Goal: Entertainment & Leisure: Browse casually

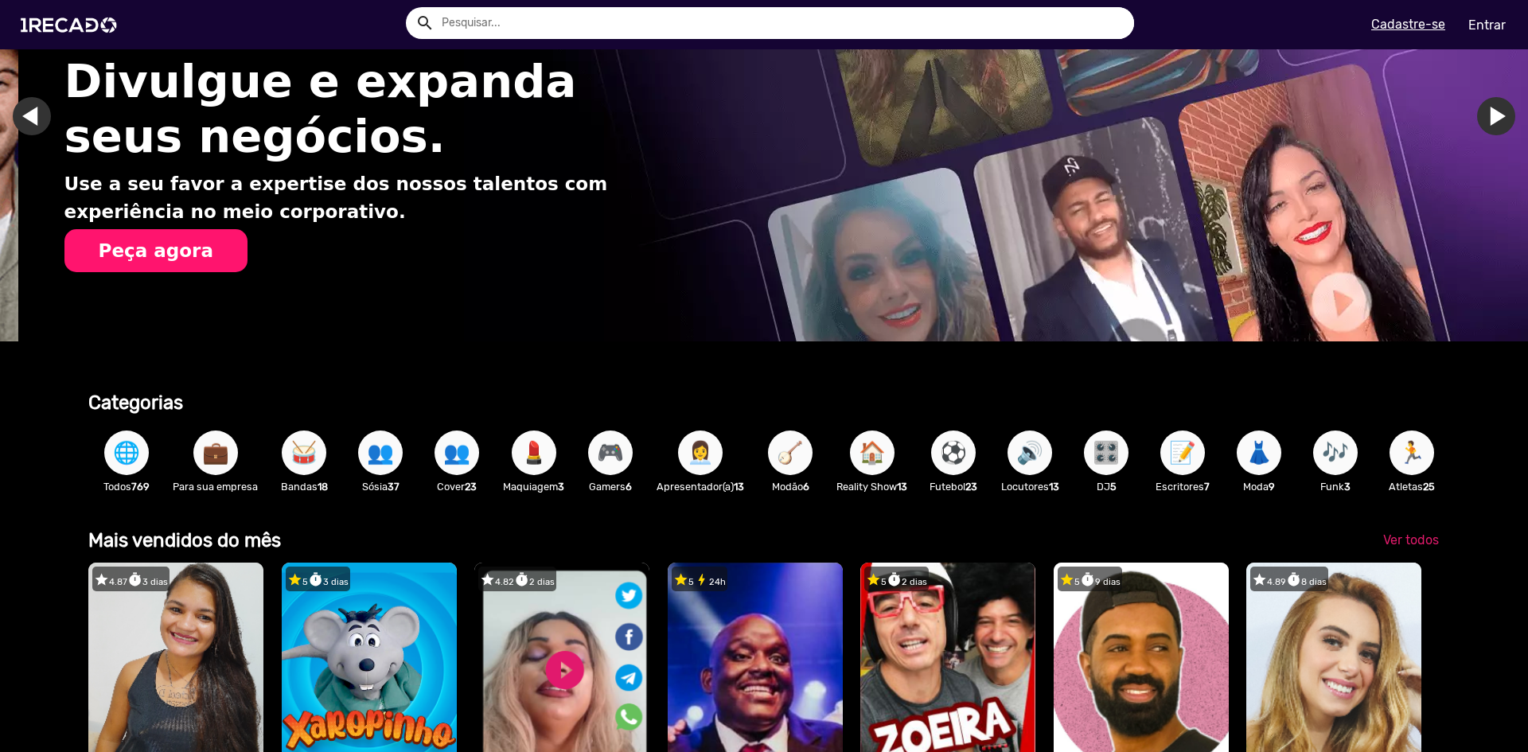
scroll to position [0, 1516]
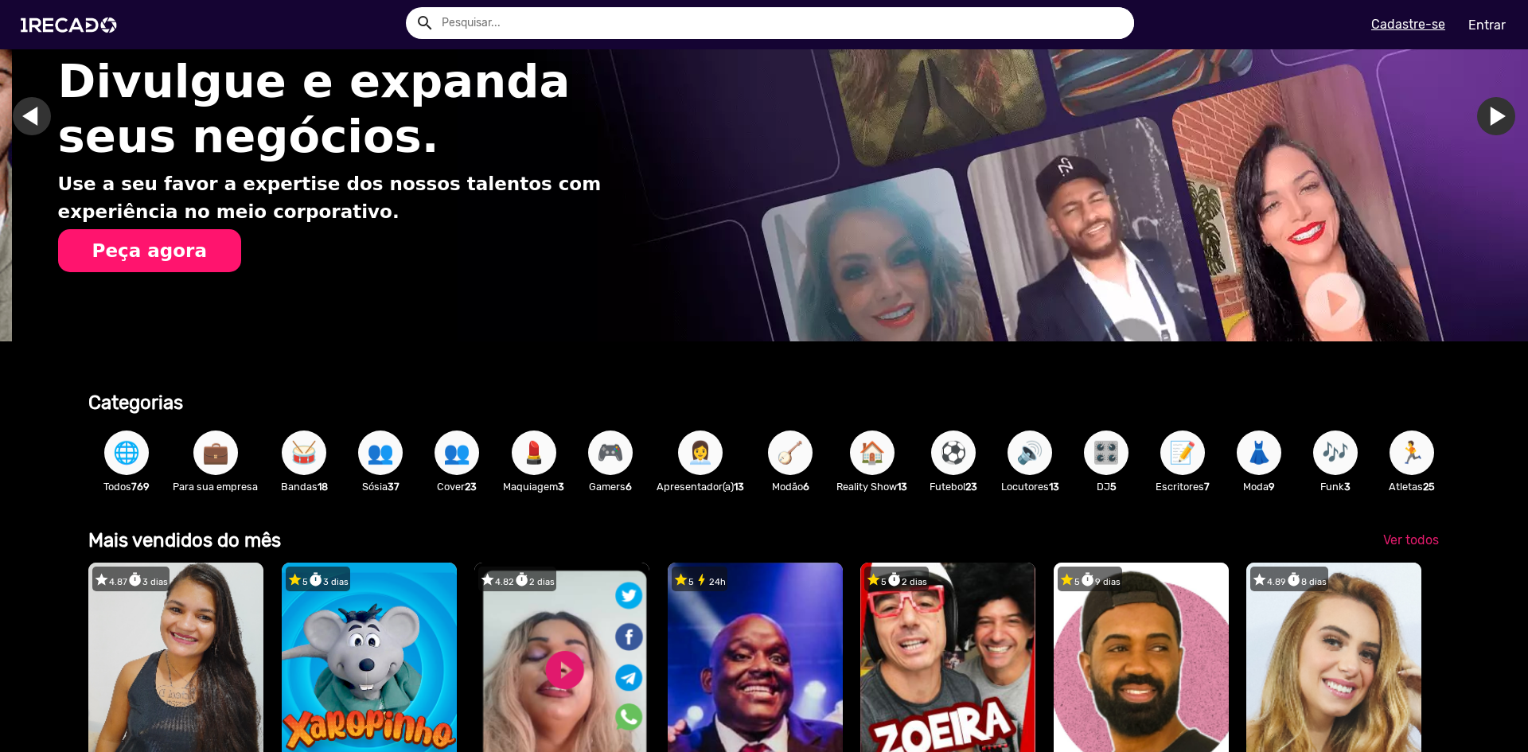
click at [210, 448] on span "💼" at bounding box center [215, 453] width 27 height 45
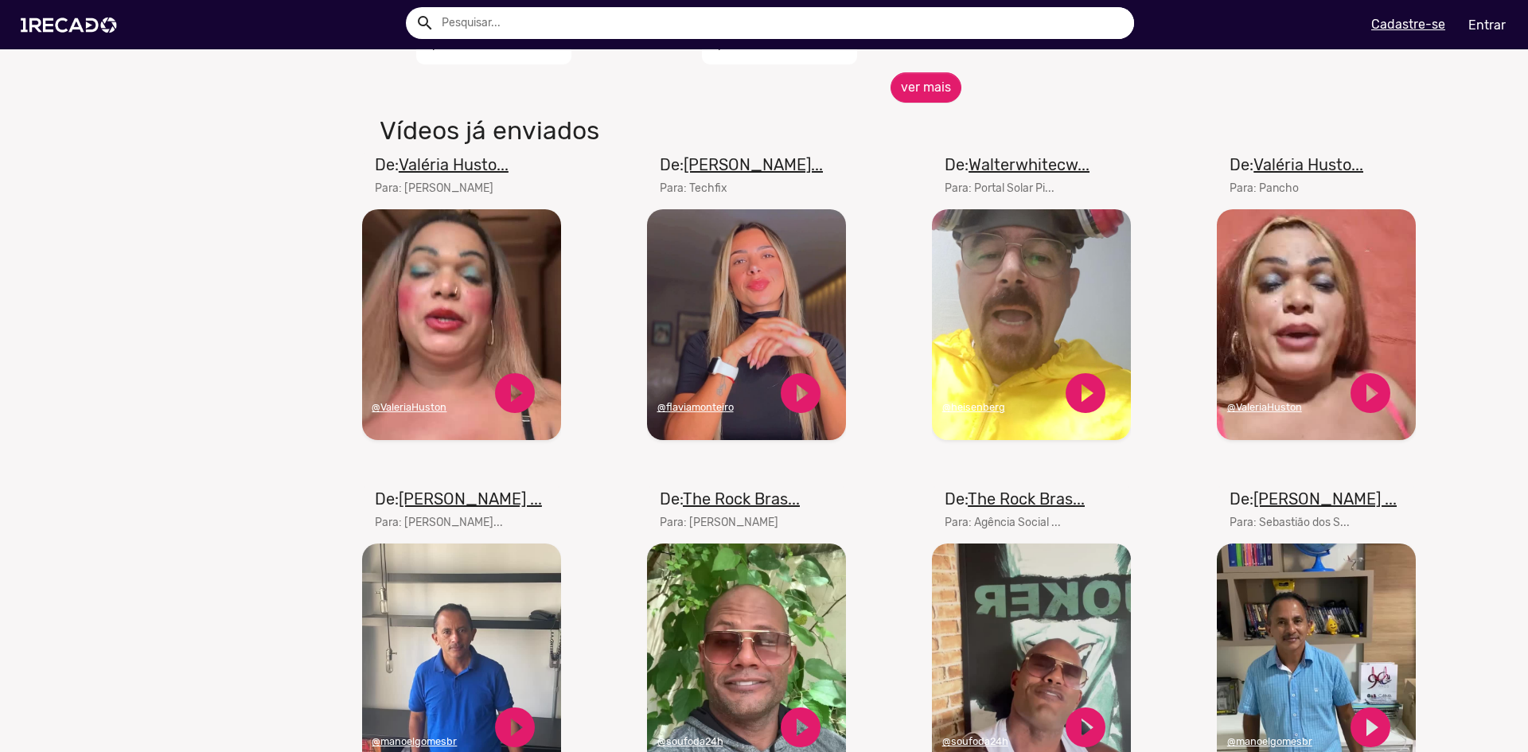
scroll to position [955, 0]
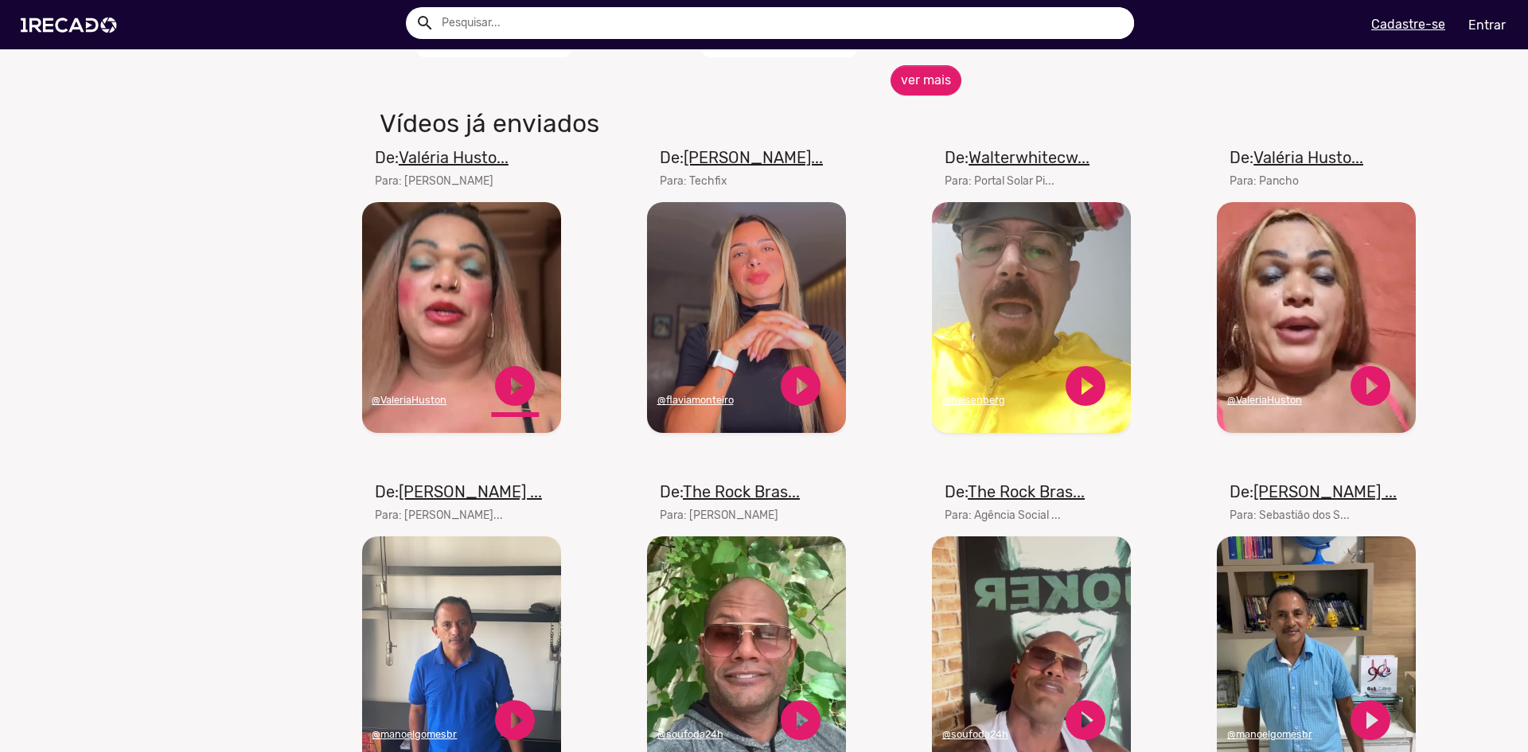
click at [518, 393] on link "play_circle_filled" at bounding box center [515, 386] width 48 height 48
click at [509, 396] on link "pause_circle" at bounding box center [515, 386] width 48 height 48
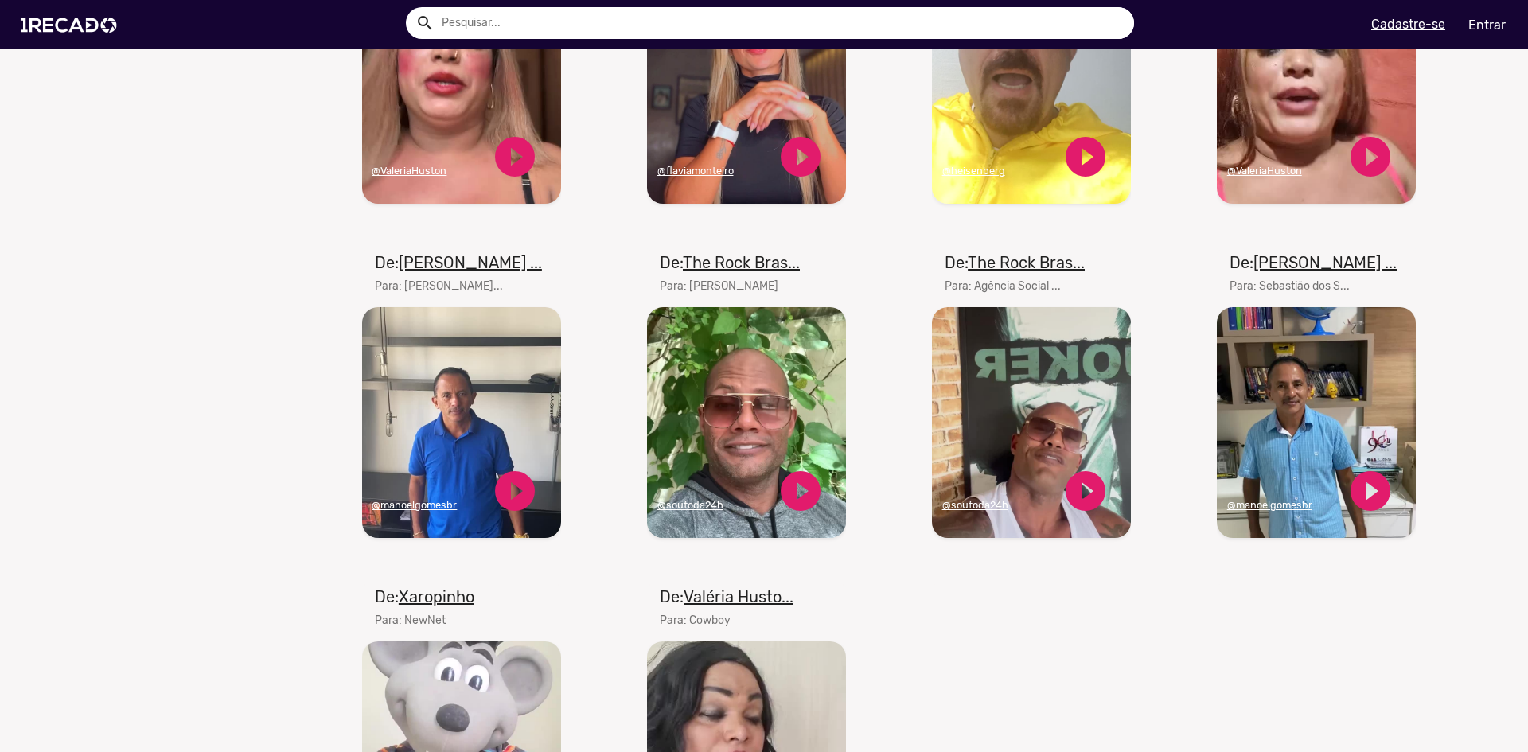
scroll to position [1194, 0]
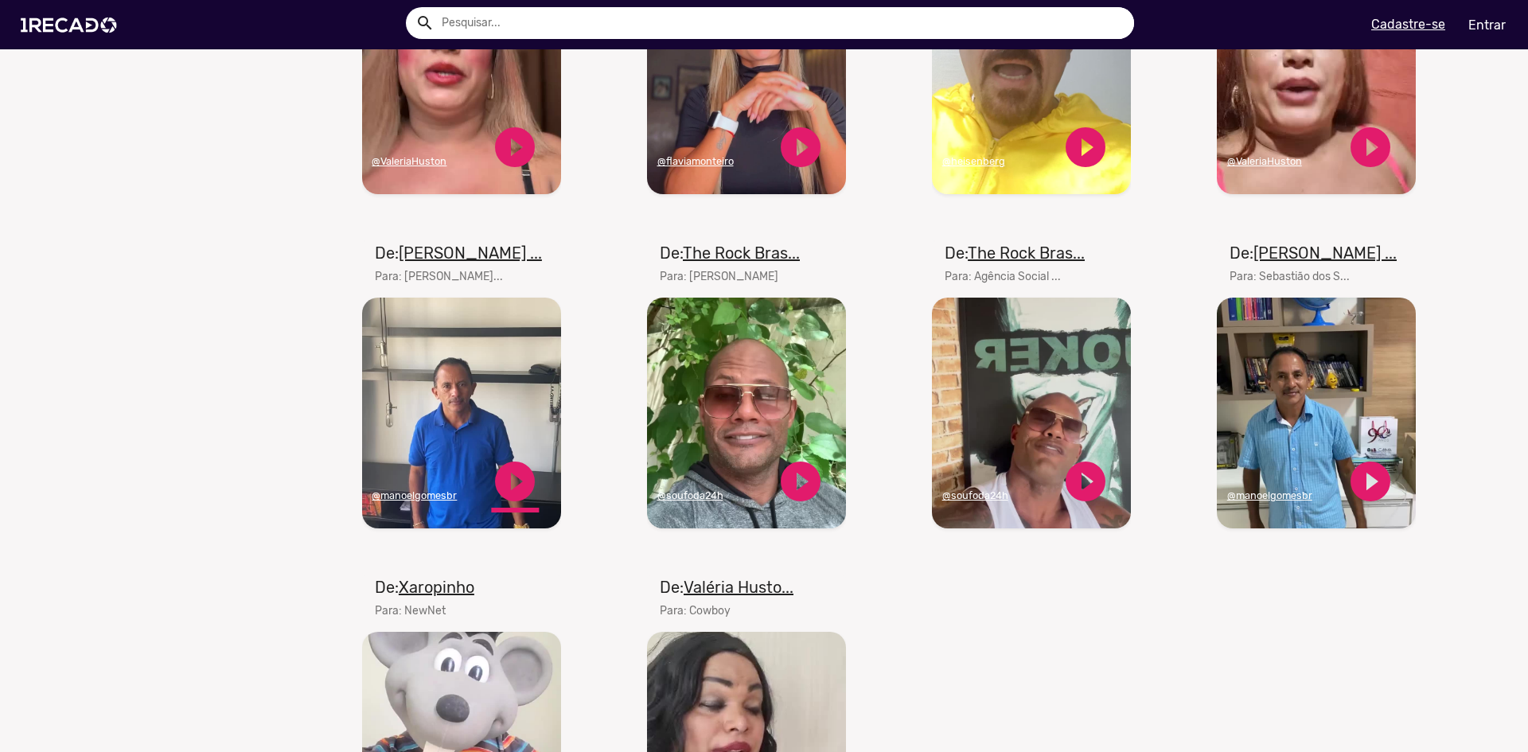
click at [526, 500] on link "play_circle_filled" at bounding box center [515, 482] width 48 height 48
click at [509, 497] on link "pause_circle" at bounding box center [515, 482] width 48 height 48
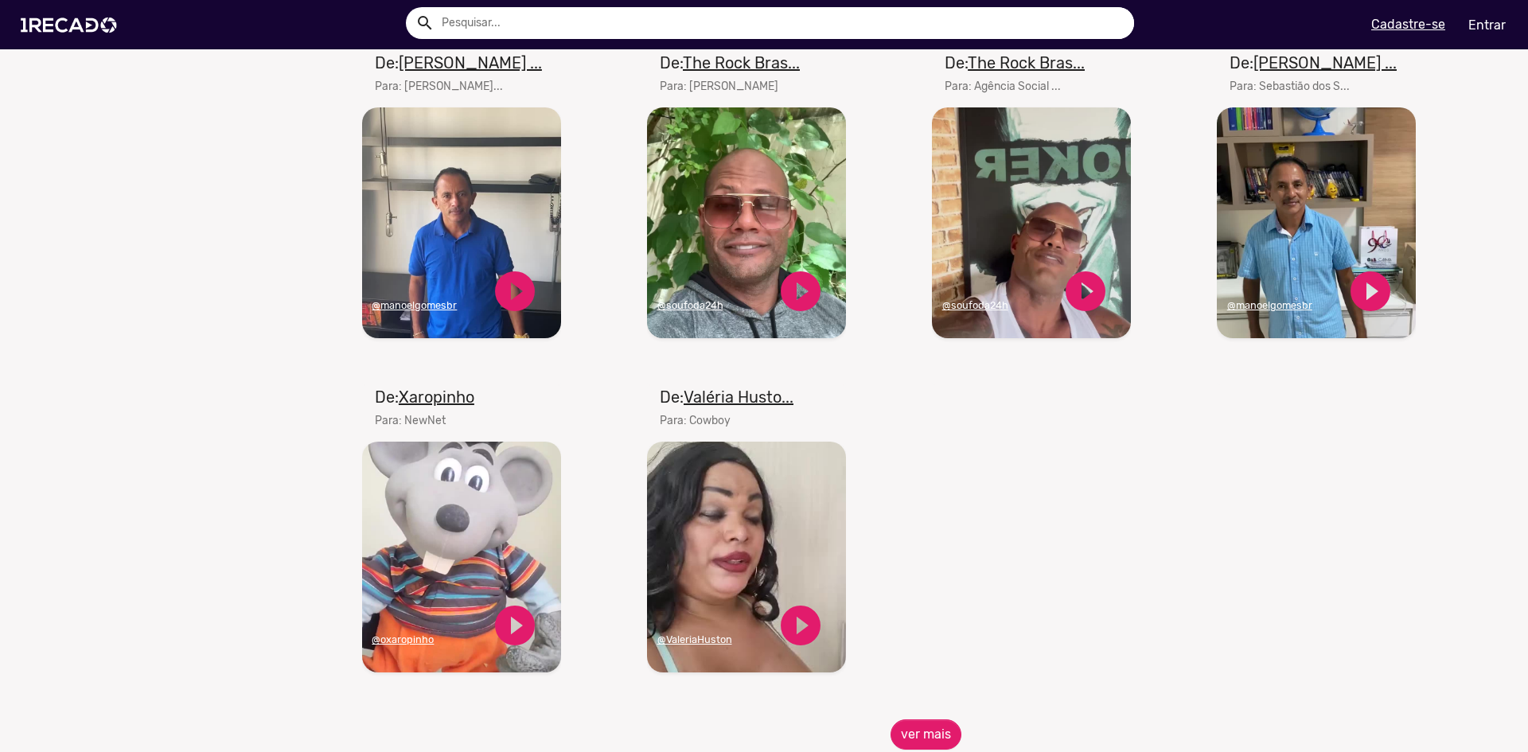
scroll to position [1274, 0]
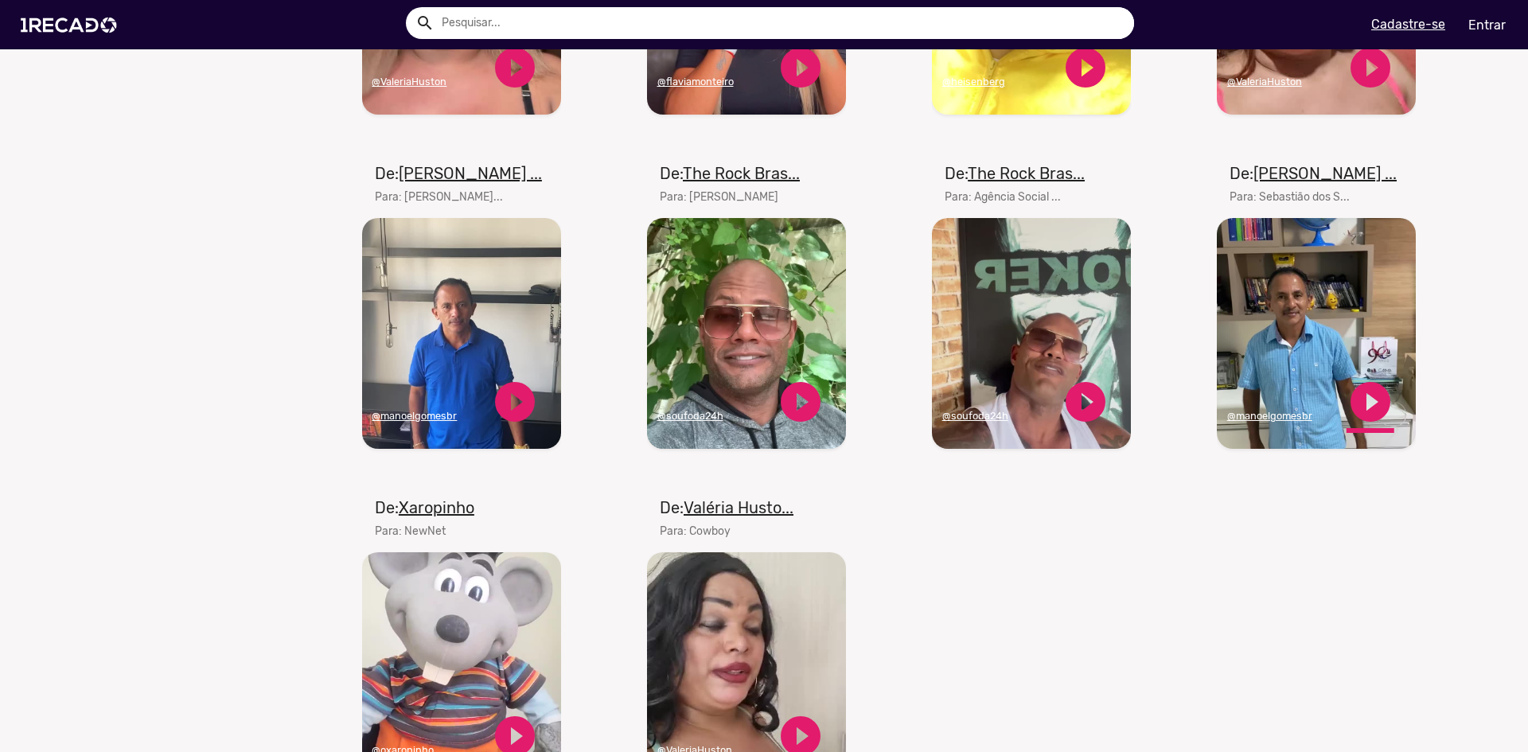
click at [1361, 410] on link "play_circle_filled" at bounding box center [1371, 402] width 48 height 48
click at [1357, 417] on link "pause_circle" at bounding box center [1371, 402] width 48 height 48
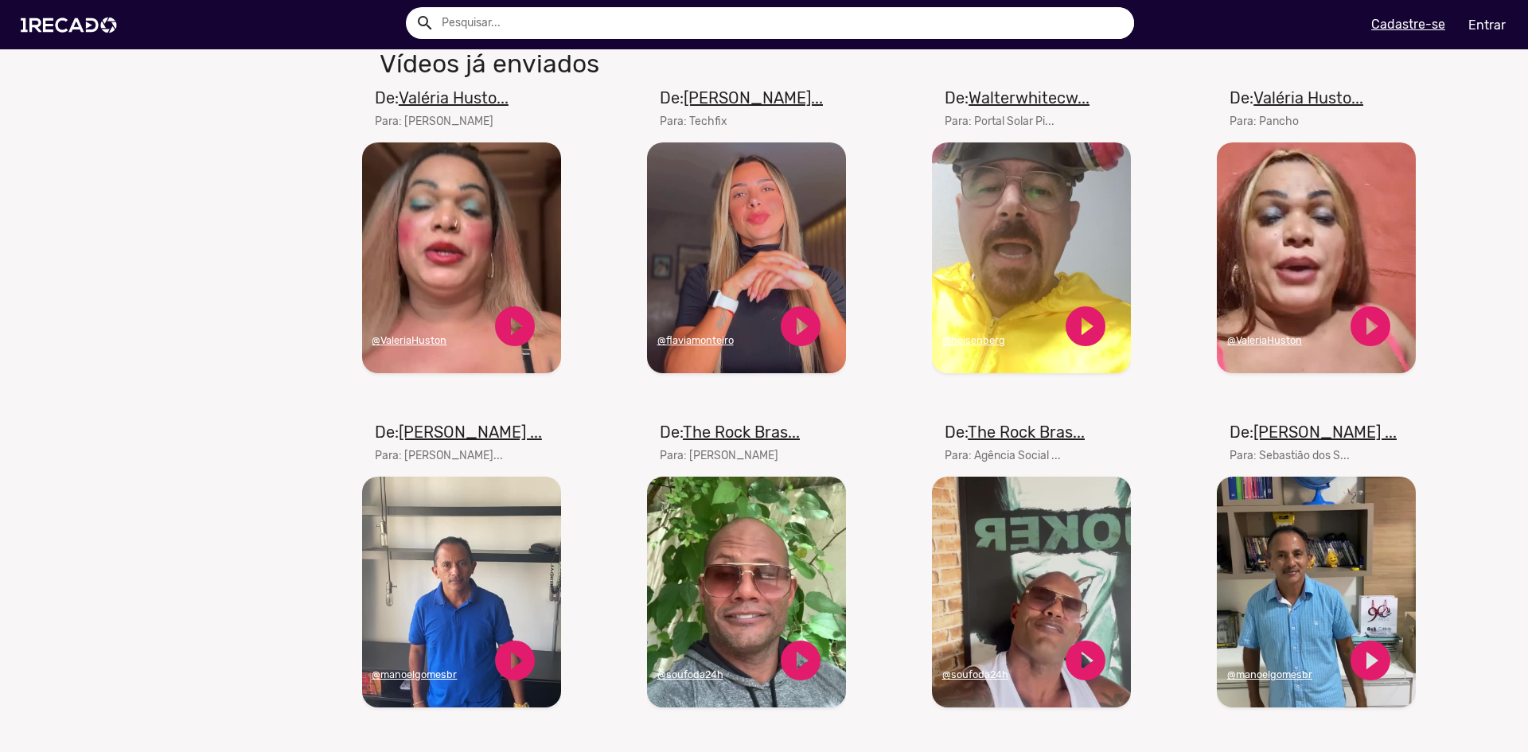
scroll to position [1114, 0]
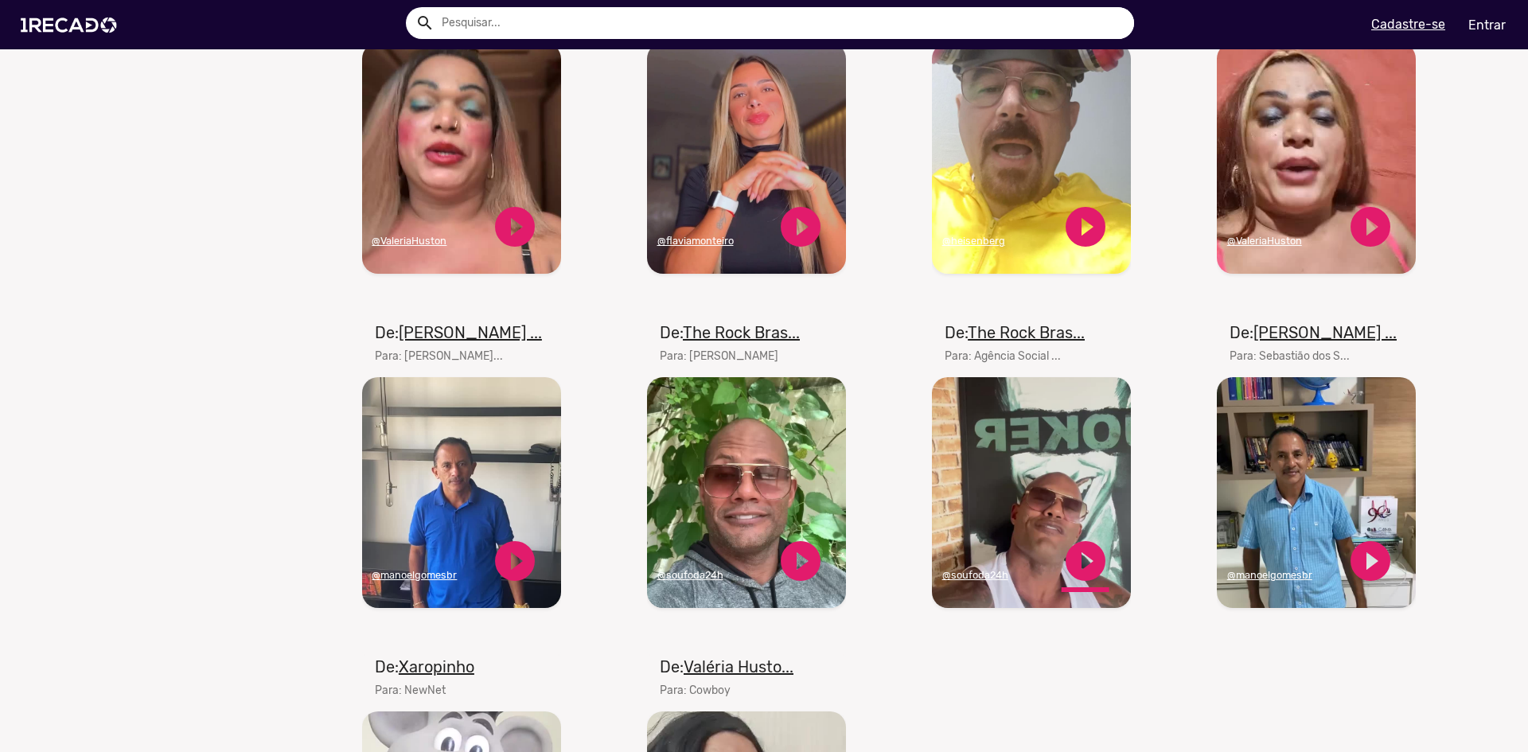
click at [1081, 553] on link "play_circle_filled" at bounding box center [1086, 561] width 48 height 48
click at [1073, 576] on link "pause_circle" at bounding box center [1086, 561] width 48 height 48
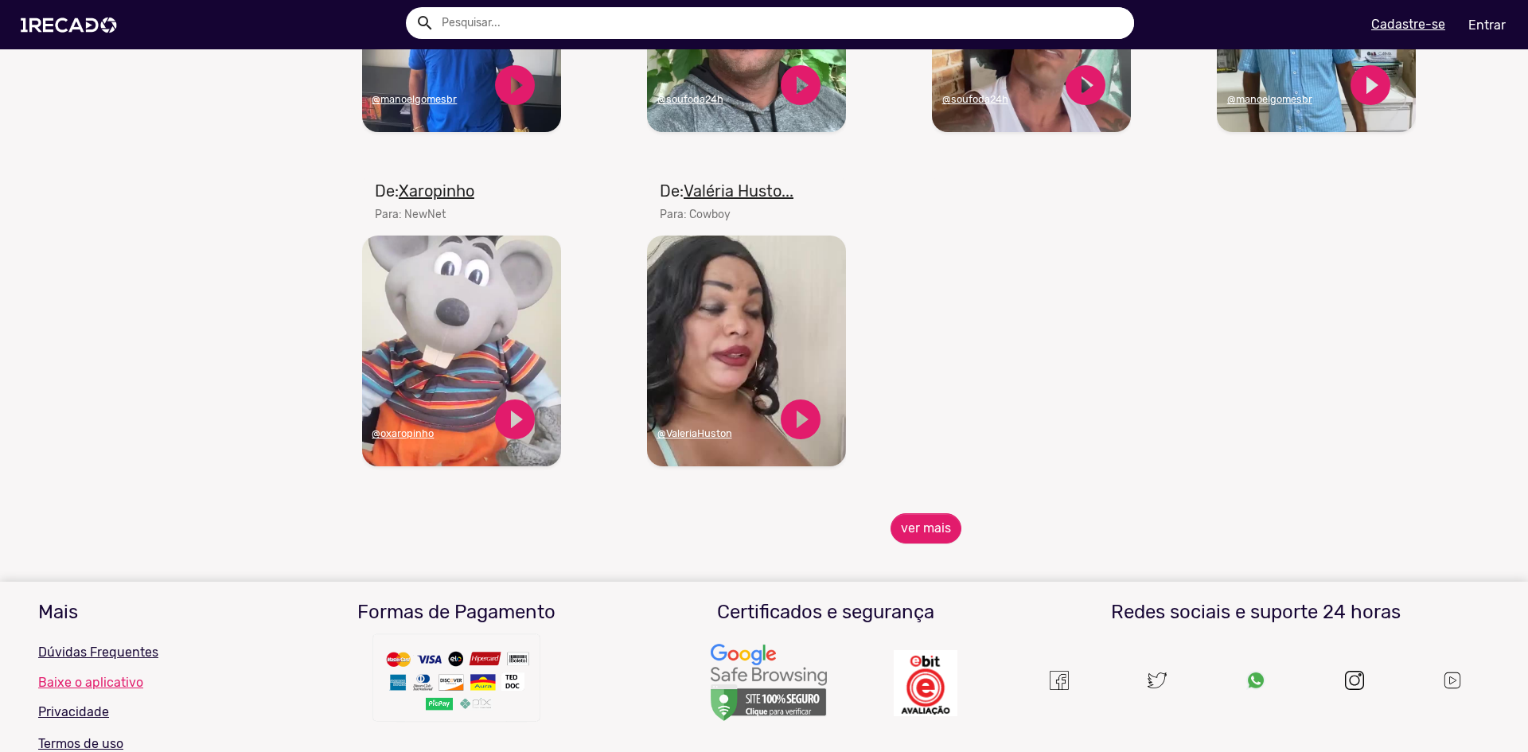
scroll to position [1592, 0]
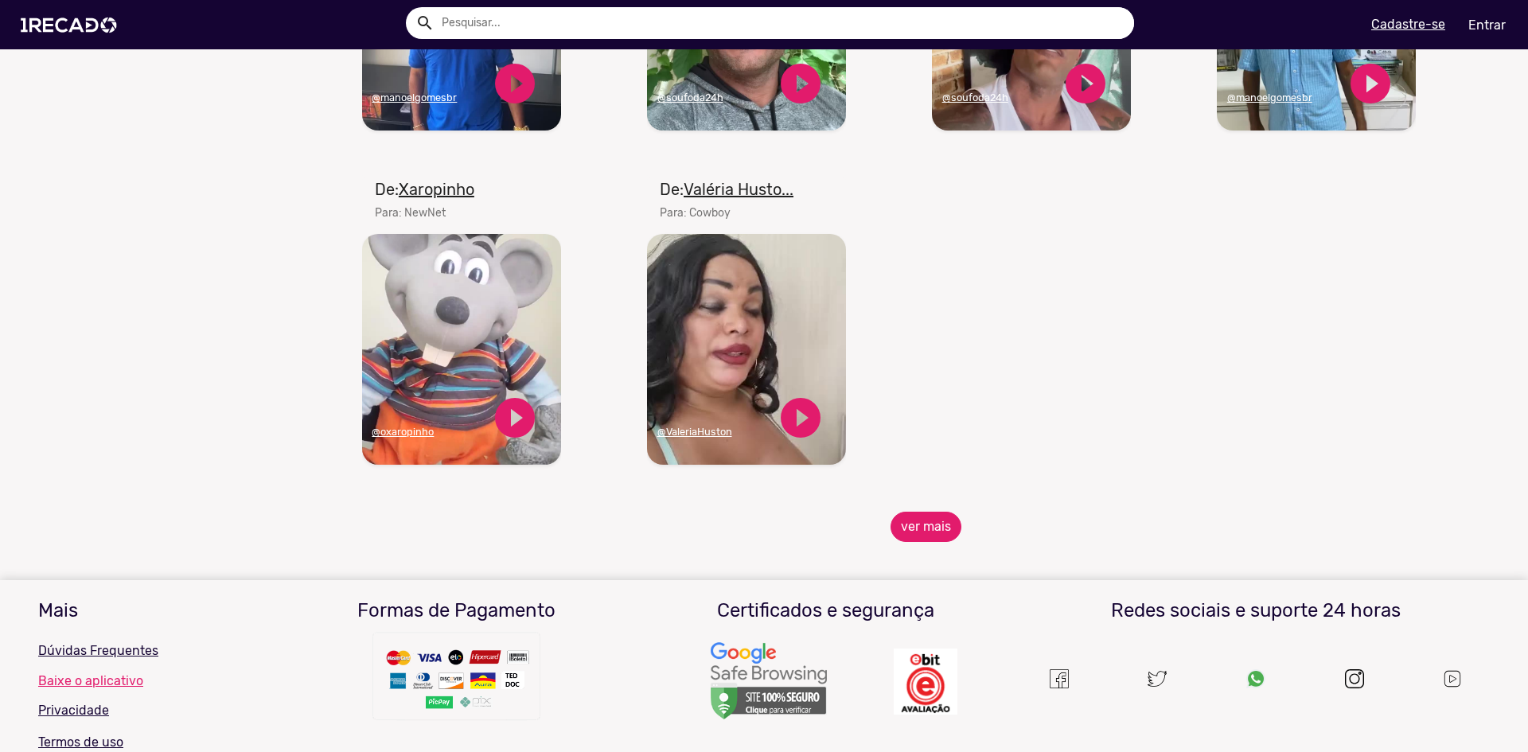
click at [919, 542] on button "ver mais" at bounding box center [926, 527] width 71 height 30
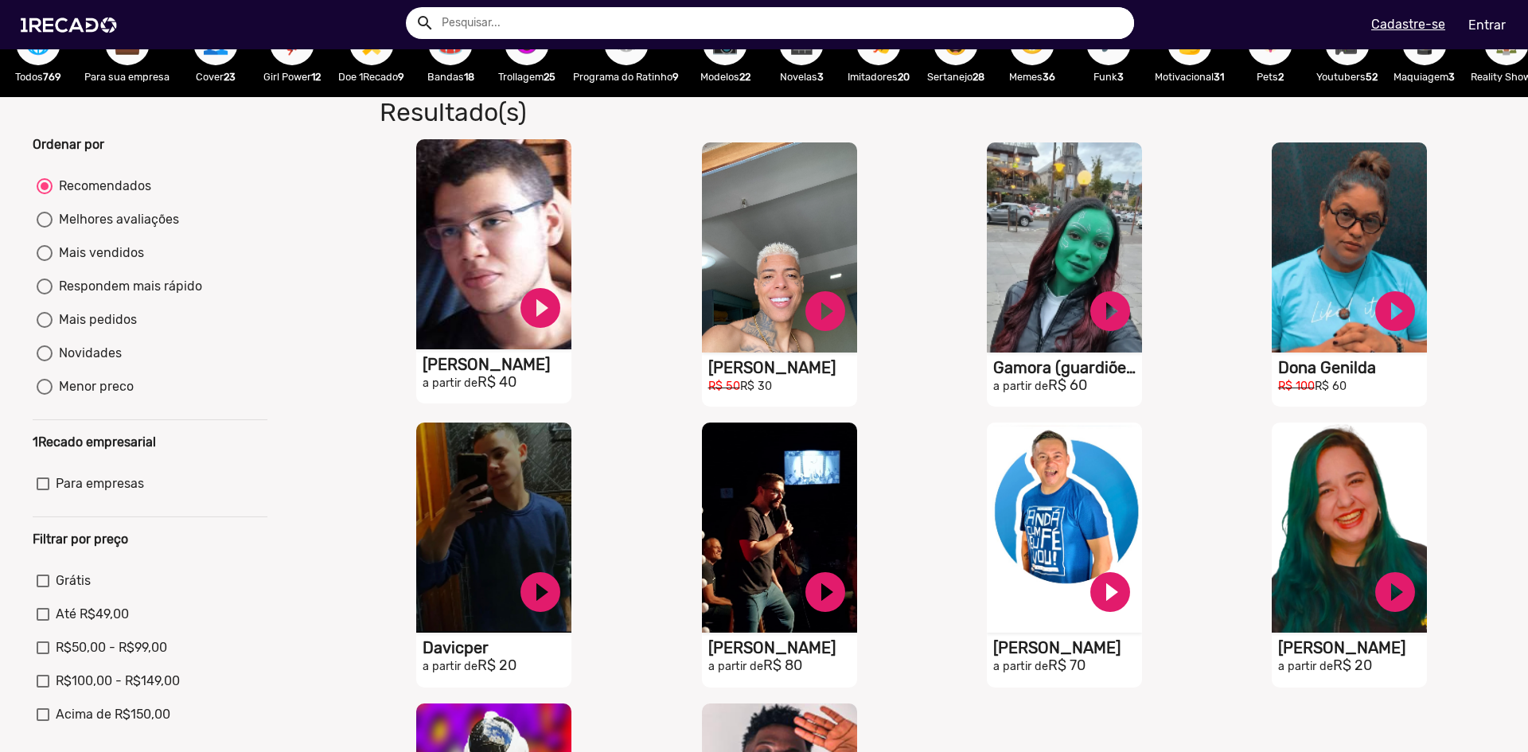
scroll to position [0, 0]
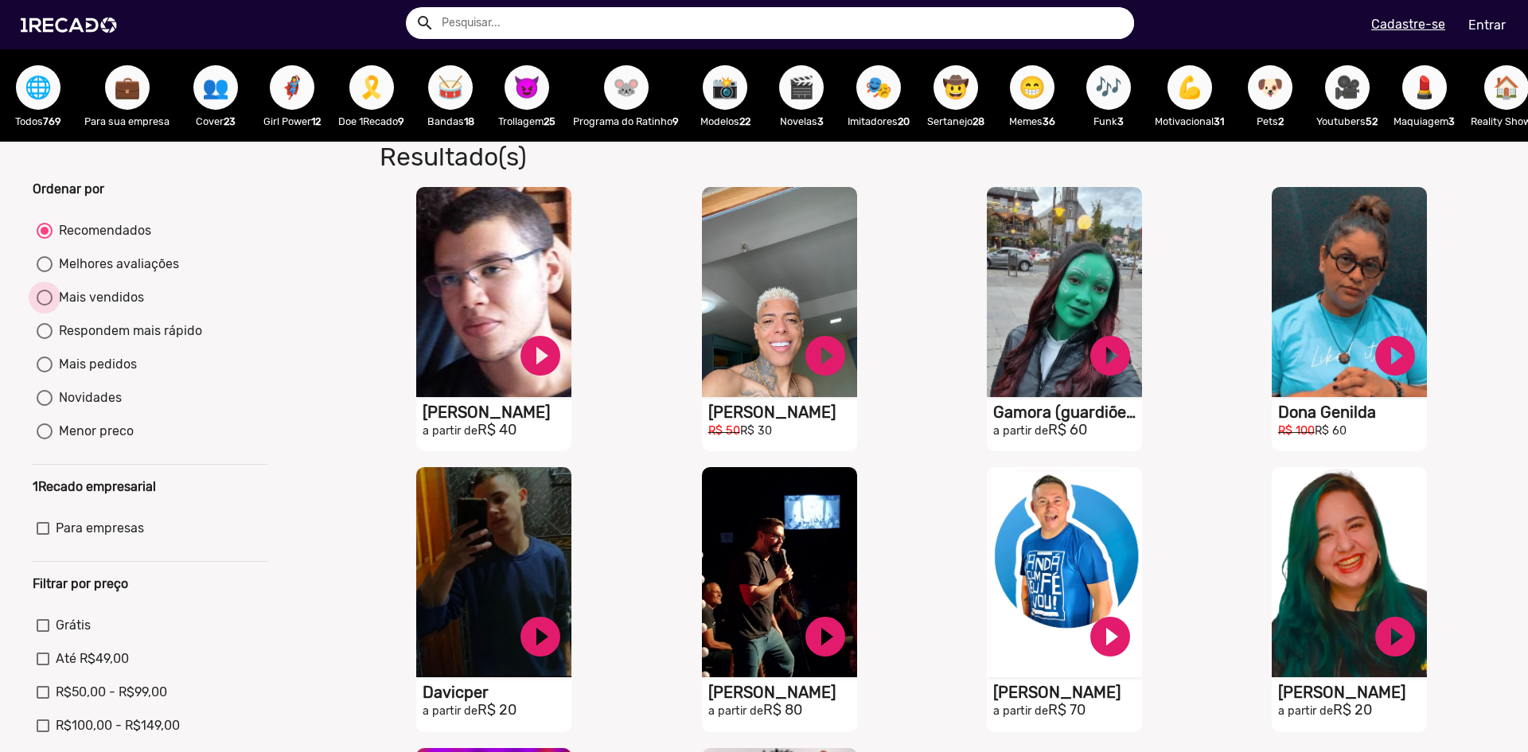
click at [45, 298] on div at bounding box center [45, 298] width 0 height 0
click at [44, 306] on input "Mais vendidos" at bounding box center [44, 306] width 1 height 1
radio input "true"
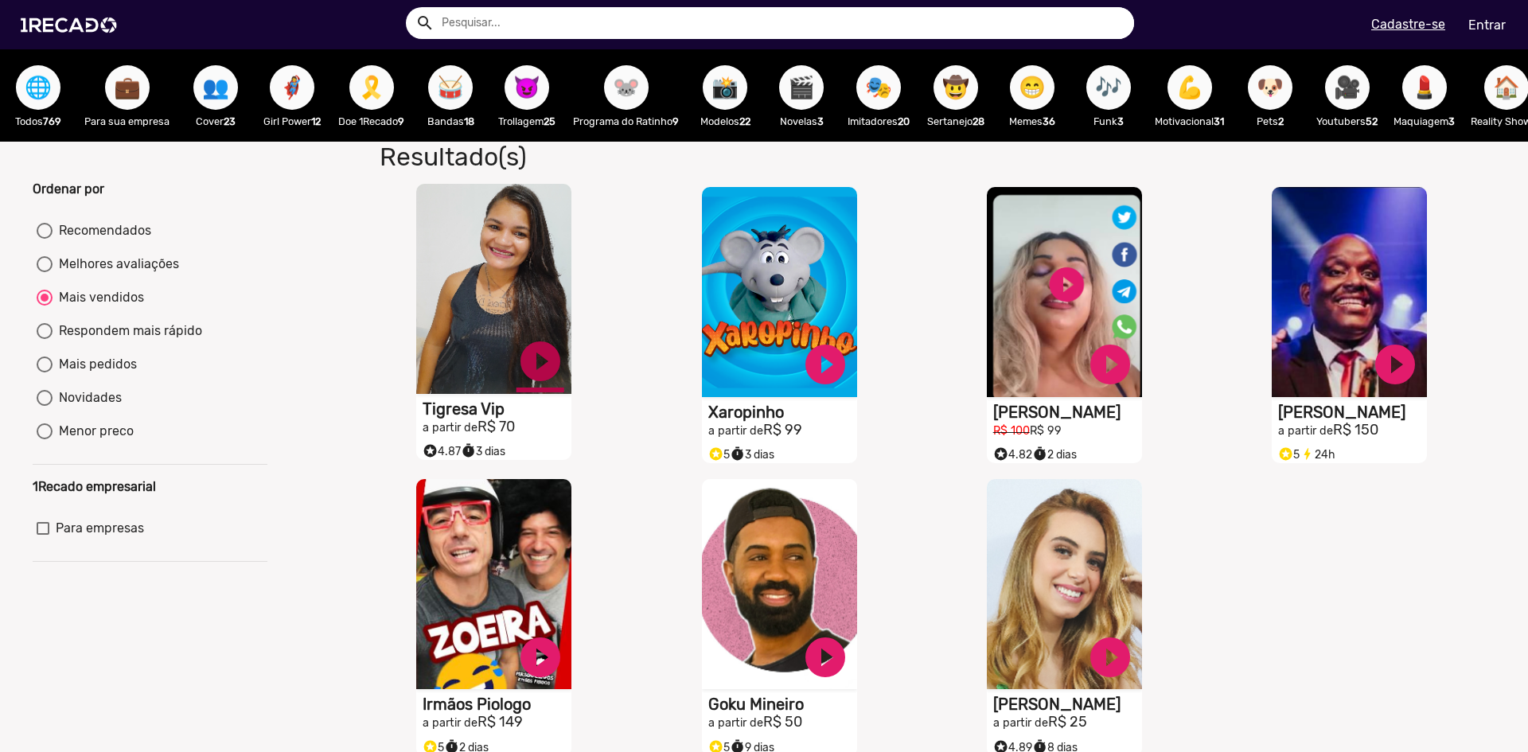
click at [532, 363] on link "play_circle_filled" at bounding box center [541, 361] width 48 height 48
click at [528, 376] on link "pause_circle" at bounding box center [541, 361] width 48 height 48
click at [543, 369] on link "play_circle_filled" at bounding box center [541, 361] width 48 height 48
click at [543, 369] on link "pause_circle" at bounding box center [541, 361] width 48 height 48
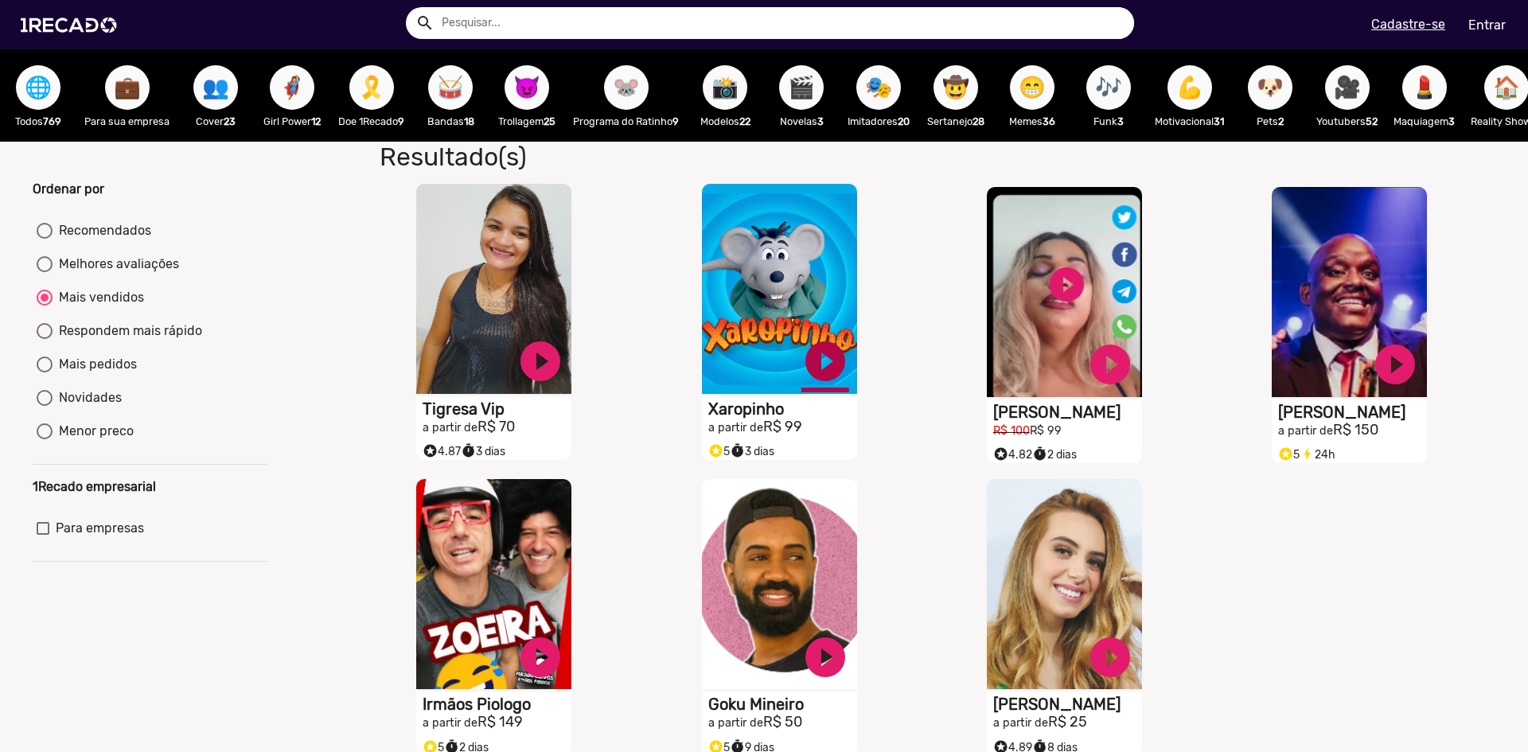
click at [564, 369] on link "play_circle_filled" at bounding box center [541, 361] width 48 height 48
click at [564, 377] on link "pause_circle" at bounding box center [541, 361] width 48 height 48
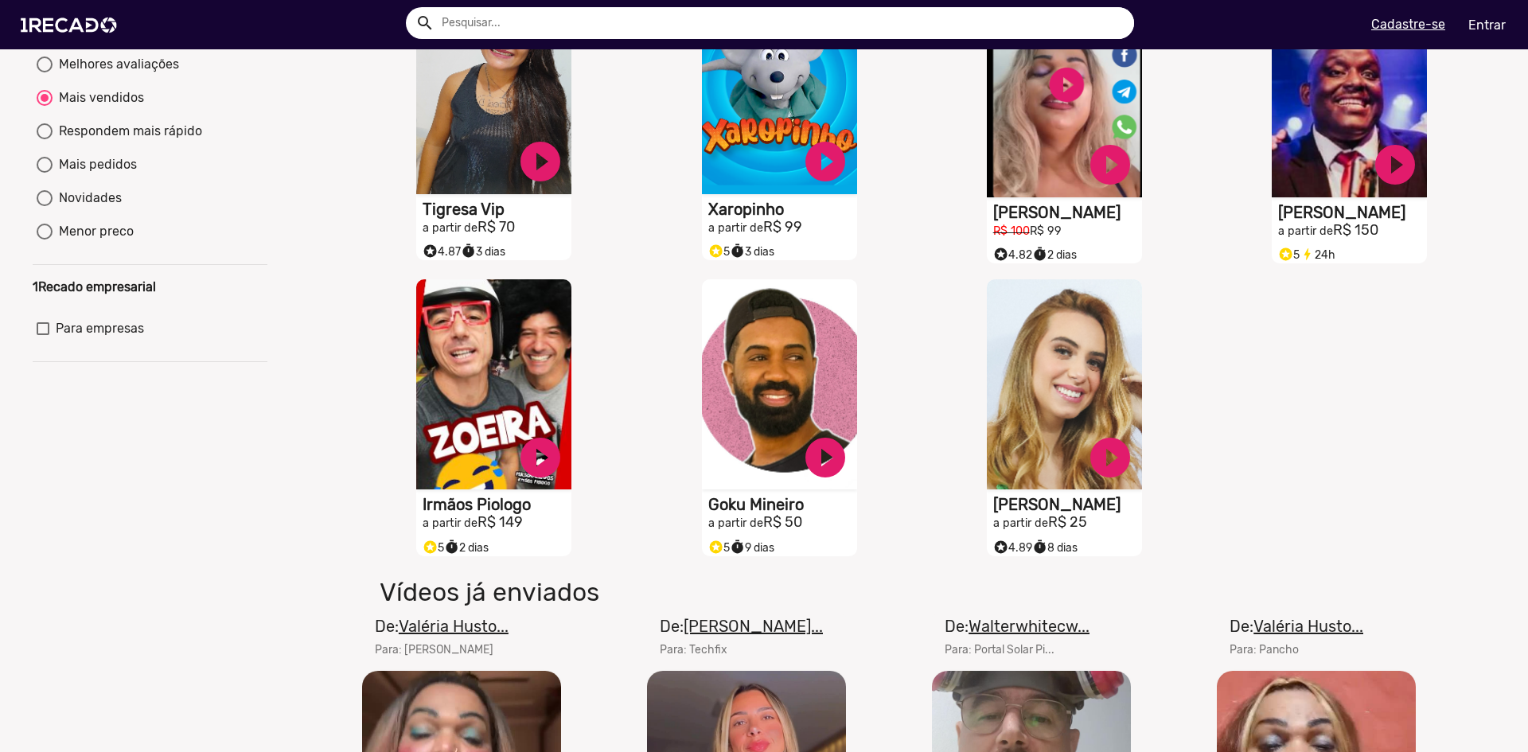
scroll to position [239, 0]
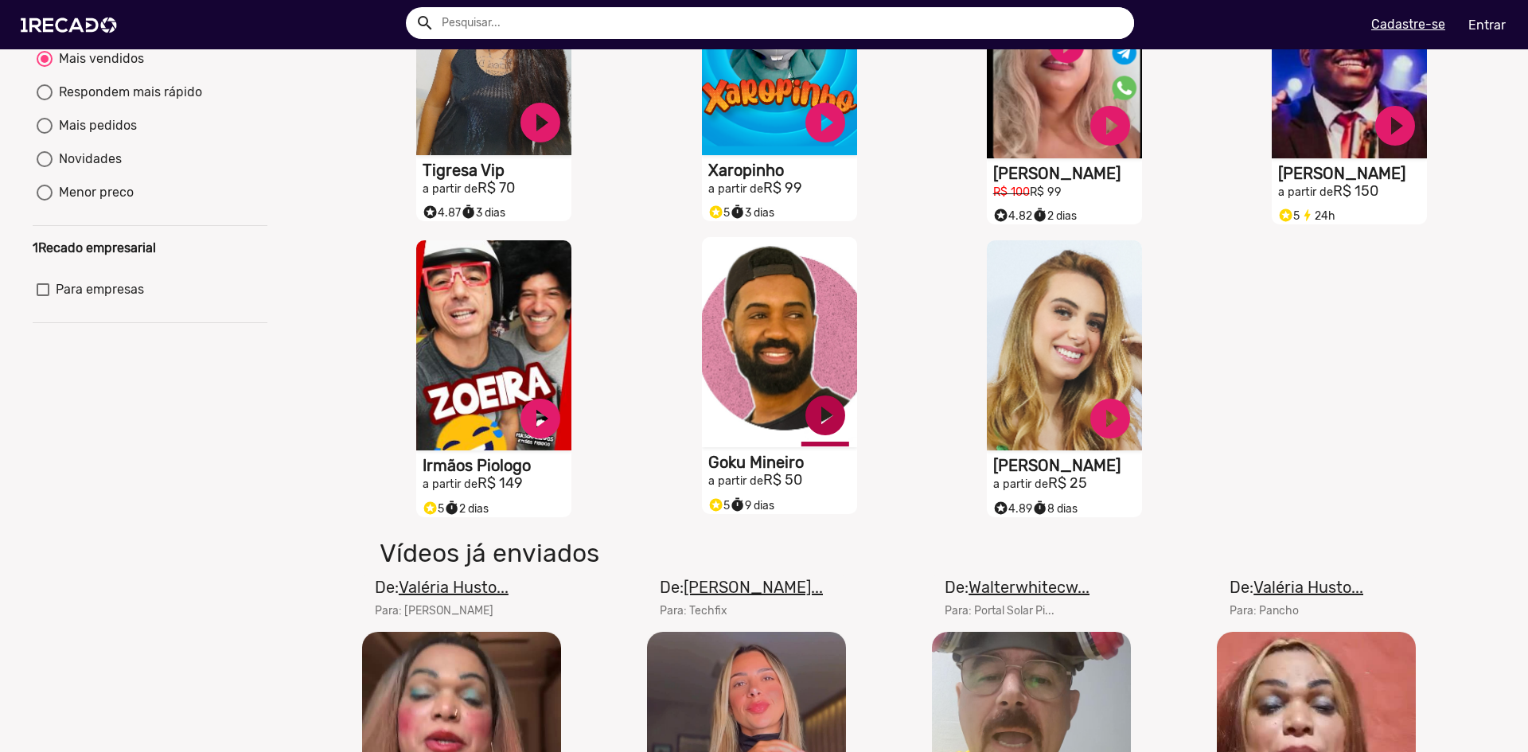
click at [564, 146] on link "play_circle_filled" at bounding box center [541, 123] width 48 height 48
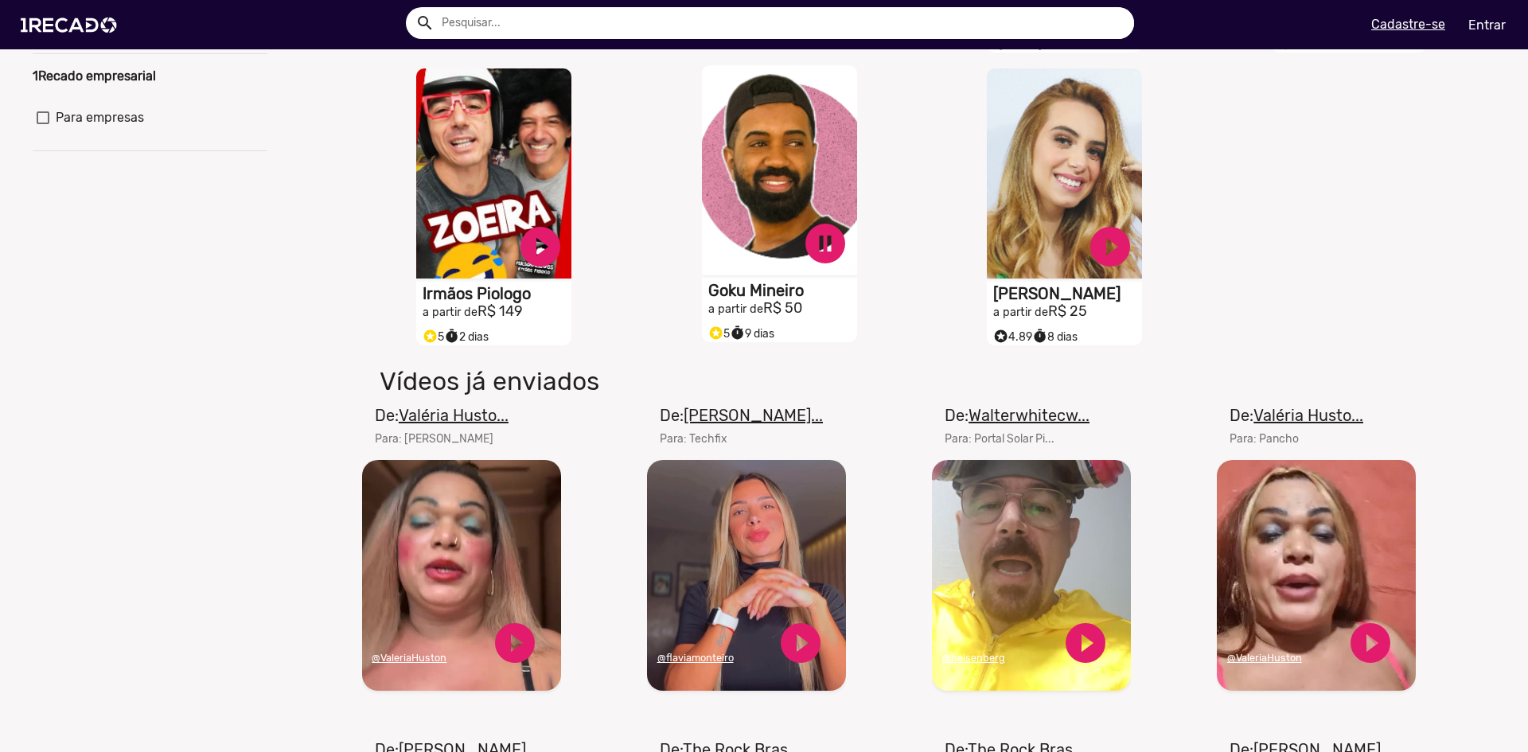
scroll to position [318, 0]
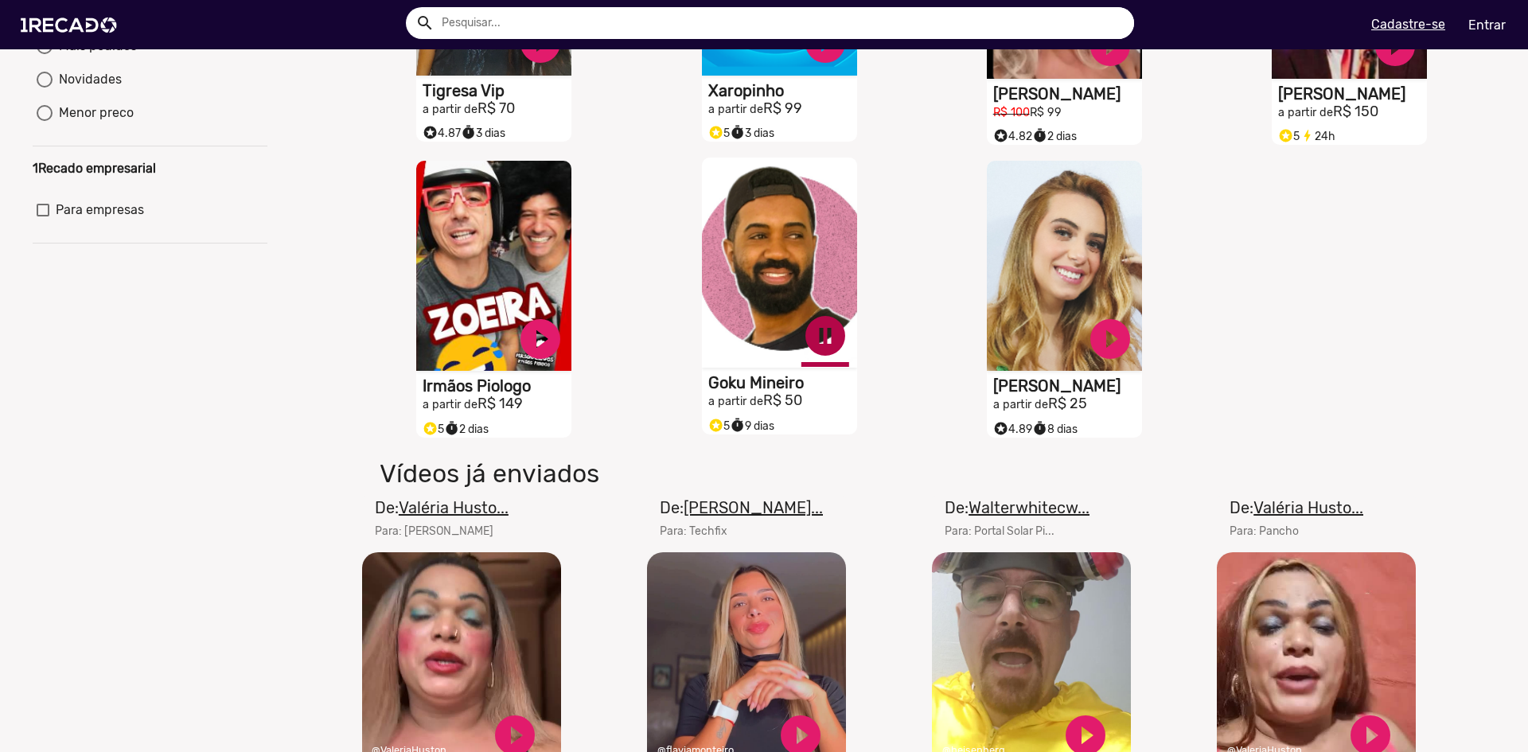
click at [564, 67] on link "pause_circle" at bounding box center [541, 43] width 48 height 48
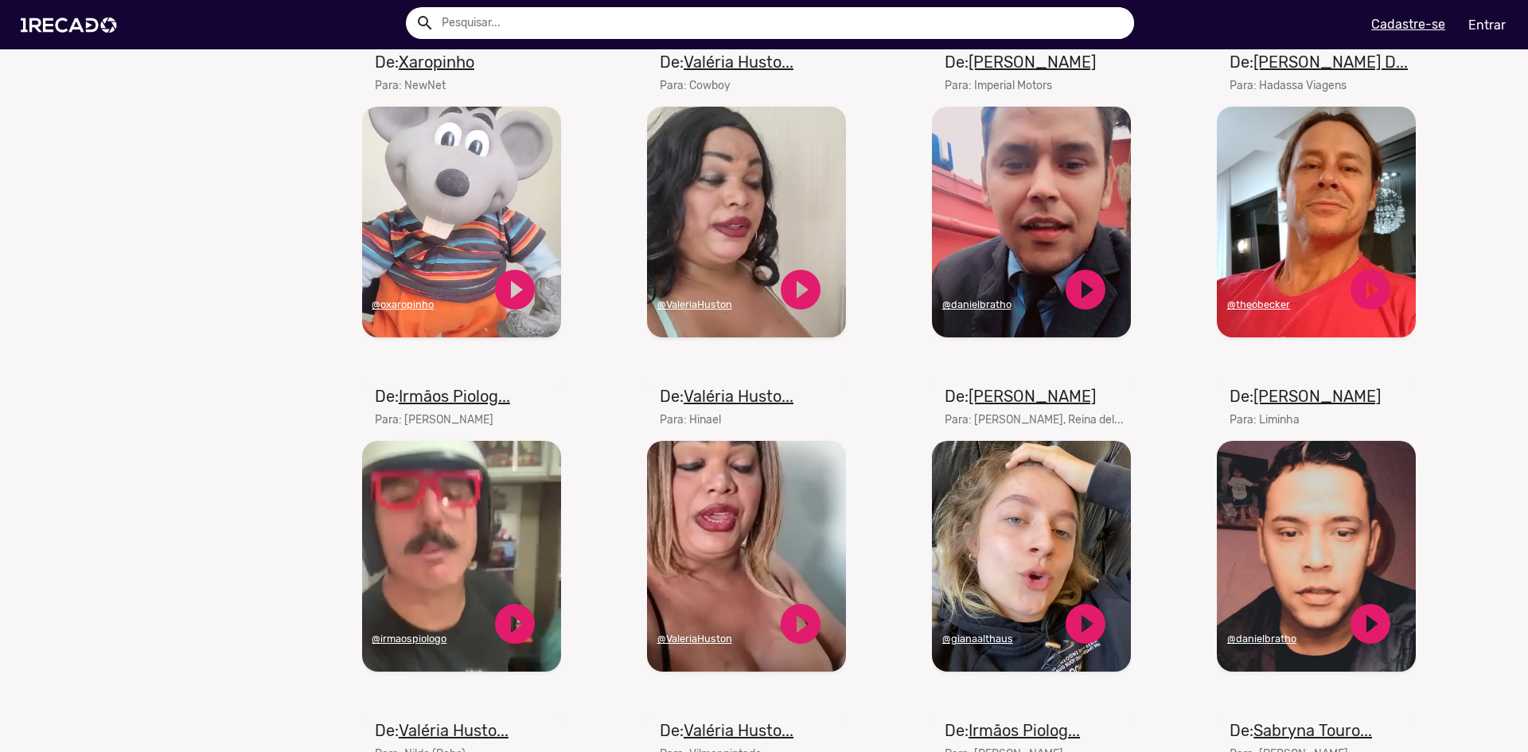
scroll to position [1353, 0]
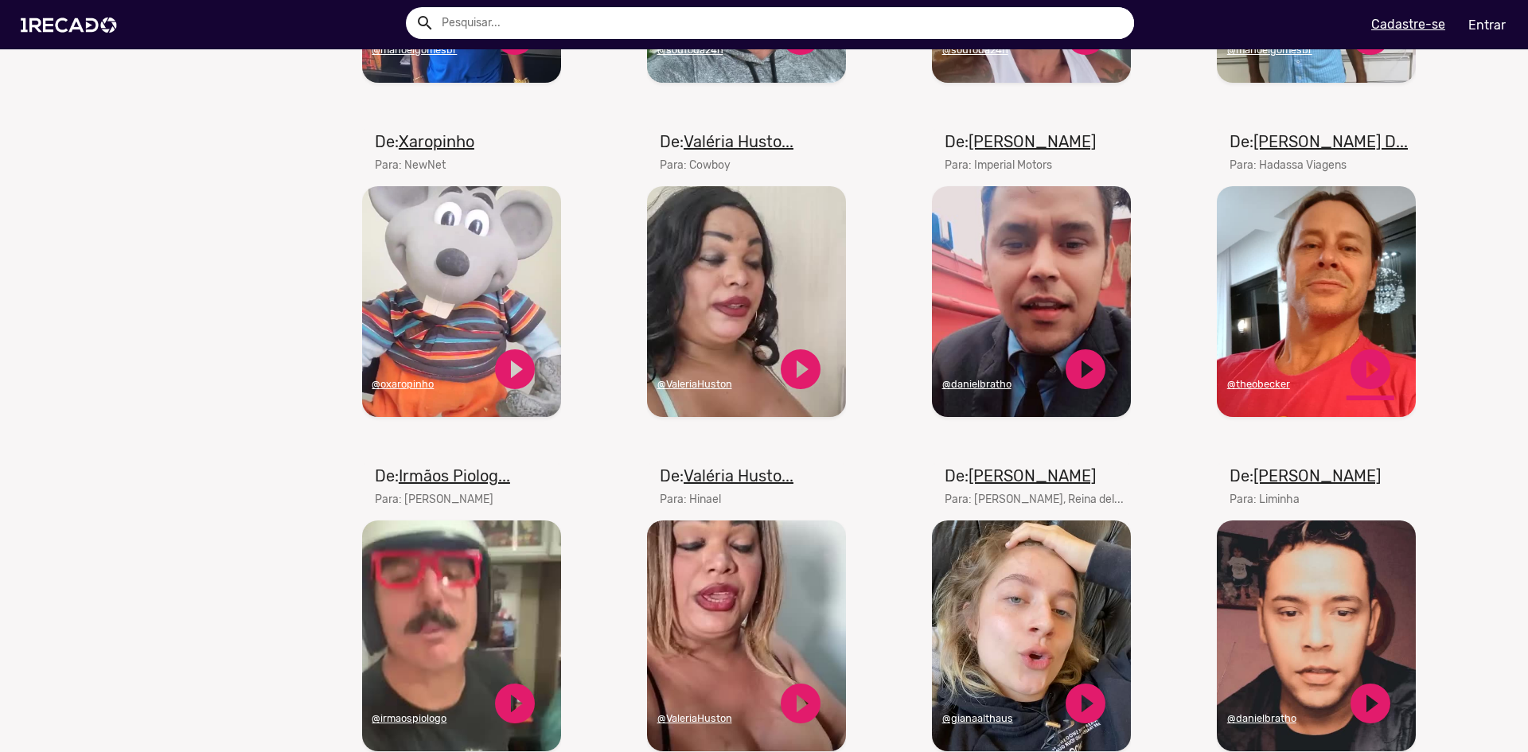
click at [1365, 389] on link "play_circle_filled" at bounding box center [1371, 369] width 48 height 48
click at [1362, 379] on link "pause_circle" at bounding box center [1371, 369] width 48 height 48
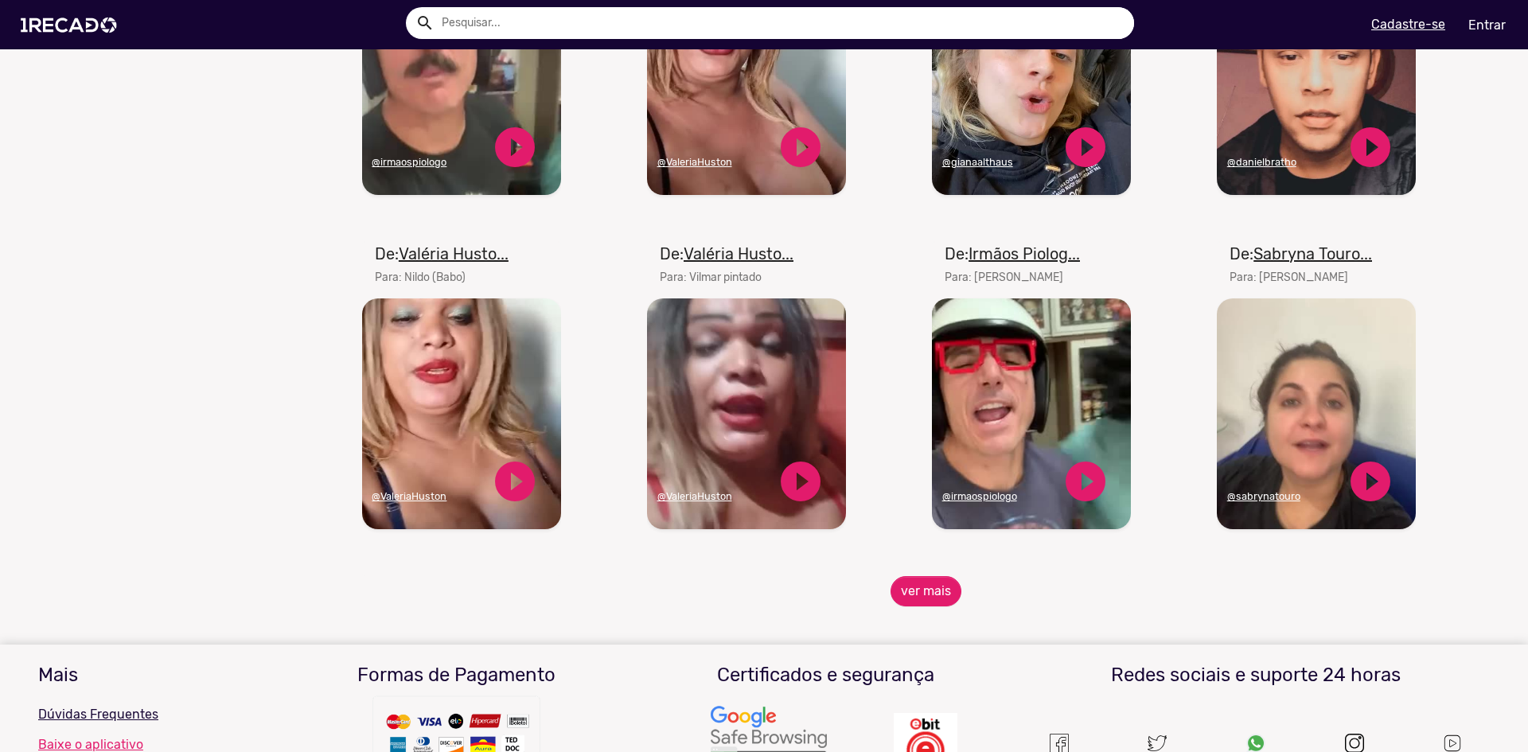
scroll to position [1910, 0]
click at [1368, 495] on link "play_circle_filled" at bounding box center [1371, 481] width 48 height 48
click at [915, 599] on button "ver mais" at bounding box center [926, 590] width 71 height 30
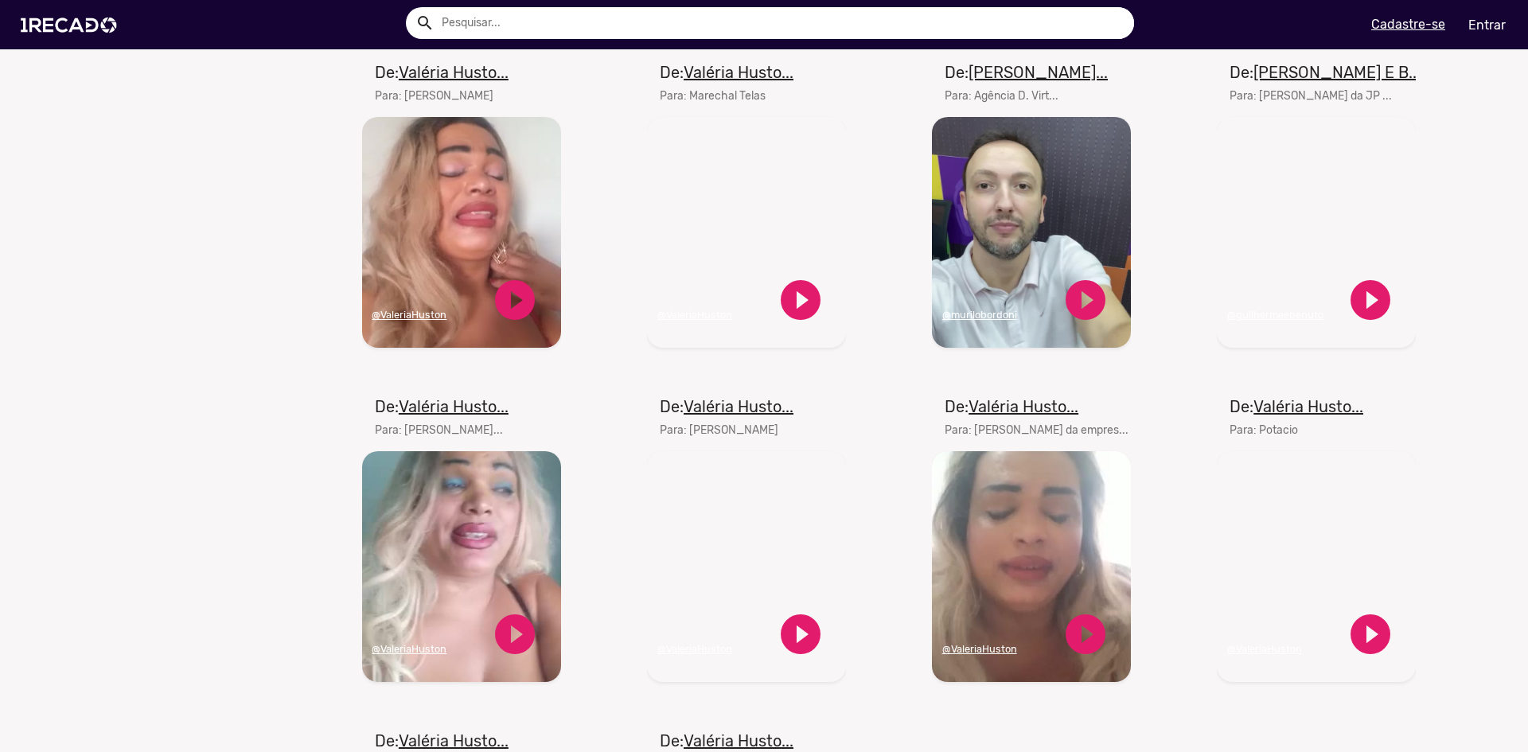
scroll to position [2388, 0]
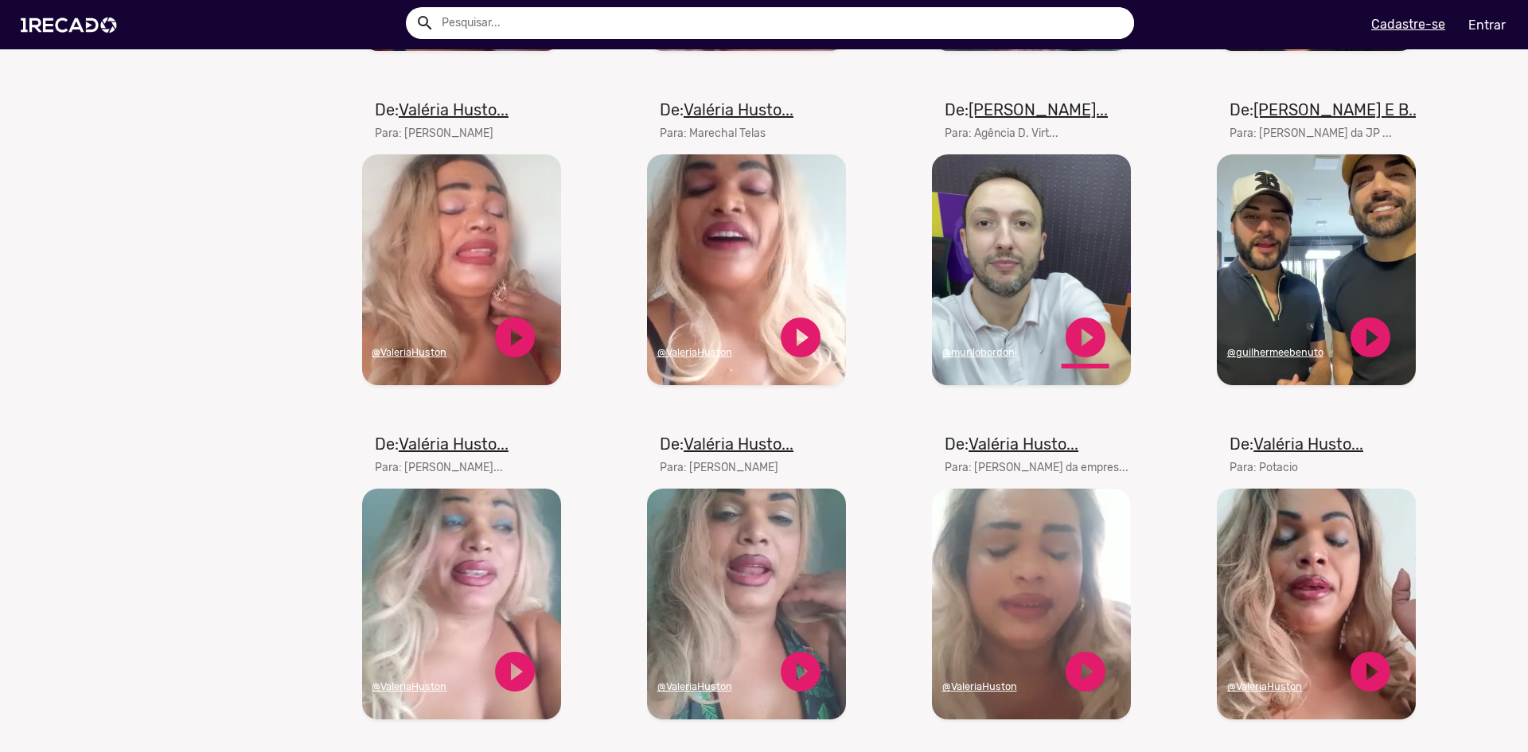
click at [1077, 346] on link "play_circle_filled" at bounding box center [1086, 338] width 48 height 48
click at [1075, 351] on link "pause_circle" at bounding box center [1086, 338] width 48 height 48
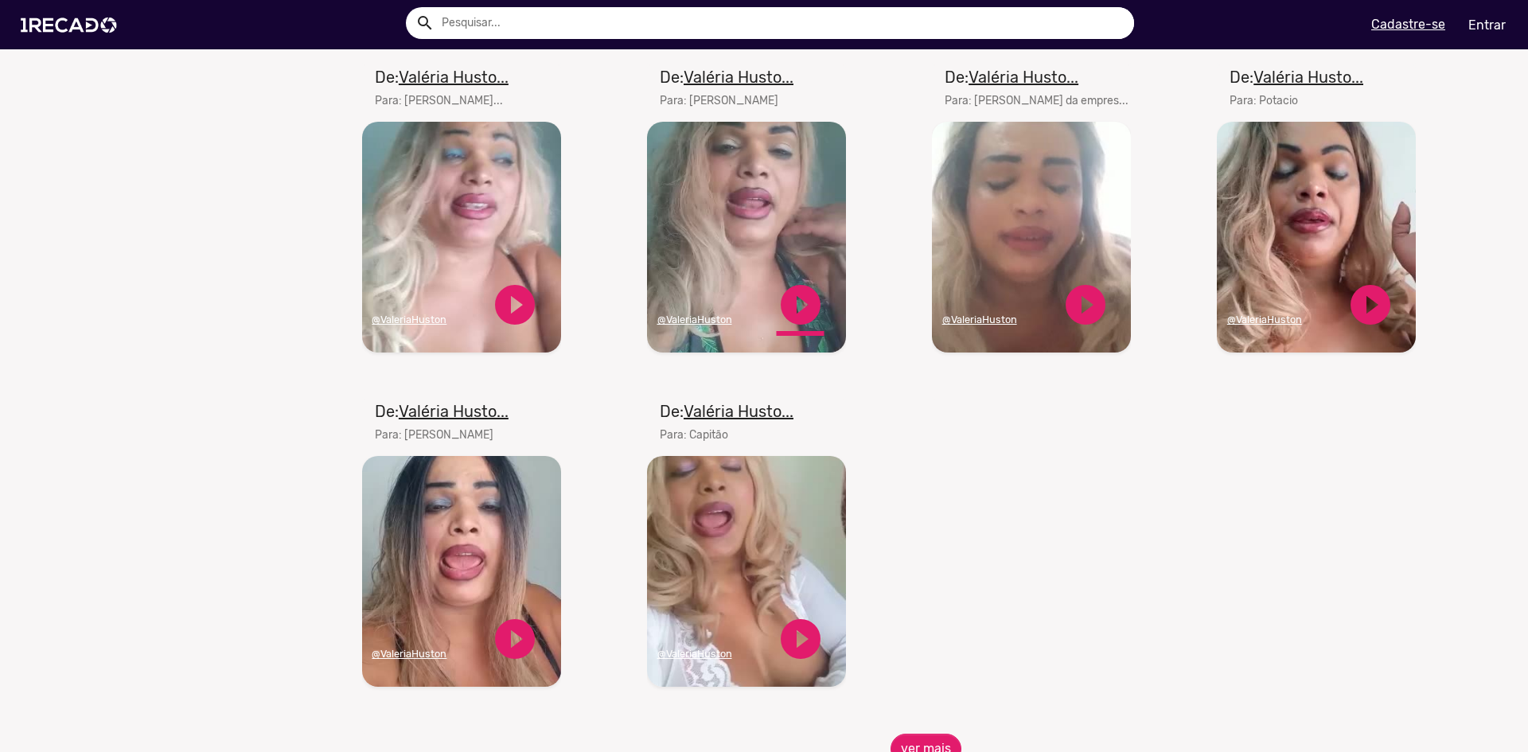
scroll to position [2706, 0]
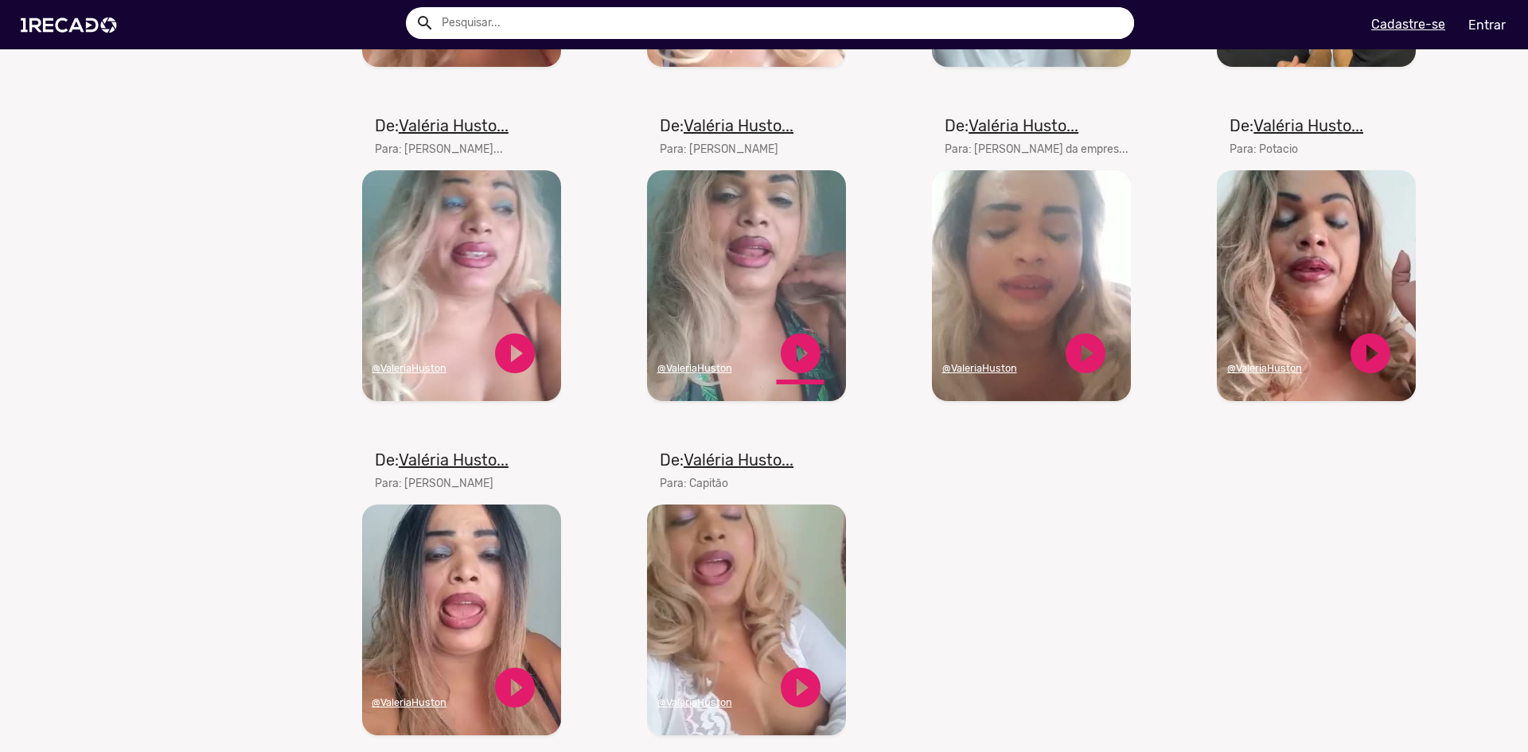
click at [795, 353] on link "play_circle_filled" at bounding box center [801, 354] width 48 height 48
click at [800, 364] on link "pause_circle" at bounding box center [801, 354] width 48 height 48
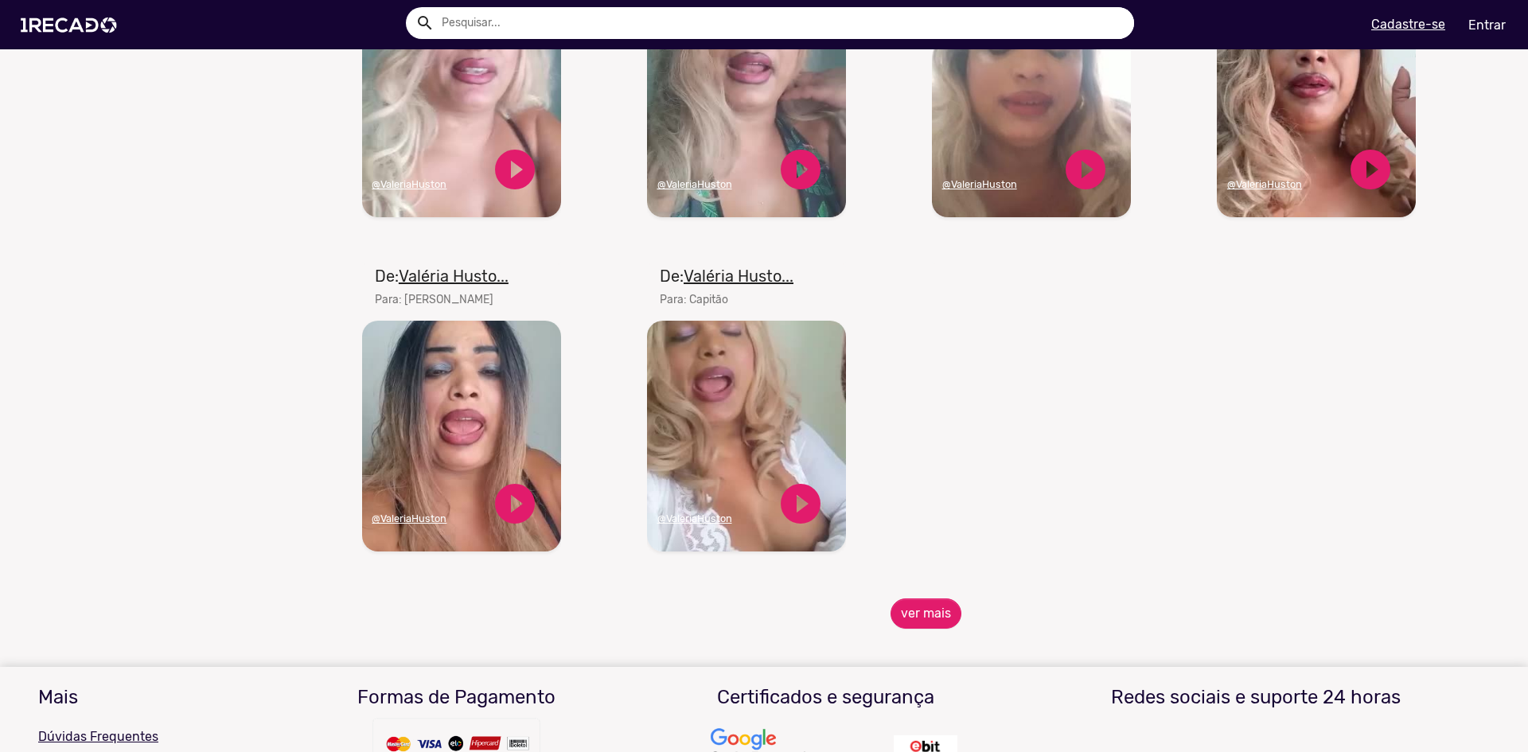
scroll to position [3025, 0]
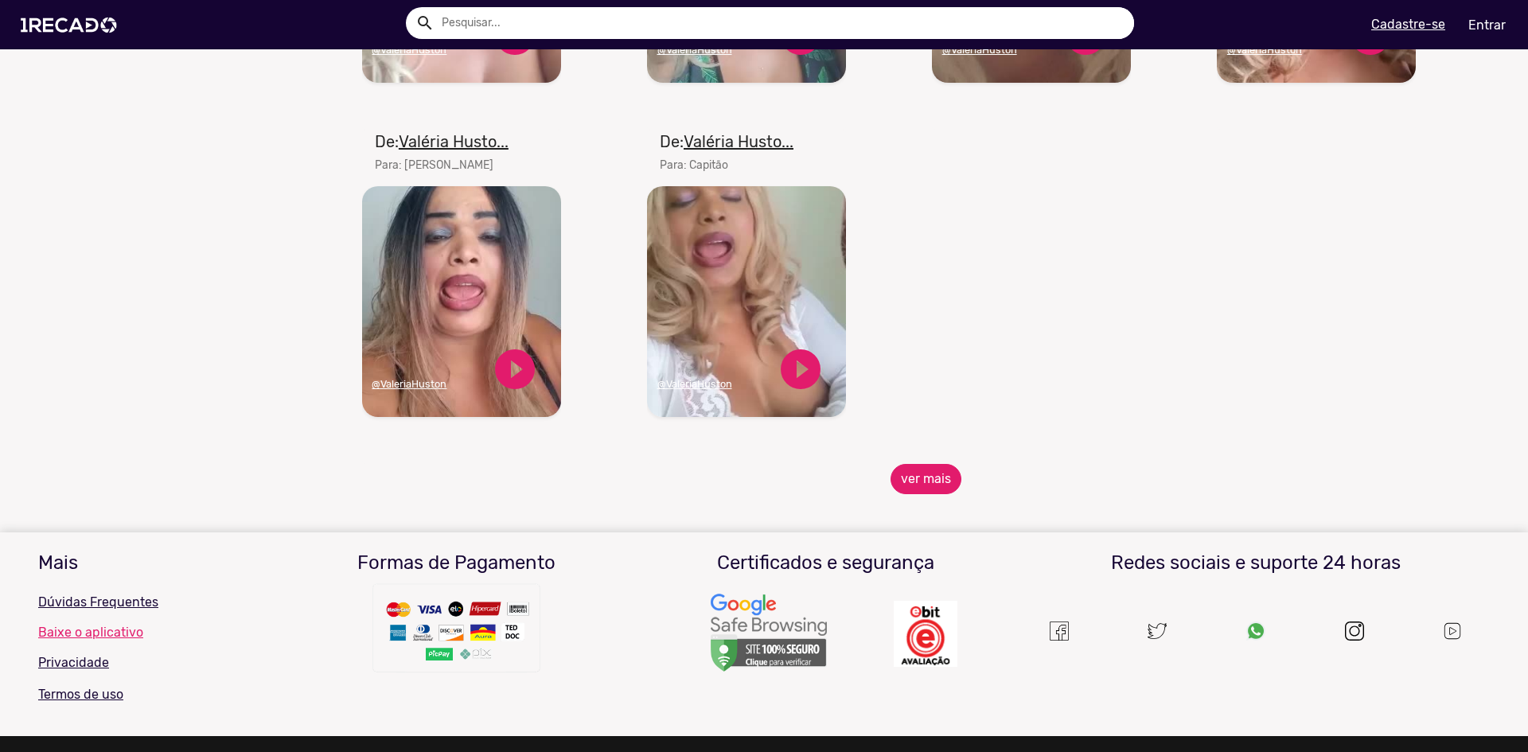
click at [910, 494] on button "ver mais" at bounding box center [926, 479] width 71 height 30
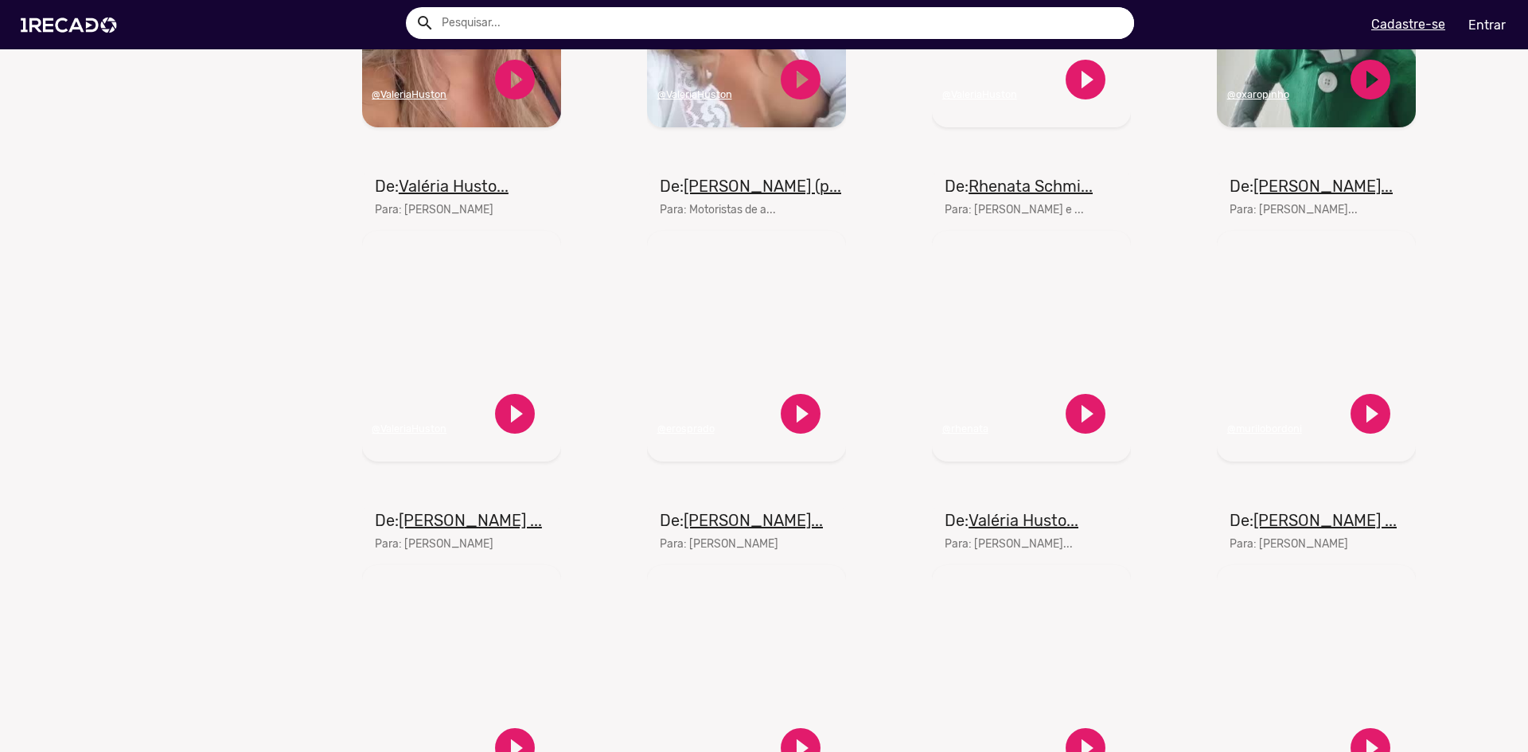
scroll to position [3343, 0]
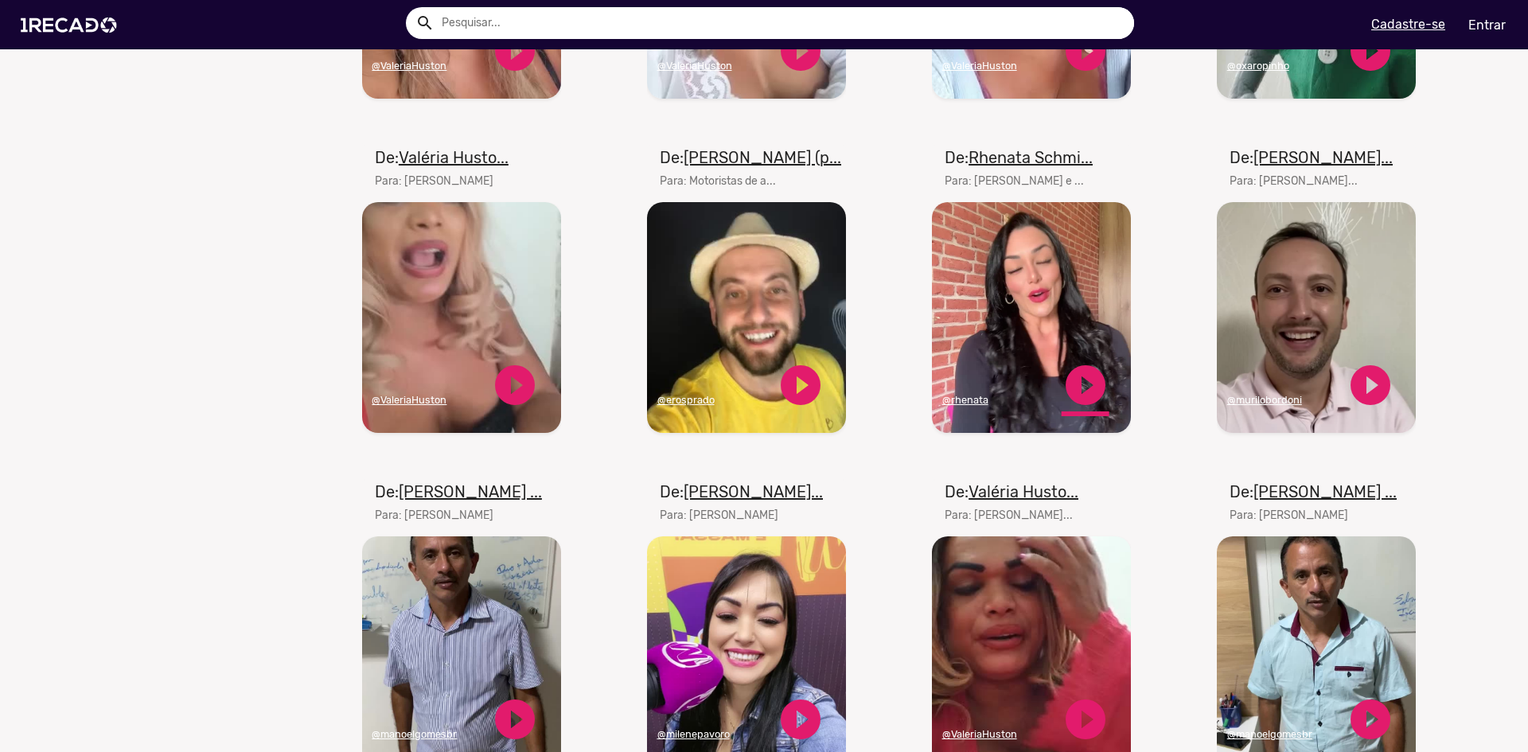
click at [1086, 391] on link "play_circle_filled" at bounding box center [1086, 385] width 48 height 48
click at [1079, 400] on link "pause_circle" at bounding box center [1086, 385] width 48 height 48
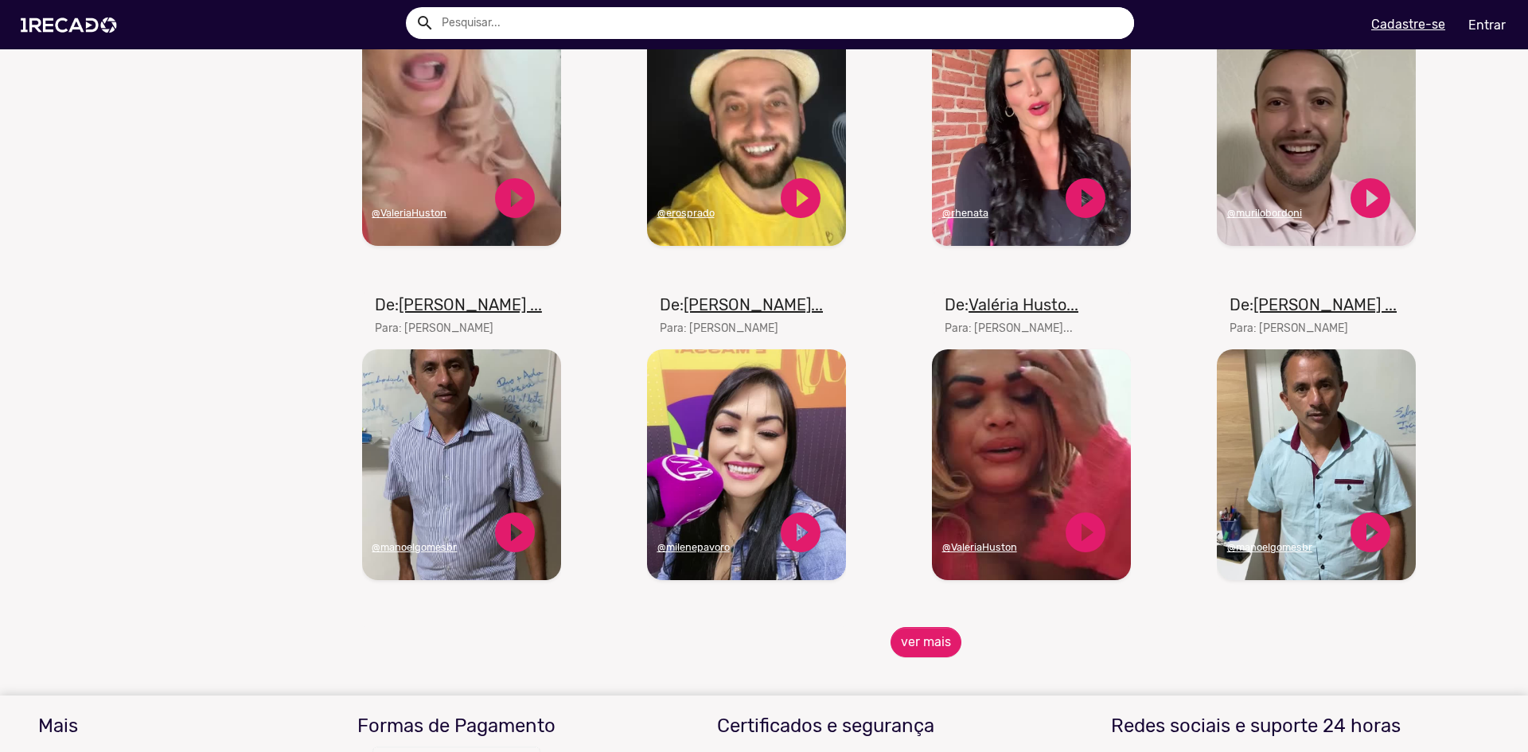
scroll to position [3423, 0]
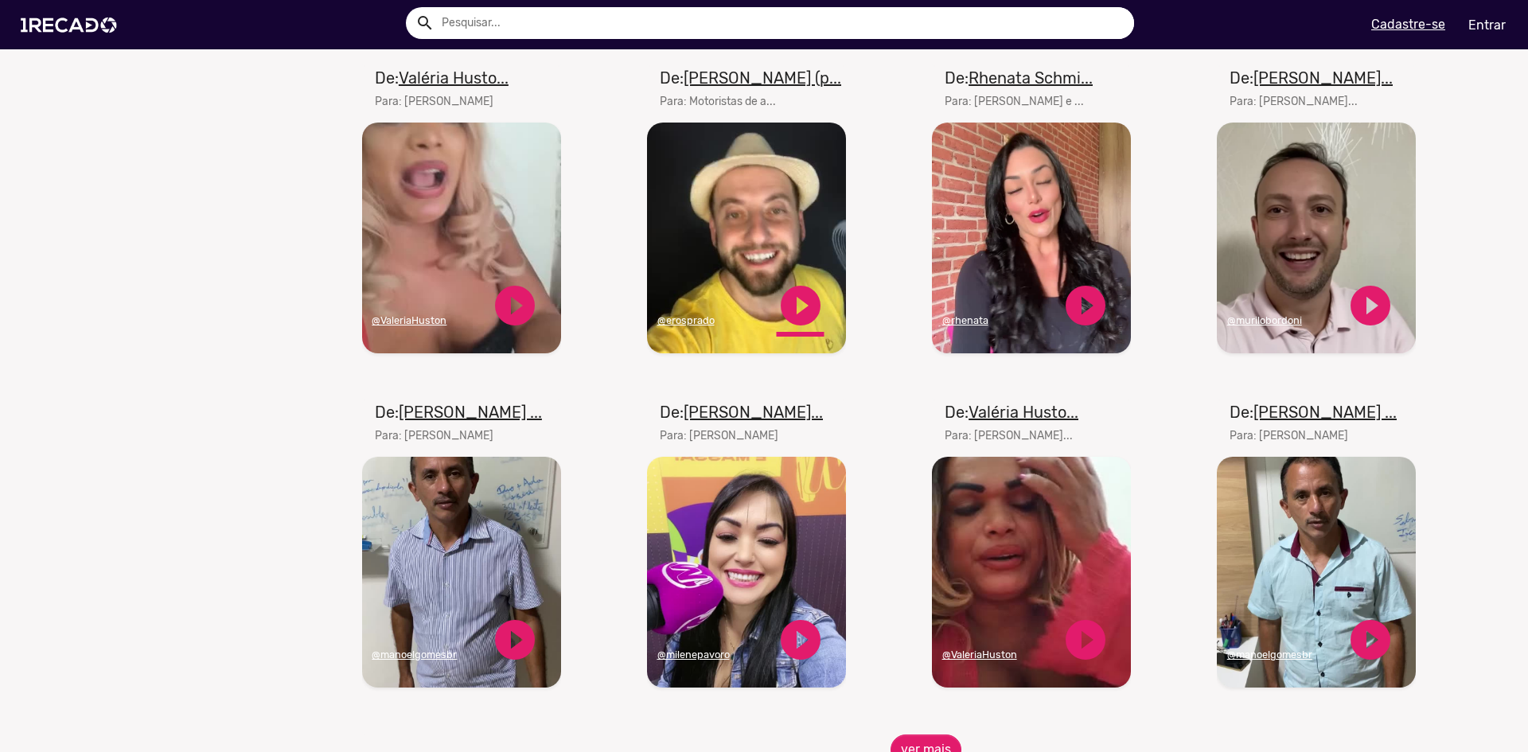
click at [789, 305] on link "play_circle_filled" at bounding box center [801, 306] width 48 height 48
click at [796, 316] on link "pause_circle" at bounding box center [801, 306] width 48 height 48
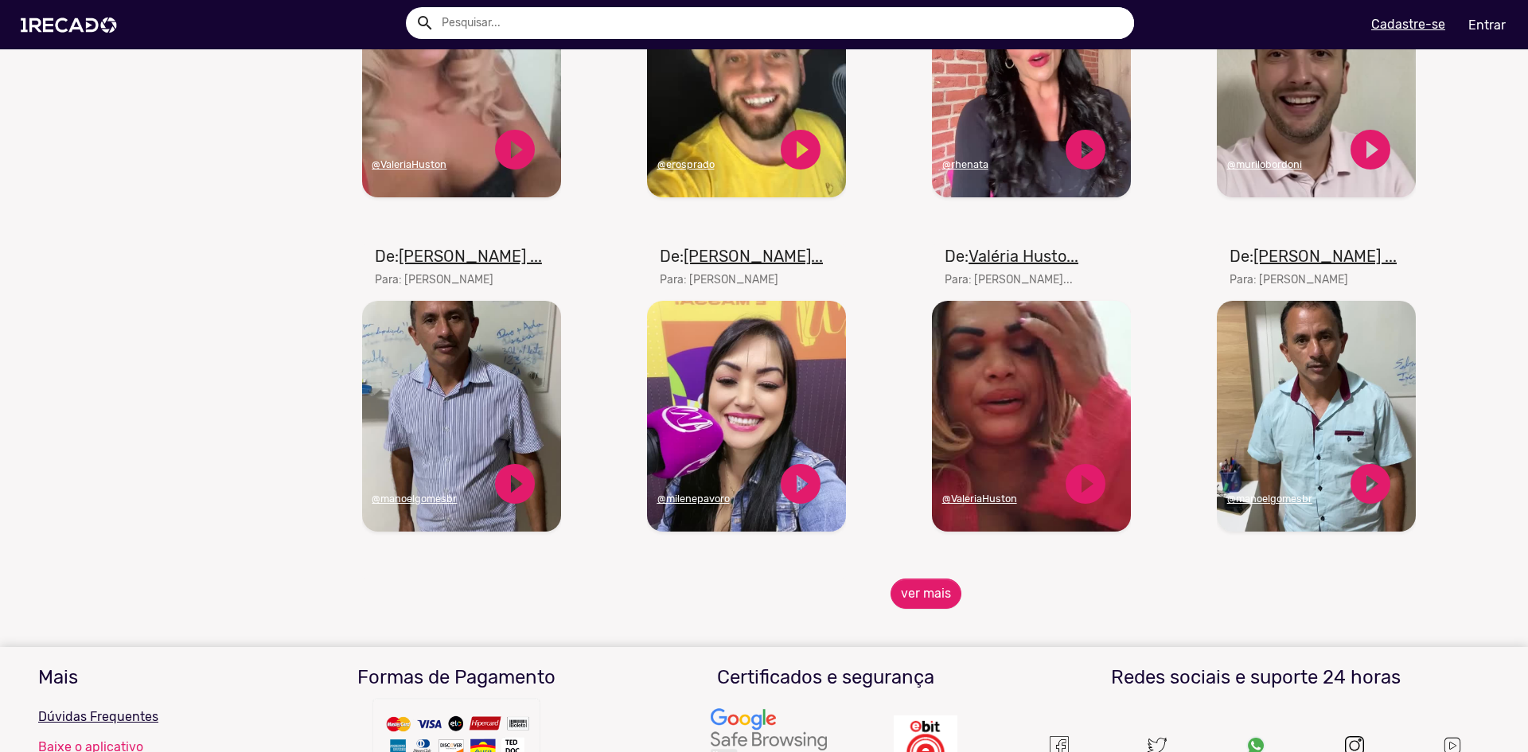
scroll to position [3801, 0]
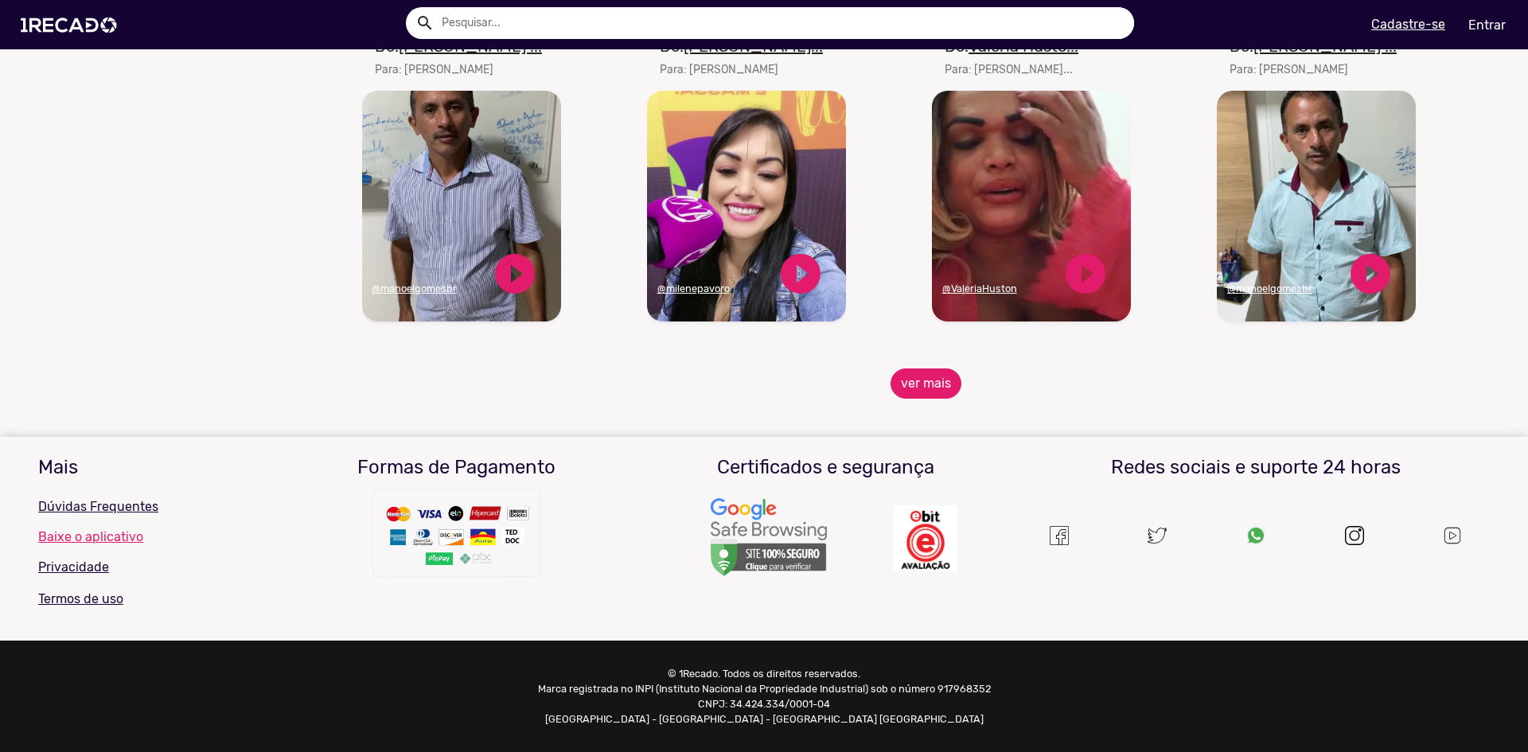
click at [906, 384] on button "ver mais" at bounding box center [926, 384] width 71 height 30
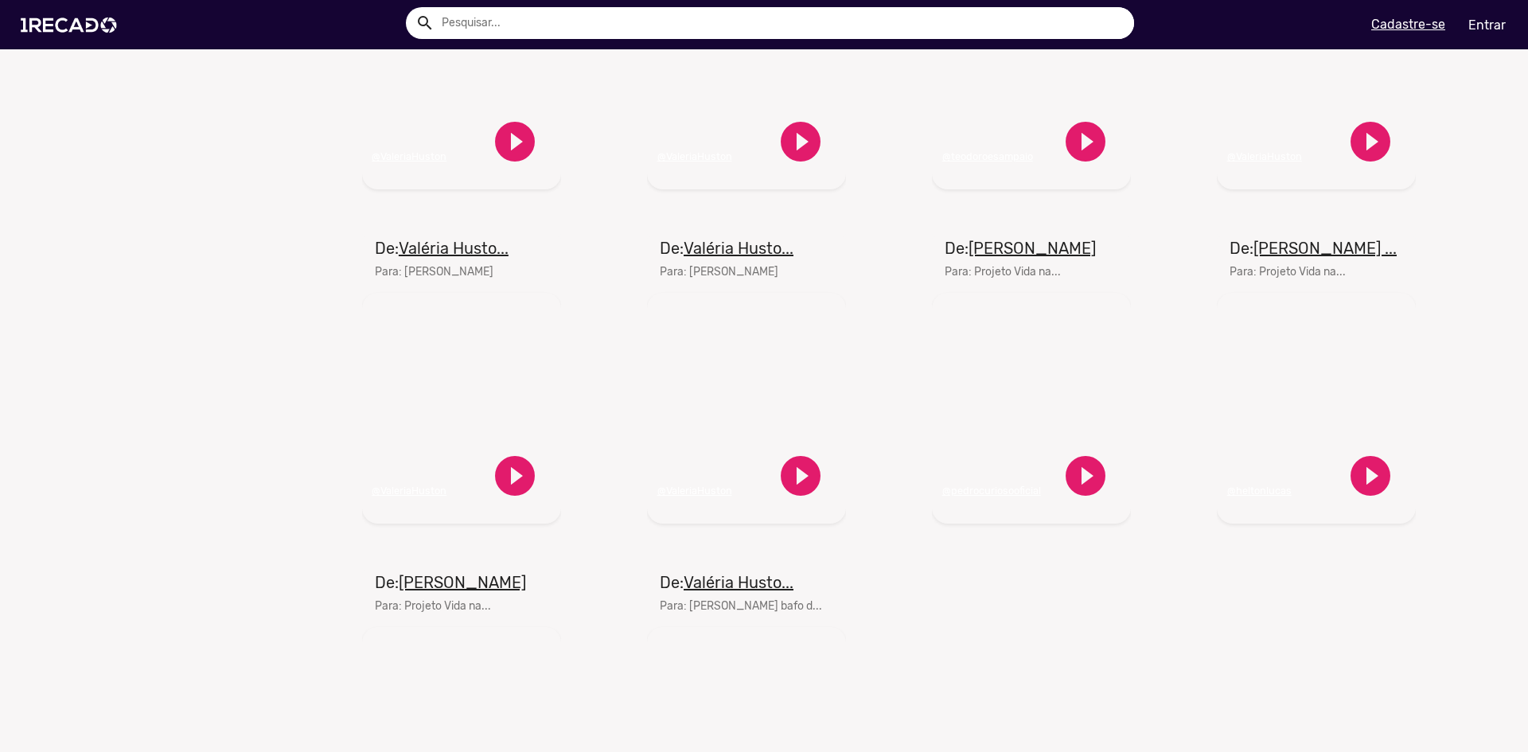
scroll to position [4358, 0]
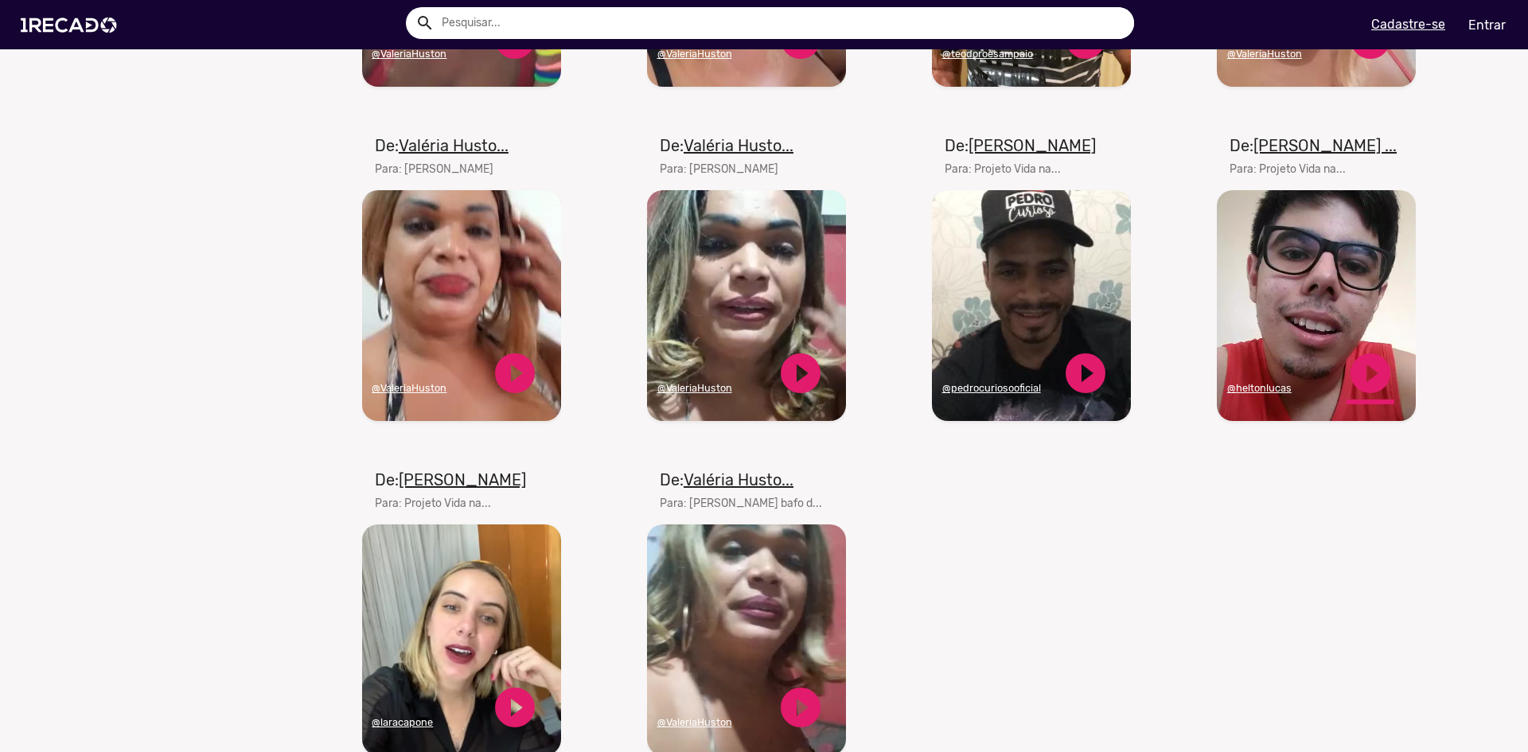
click at [1363, 382] on link "play_circle_filled" at bounding box center [1371, 373] width 48 height 48
click at [1361, 386] on link "pause_circle" at bounding box center [1371, 373] width 48 height 48
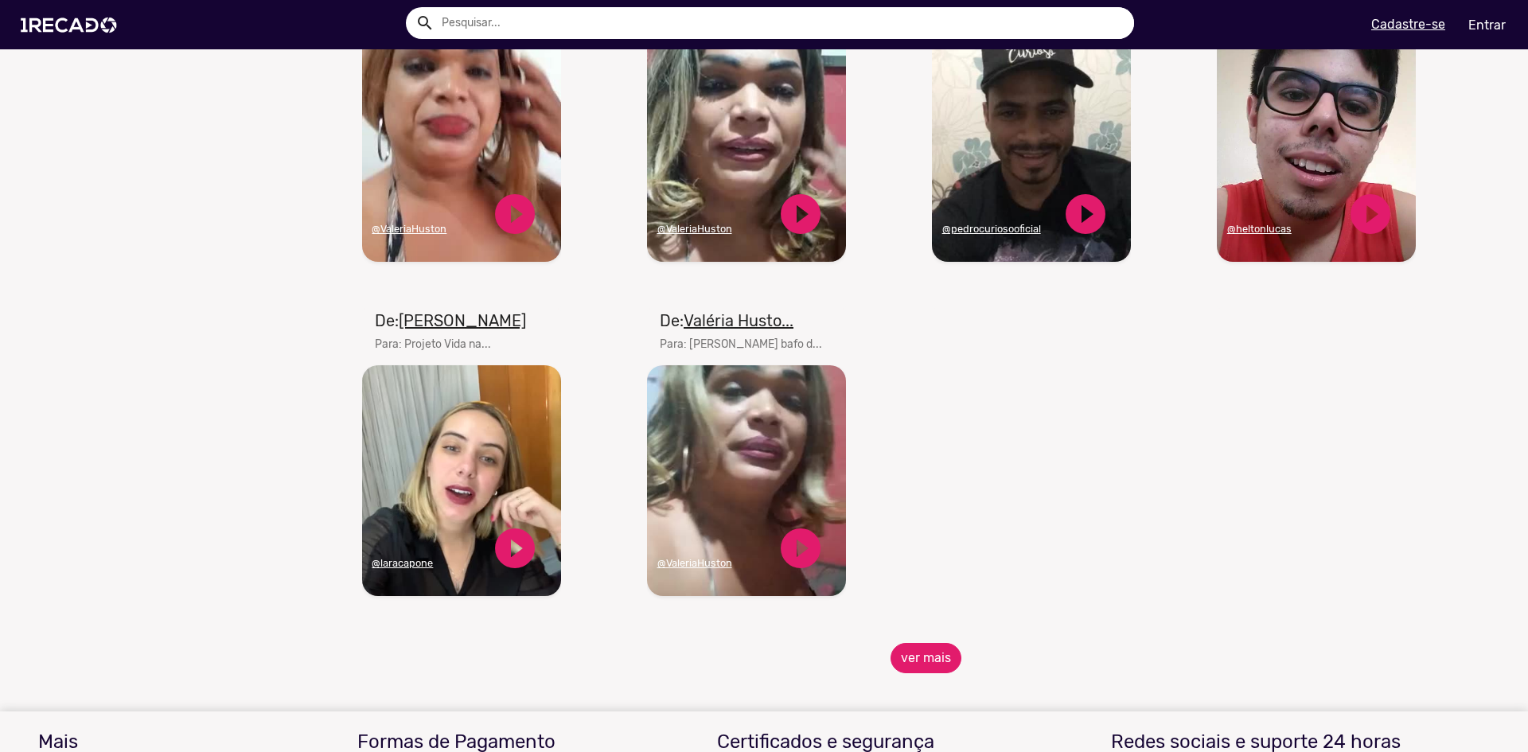
click at [916, 670] on button "ver mais" at bounding box center [926, 658] width 71 height 30
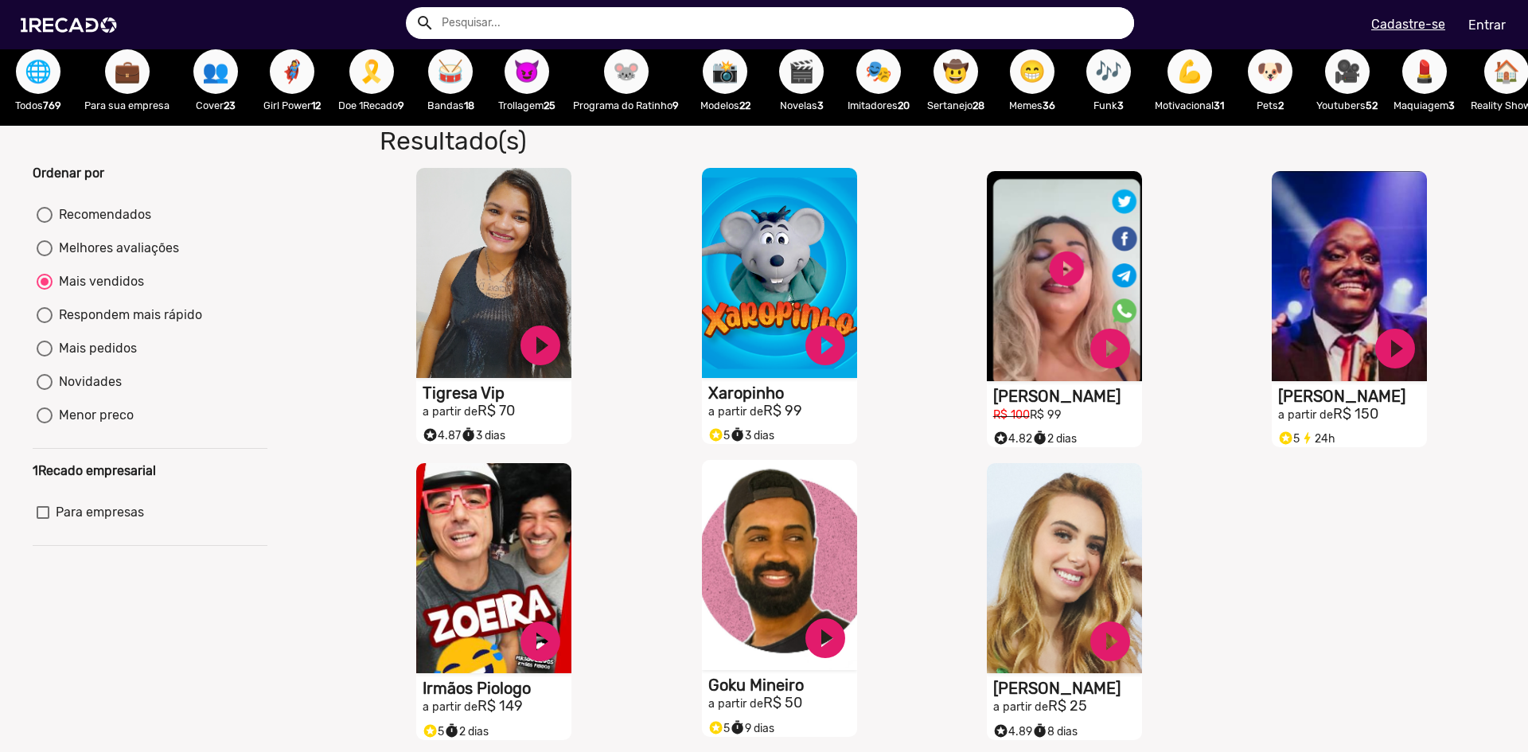
scroll to position [0, 0]
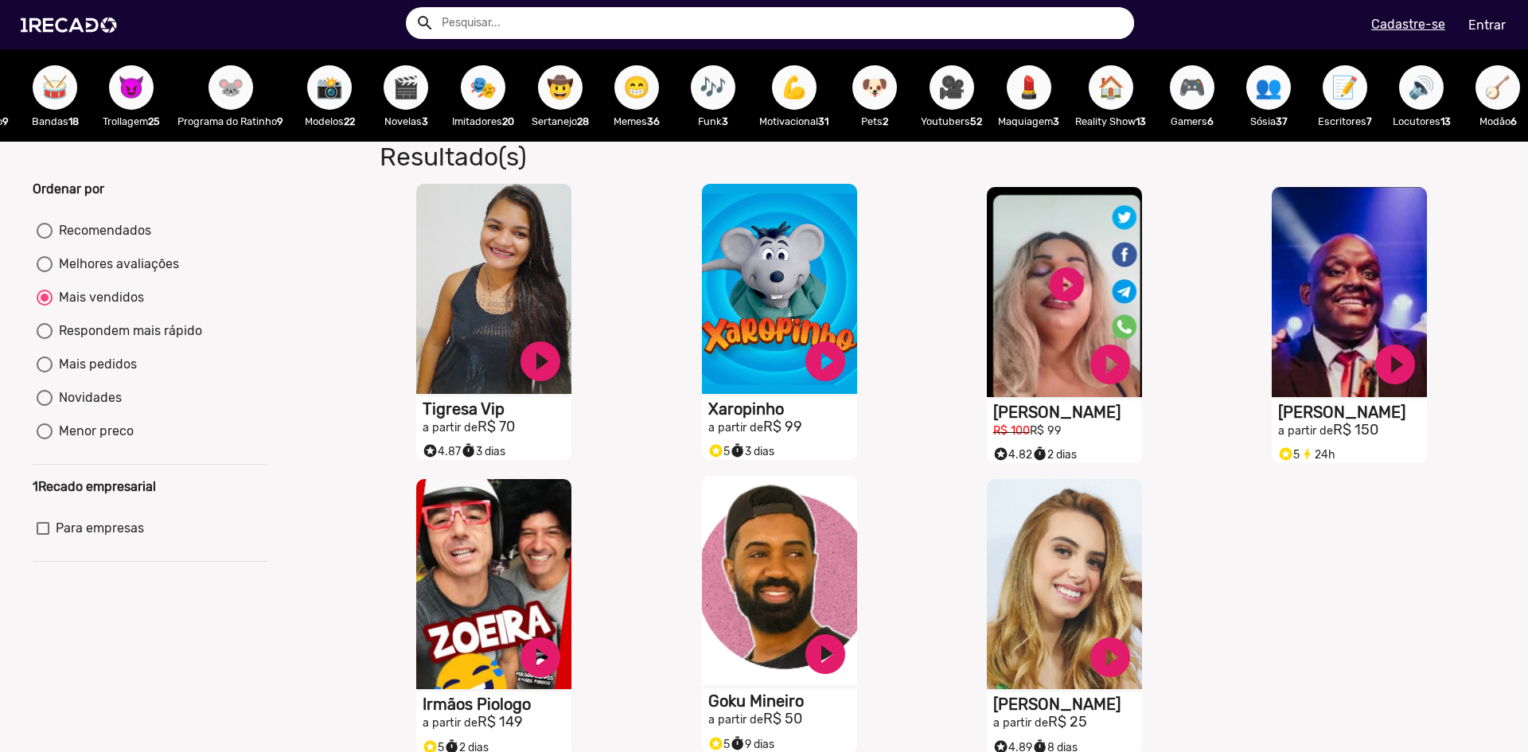
scroll to position [0, 392]
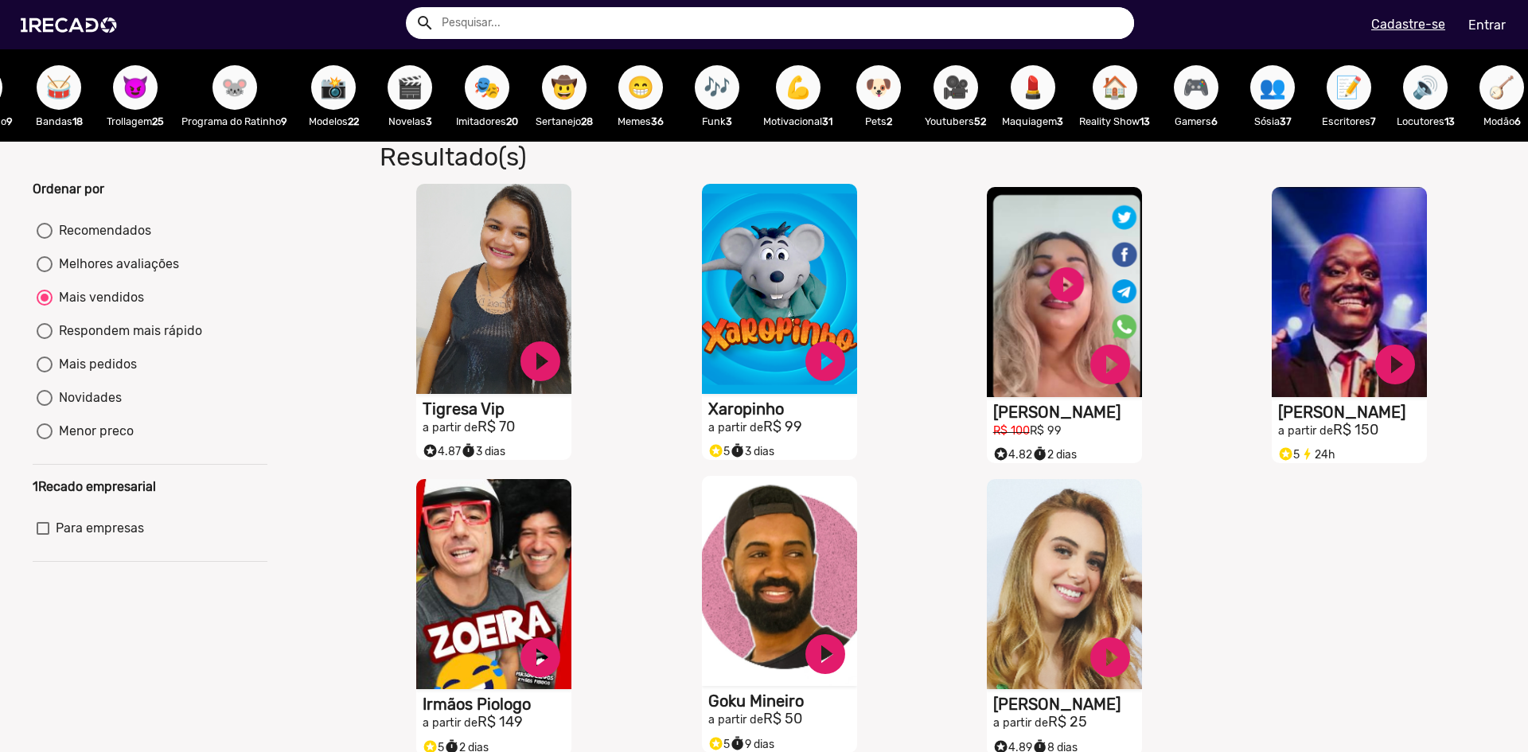
click at [969, 86] on span "🎥" at bounding box center [955, 87] width 27 height 45
radio input "true"
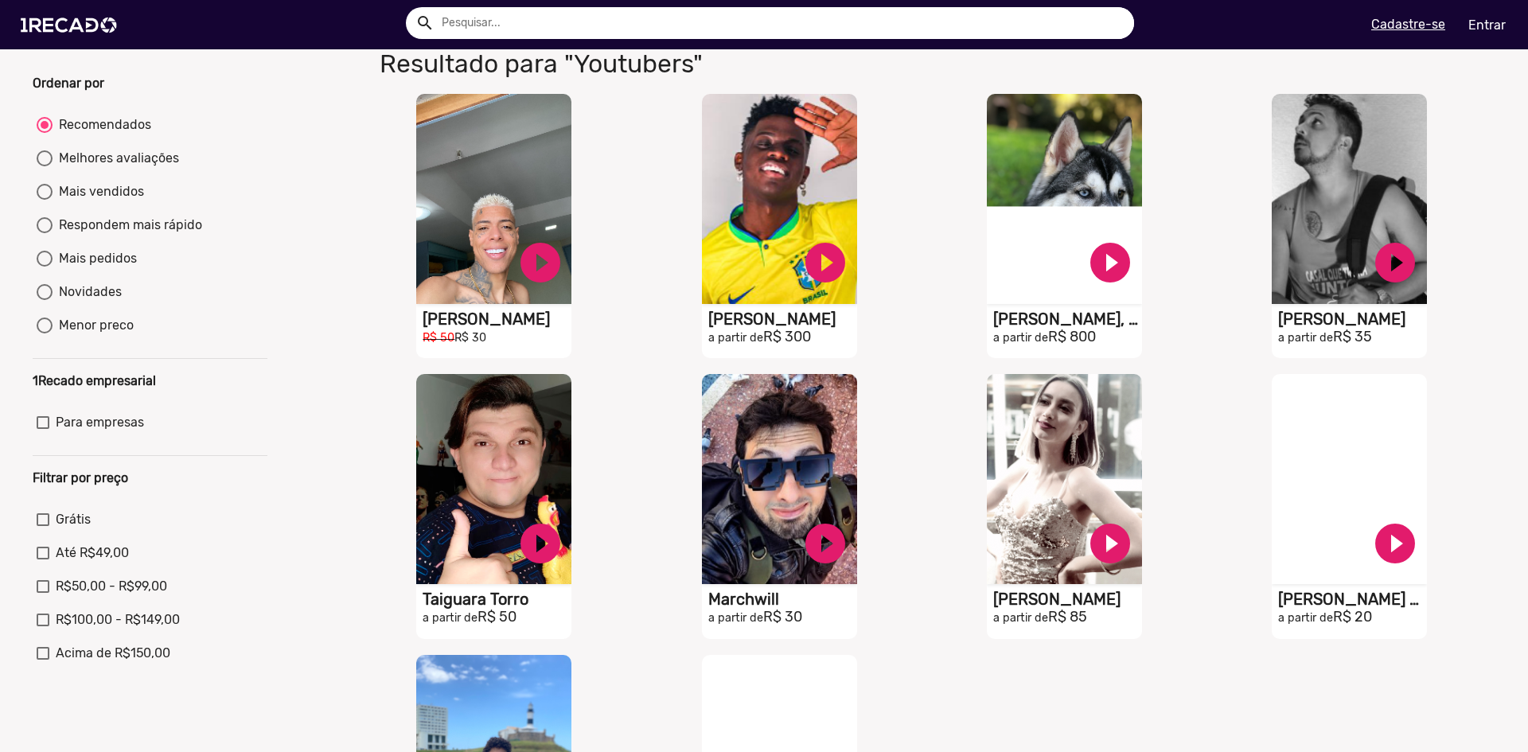
scroll to position [80, 0]
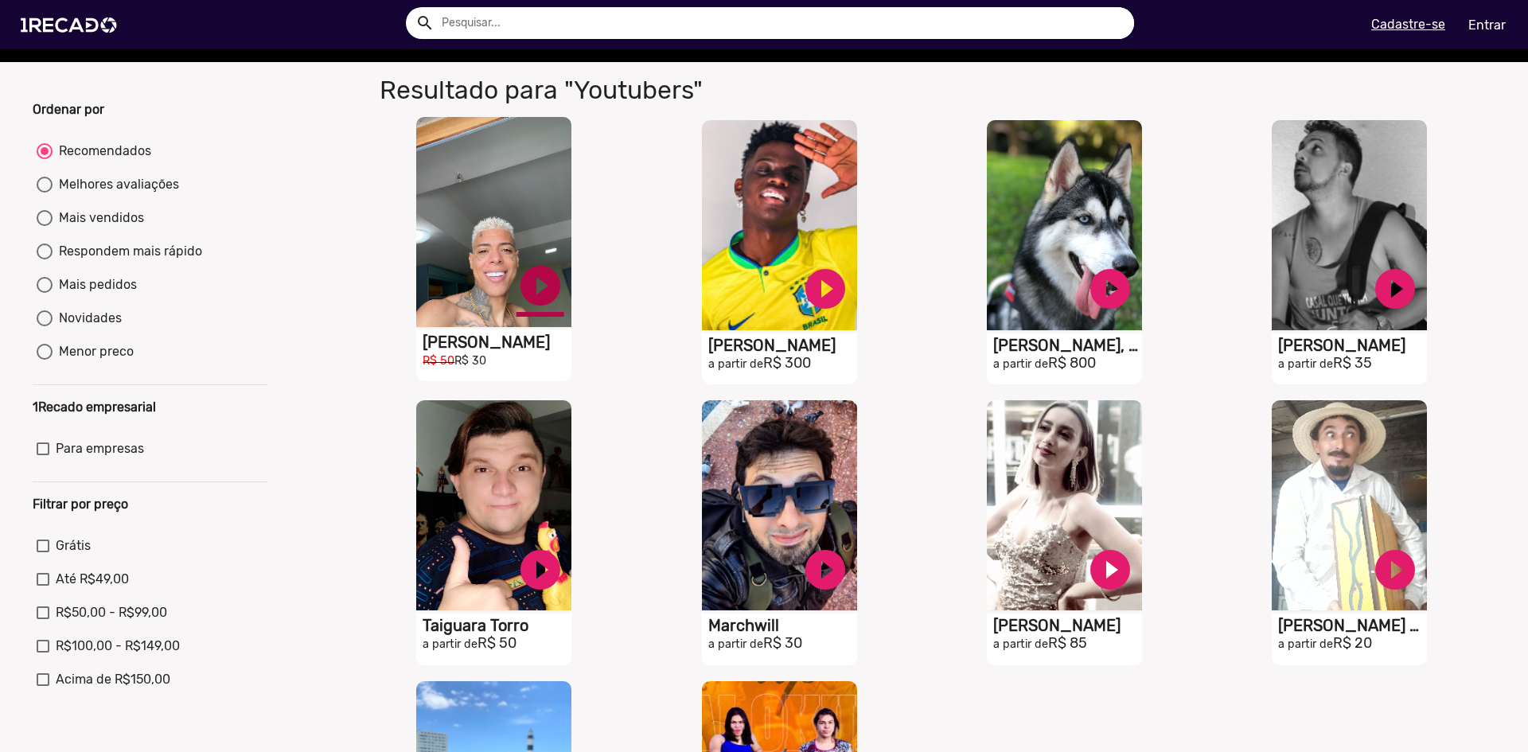
click at [517, 291] on link "play_circle_filled" at bounding box center [541, 286] width 48 height 48
click at [542, 309] on link "pause_circle" at bounding box center [541, 286] width 48 height 48
click at [564, 310] on link "play_circle_filled" at bounding box center [541, 286] width 48 height 48
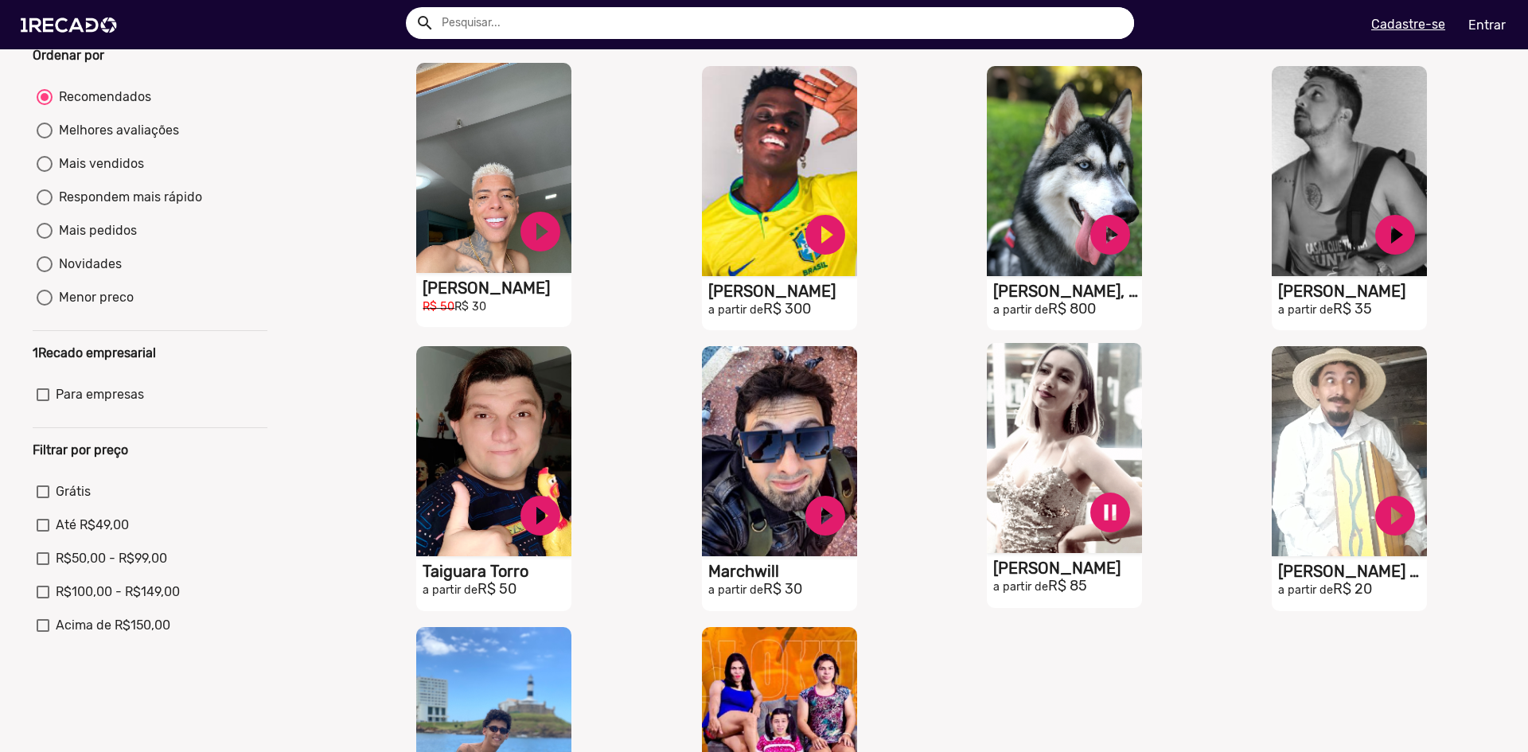
scroll to position [159, 0]
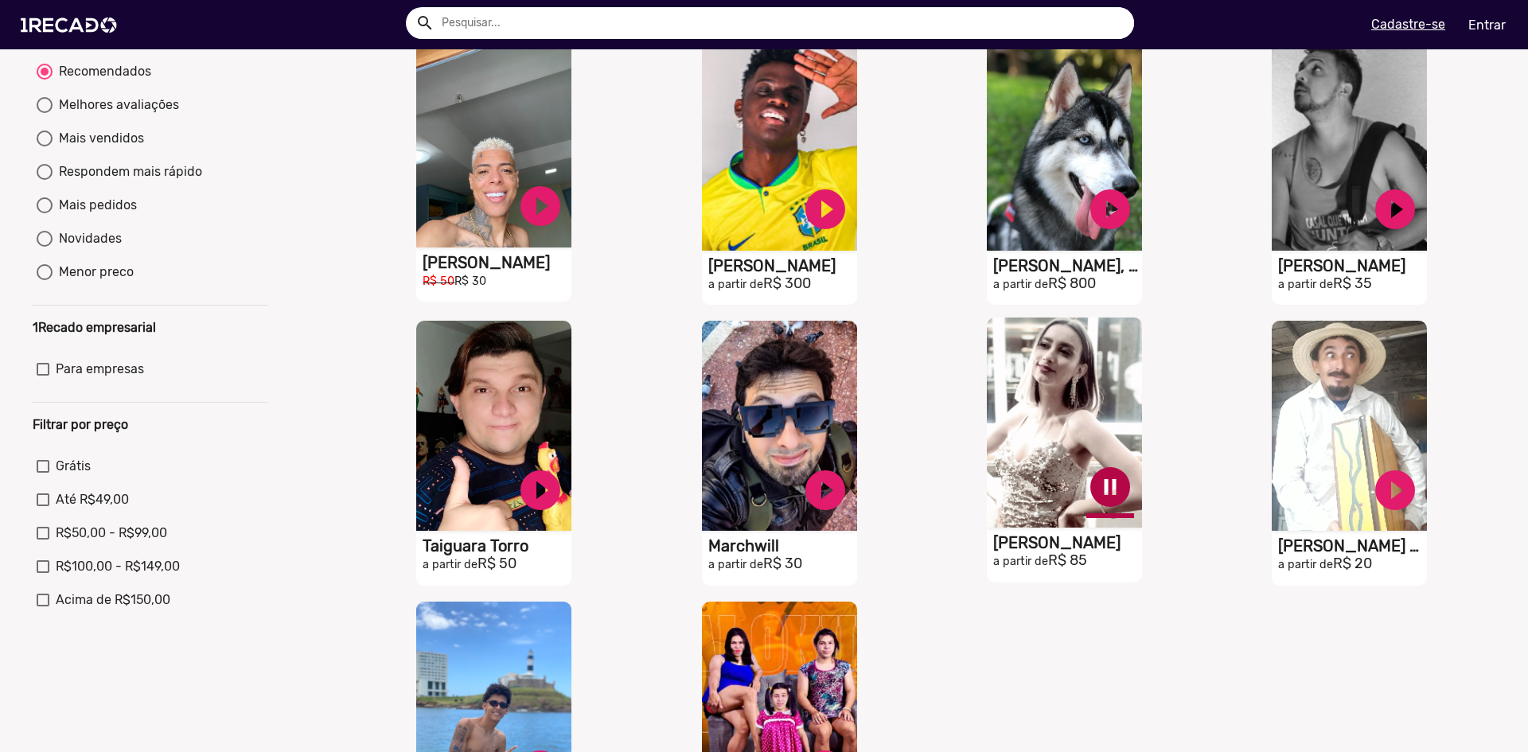
click at [564, 230] on link "pause_circle" at bounding box center [541, 206] width 48 height 48
click at [564, 215] on link "play_circle_filled" at bounding box center [541, 206] width 48 height 48
click at [564, 215] on link "pause_circle" at bounding box center [541, 206] width 48 height 48
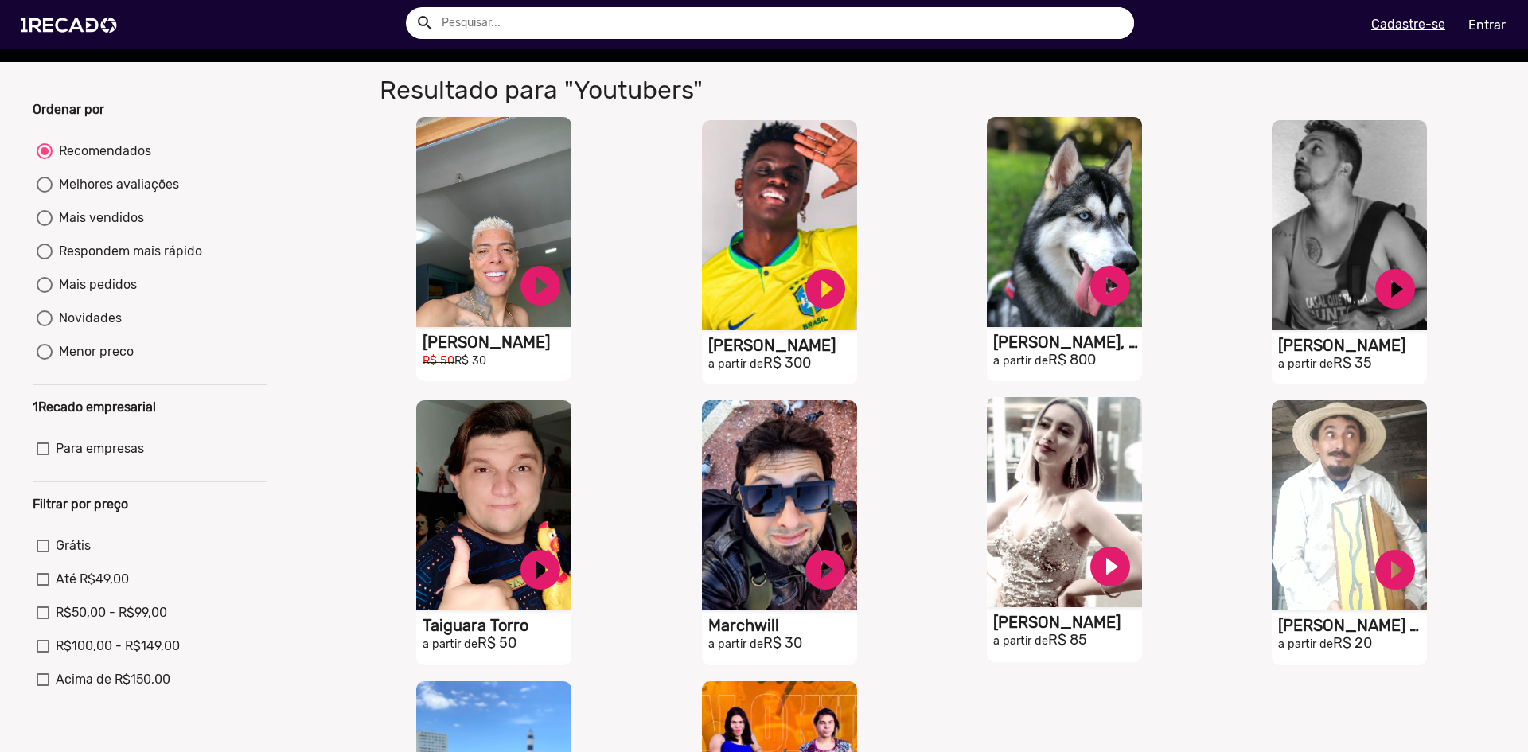
scroll to position [0, 0]
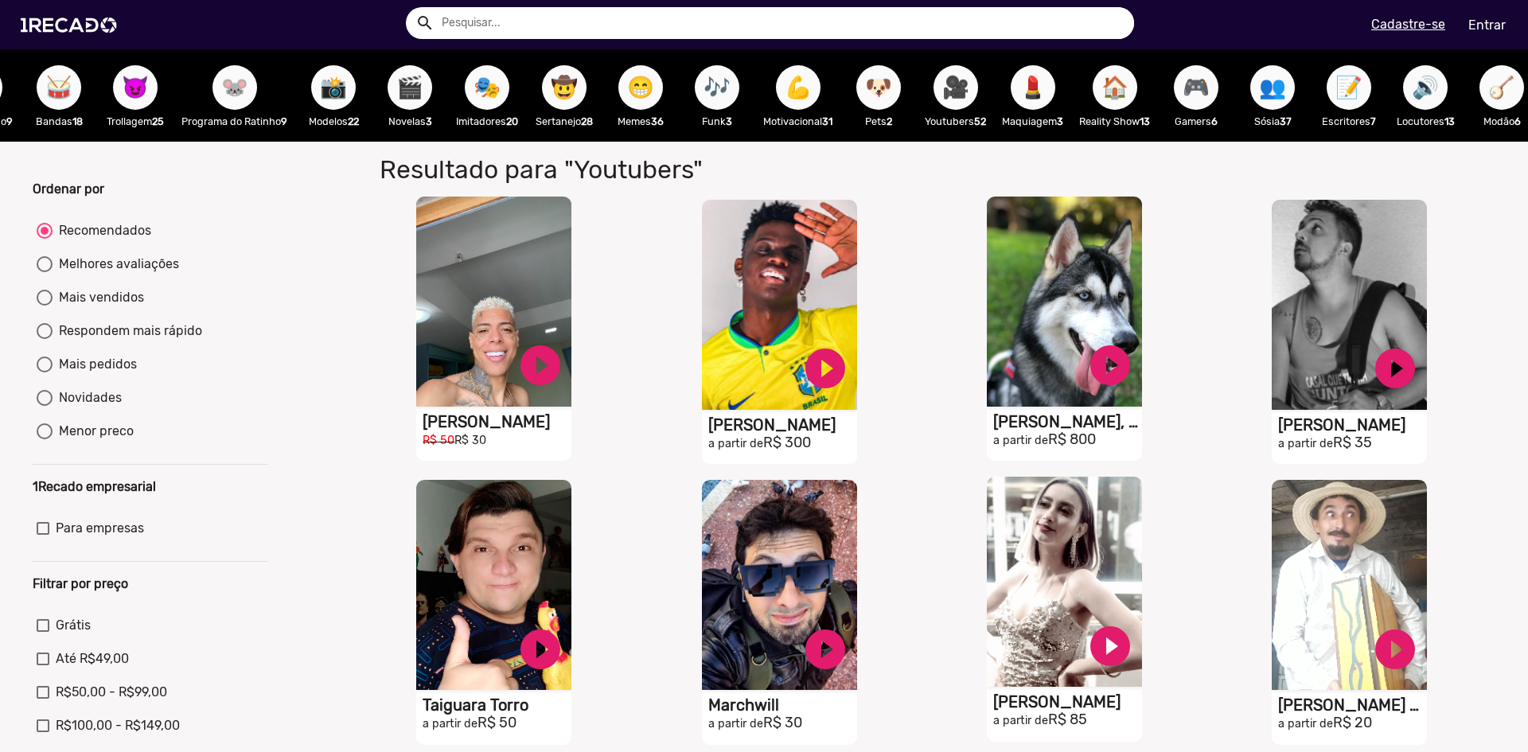
click at [491, 85] on span "🎭" at bounding box center [487, 87] width 27 height 45
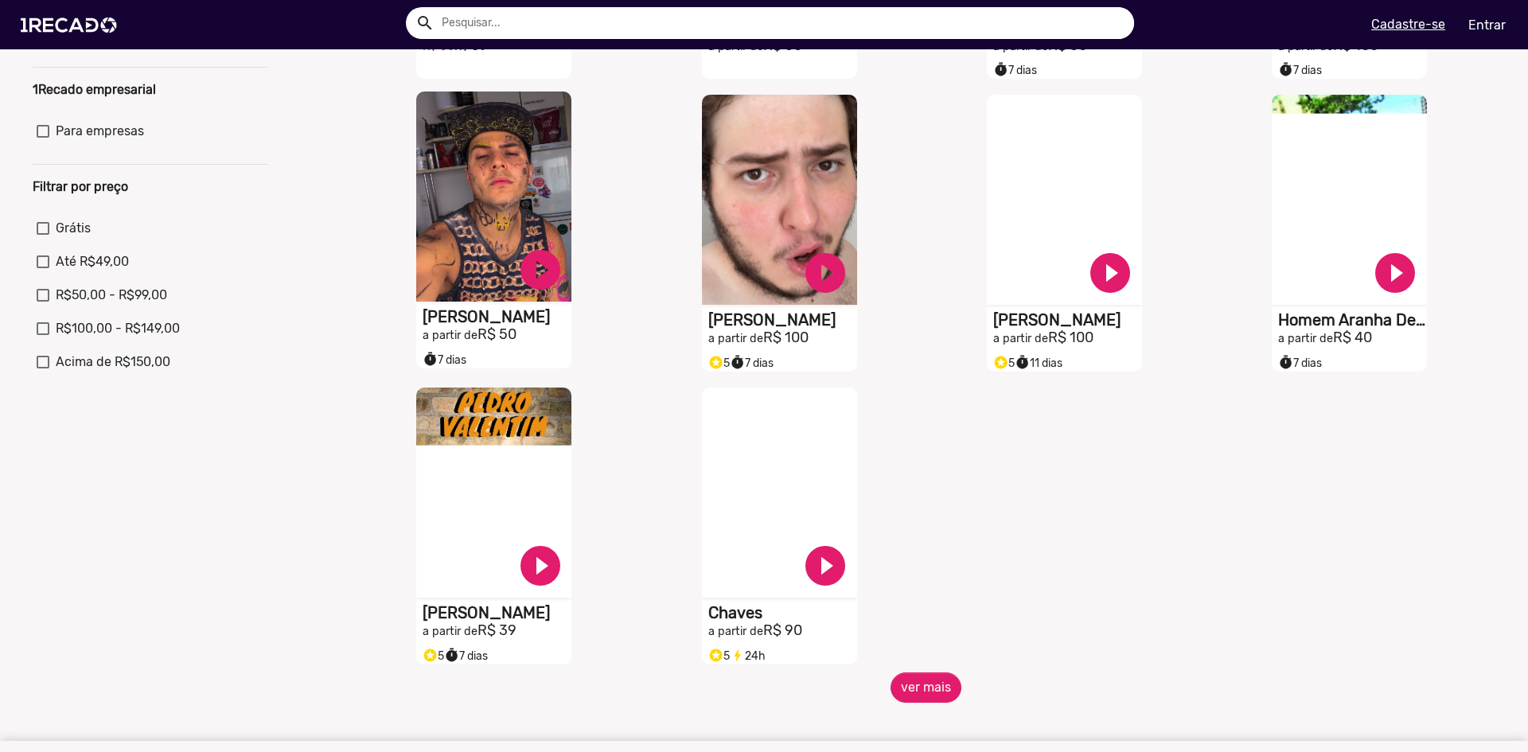
scroll to position [398, 0]
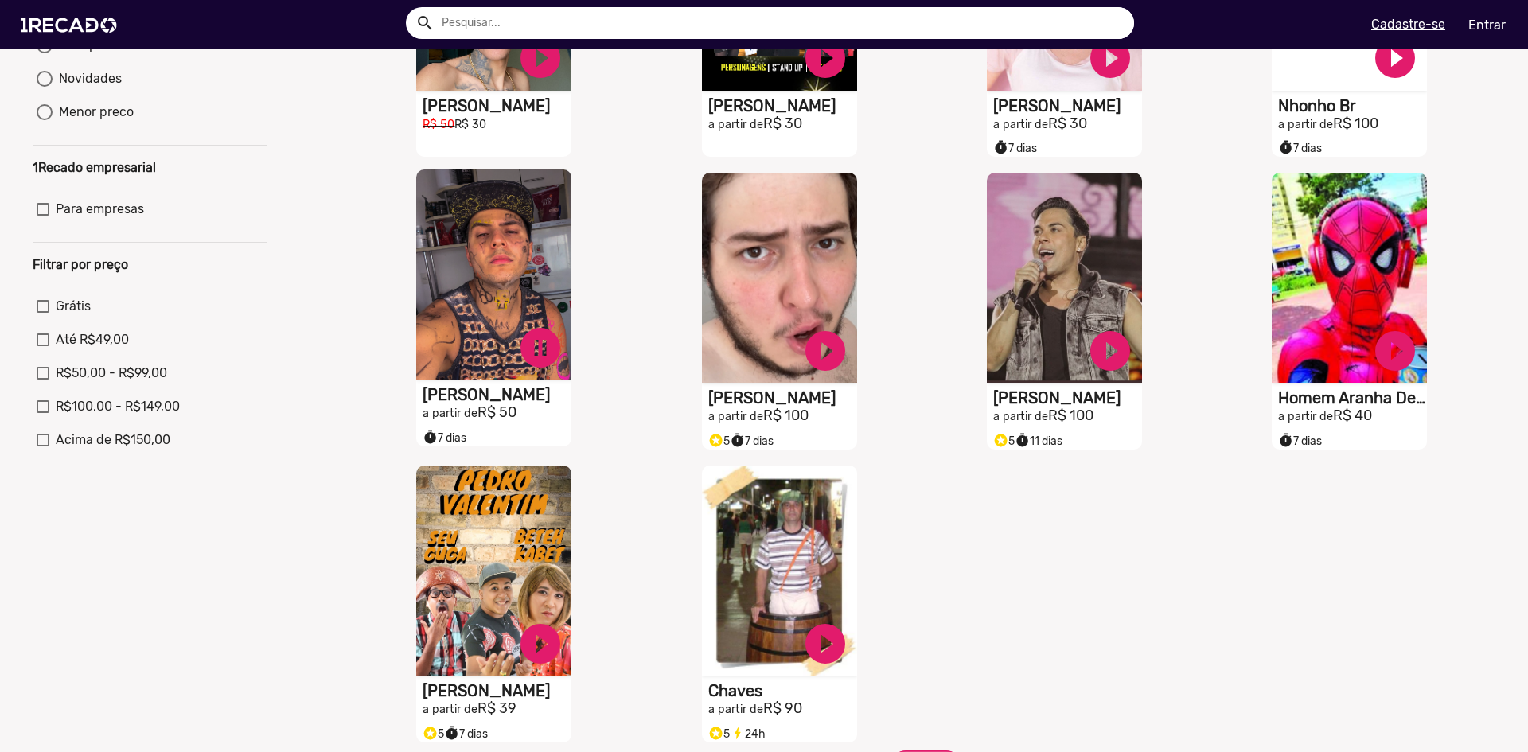
scroll to position [318, 0]
click at [539, 83] on link "pause_circle" at bounding box center [541, 59] width 48 height 48
click at [464, 116] on h1 "[PERSON_NAME]" at bounding box center [497, 106] width 149 height 19
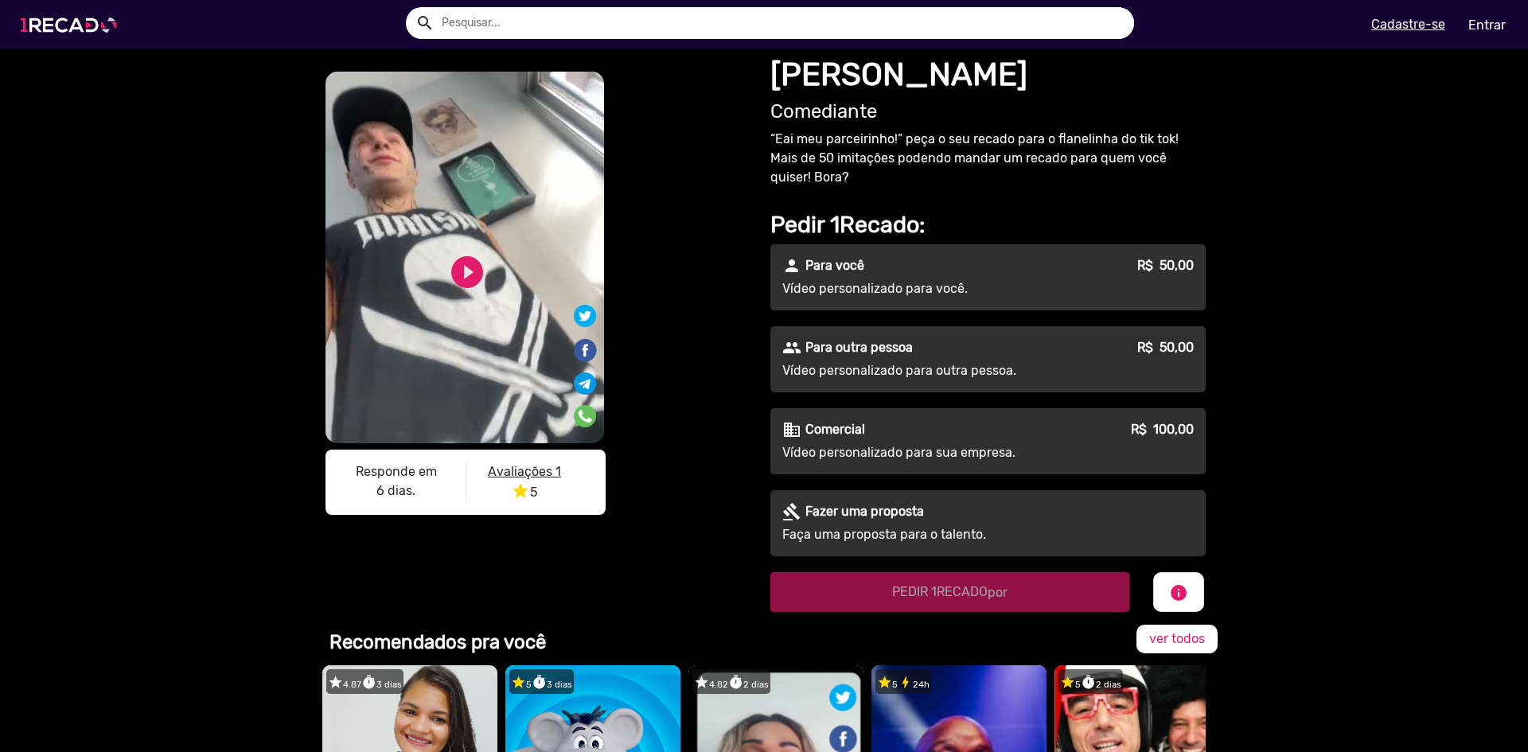
click at [83, 25] on img at bounding box center [72, 25] width 120 height 68
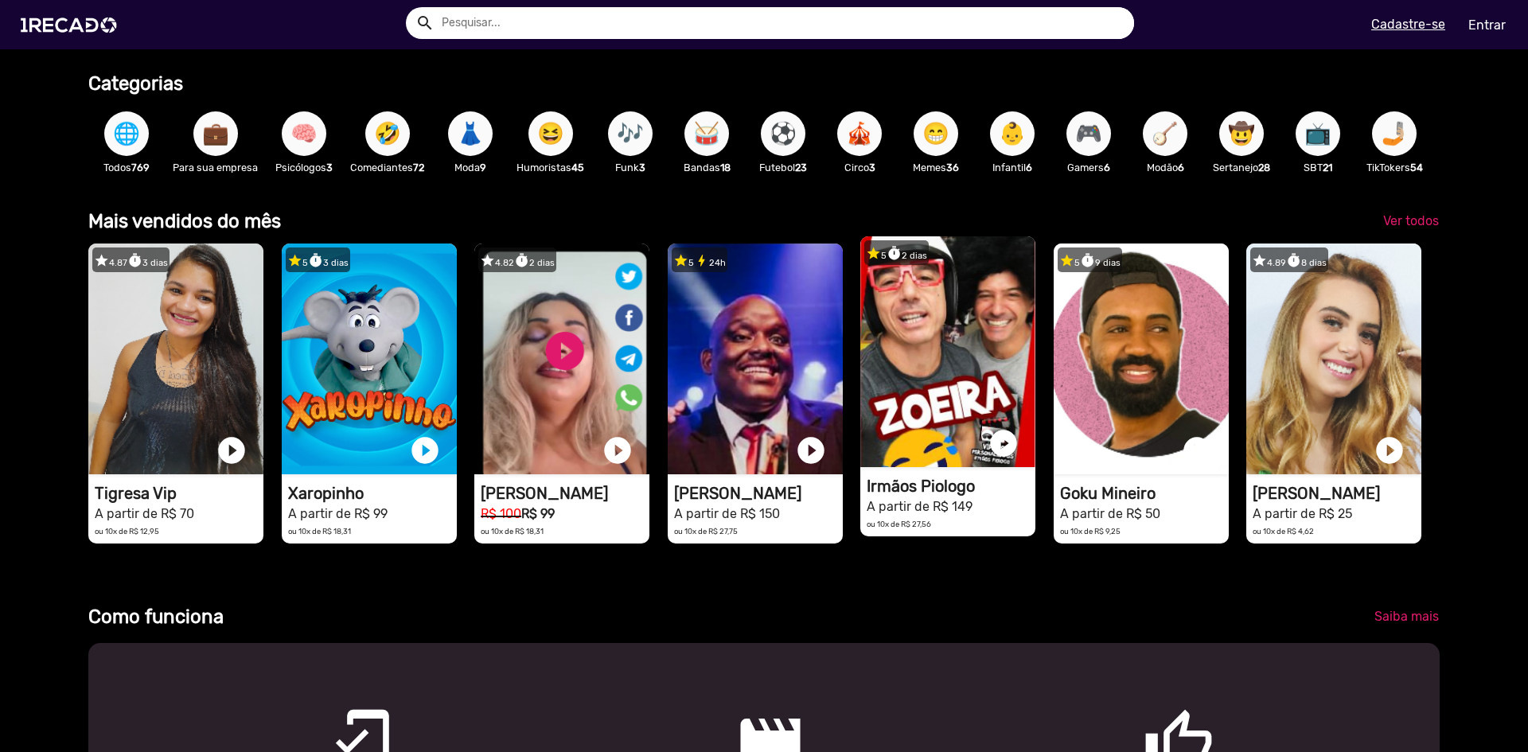
scroll to position [318, 0]
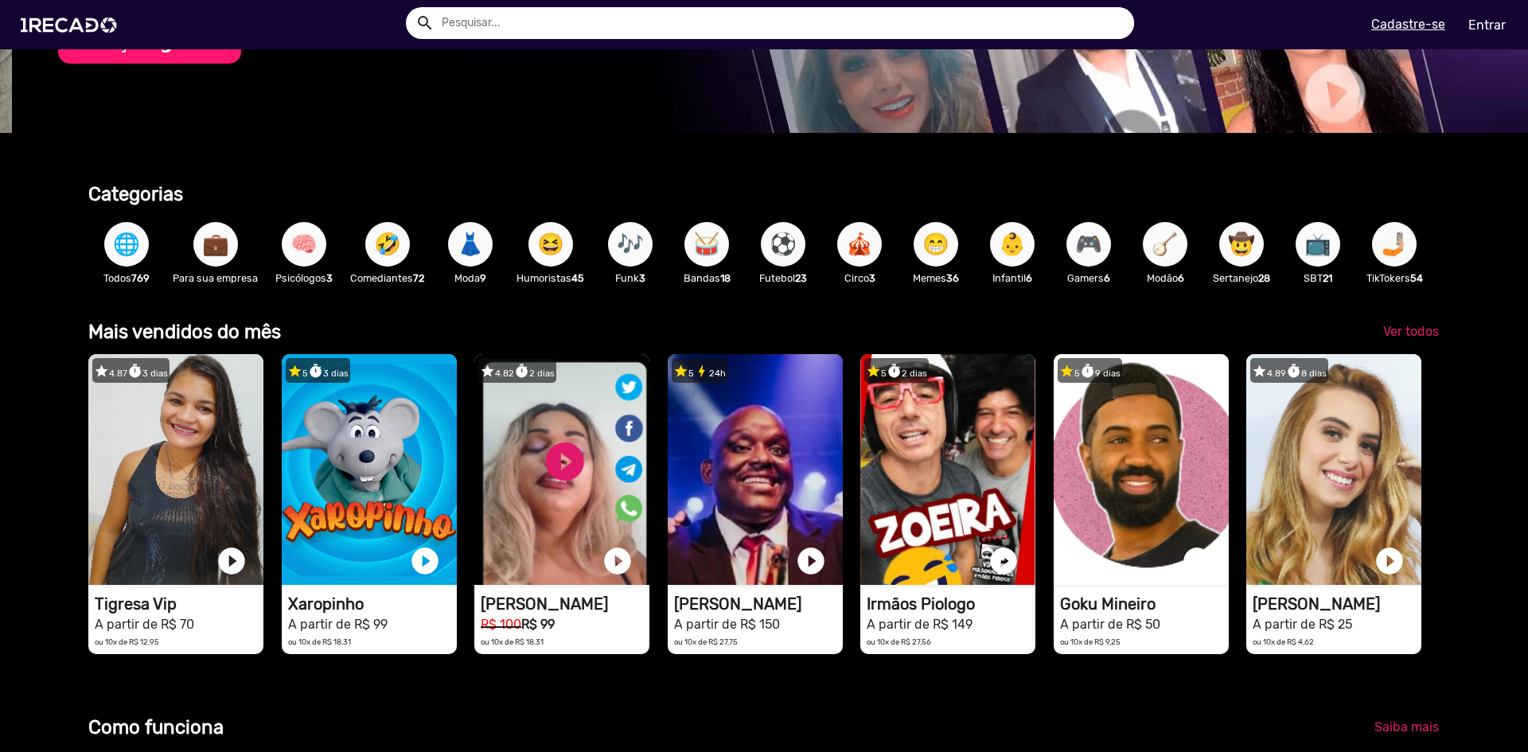
click at [1329, 245] on span "📺" at bounding box center [1318, 244] width 27 height 45
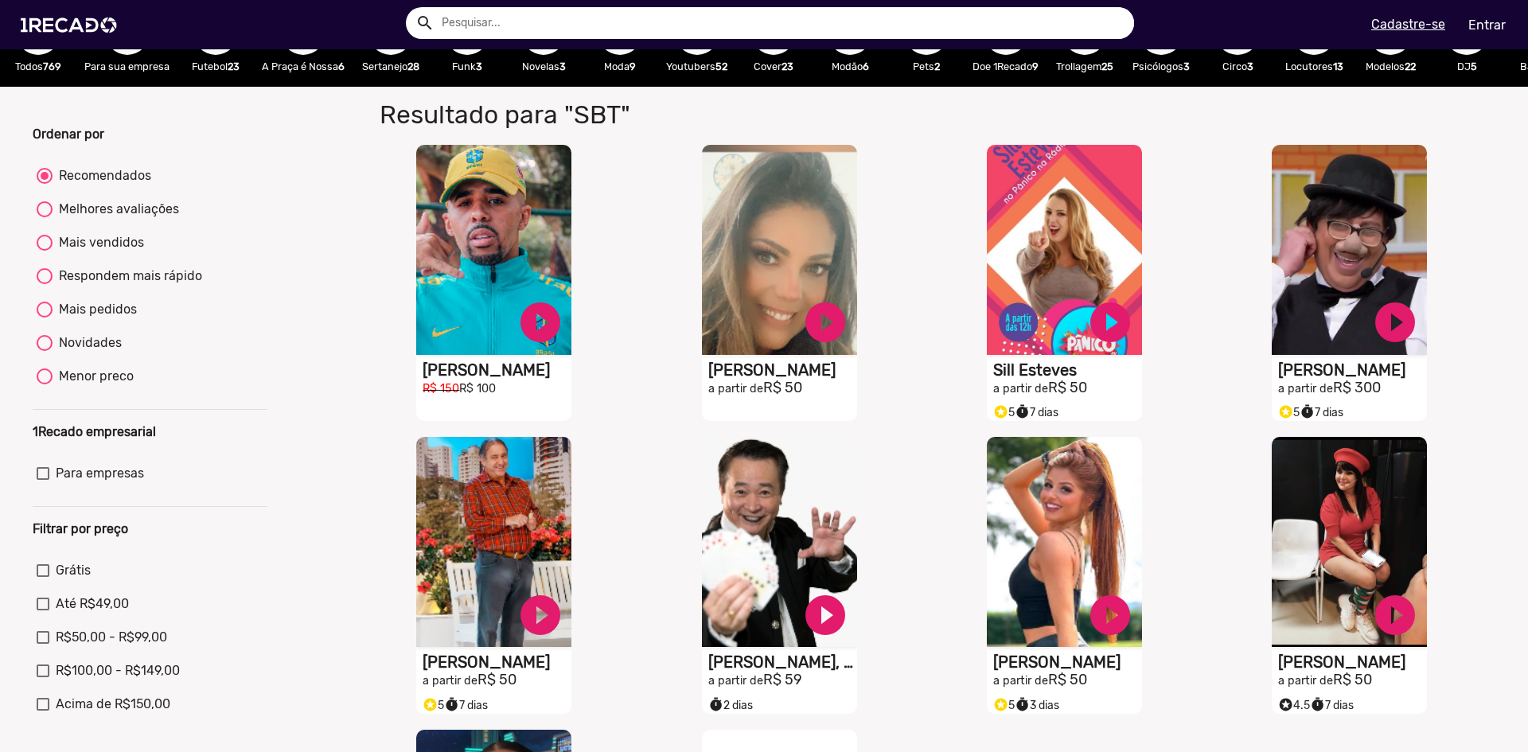
scroll to position [80, 0]
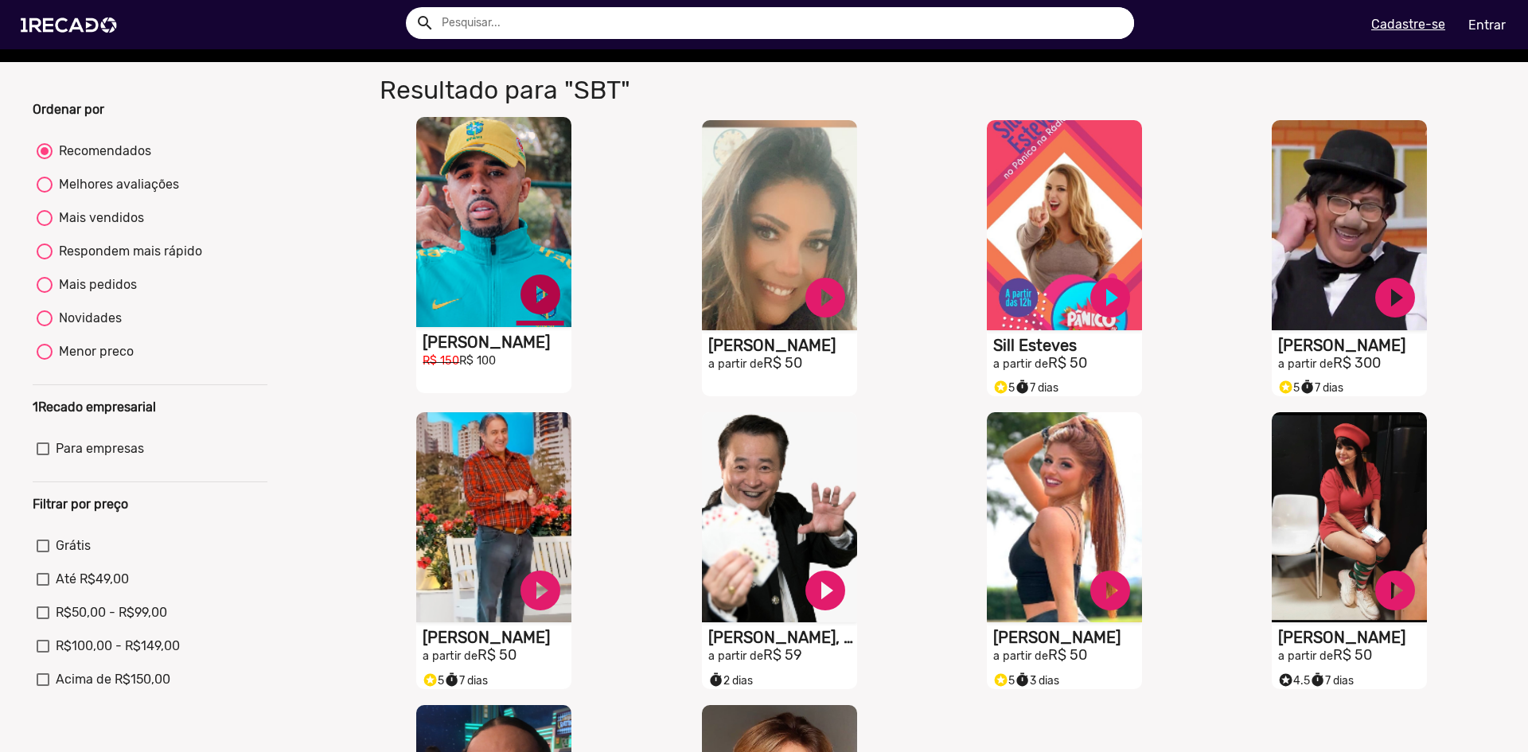
click at [548, 306] on link "play_circle_filled" at bounding box center [541, 295] width 48 height 48
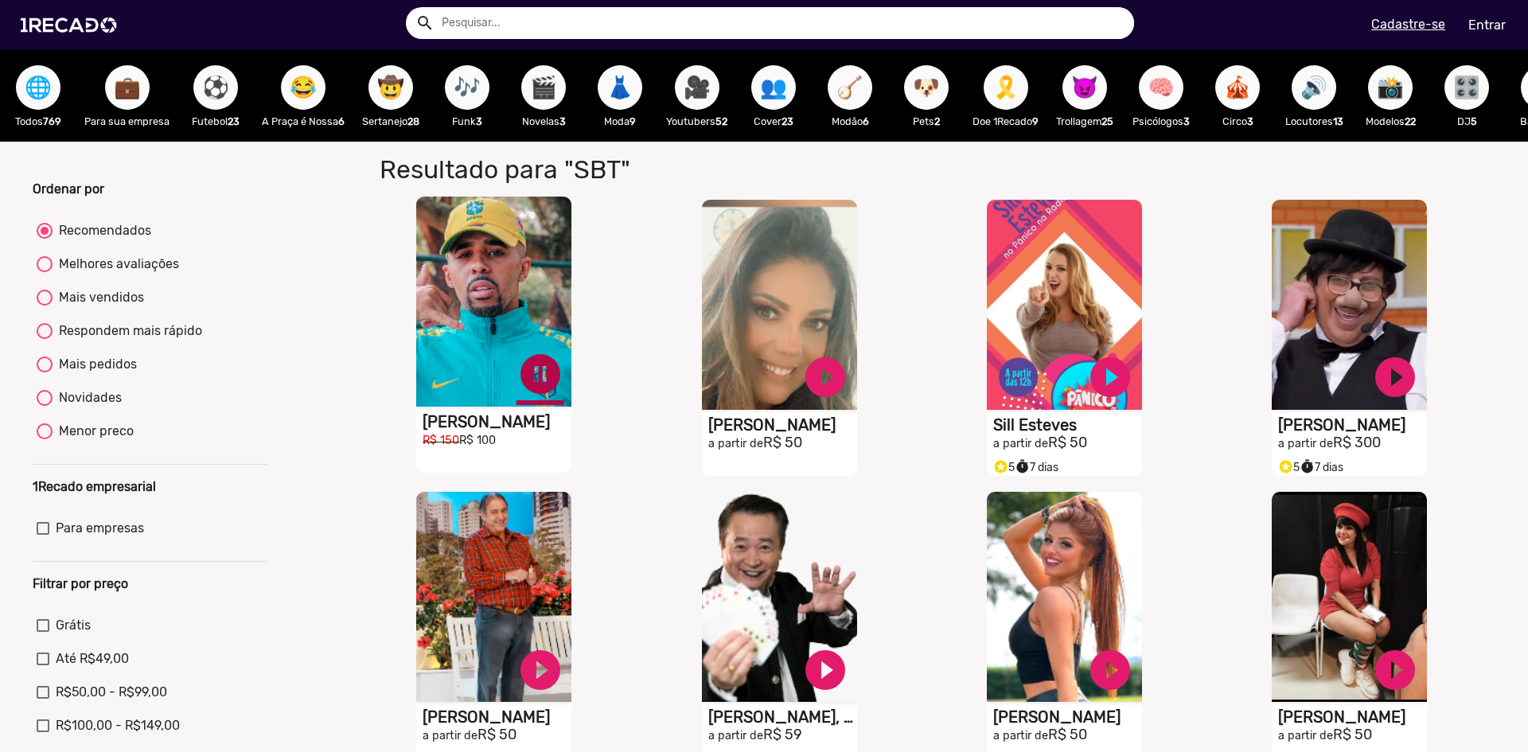
click at [540, 388] on link "pause_circle" at bounding box center [541, 374] width 48 height 48
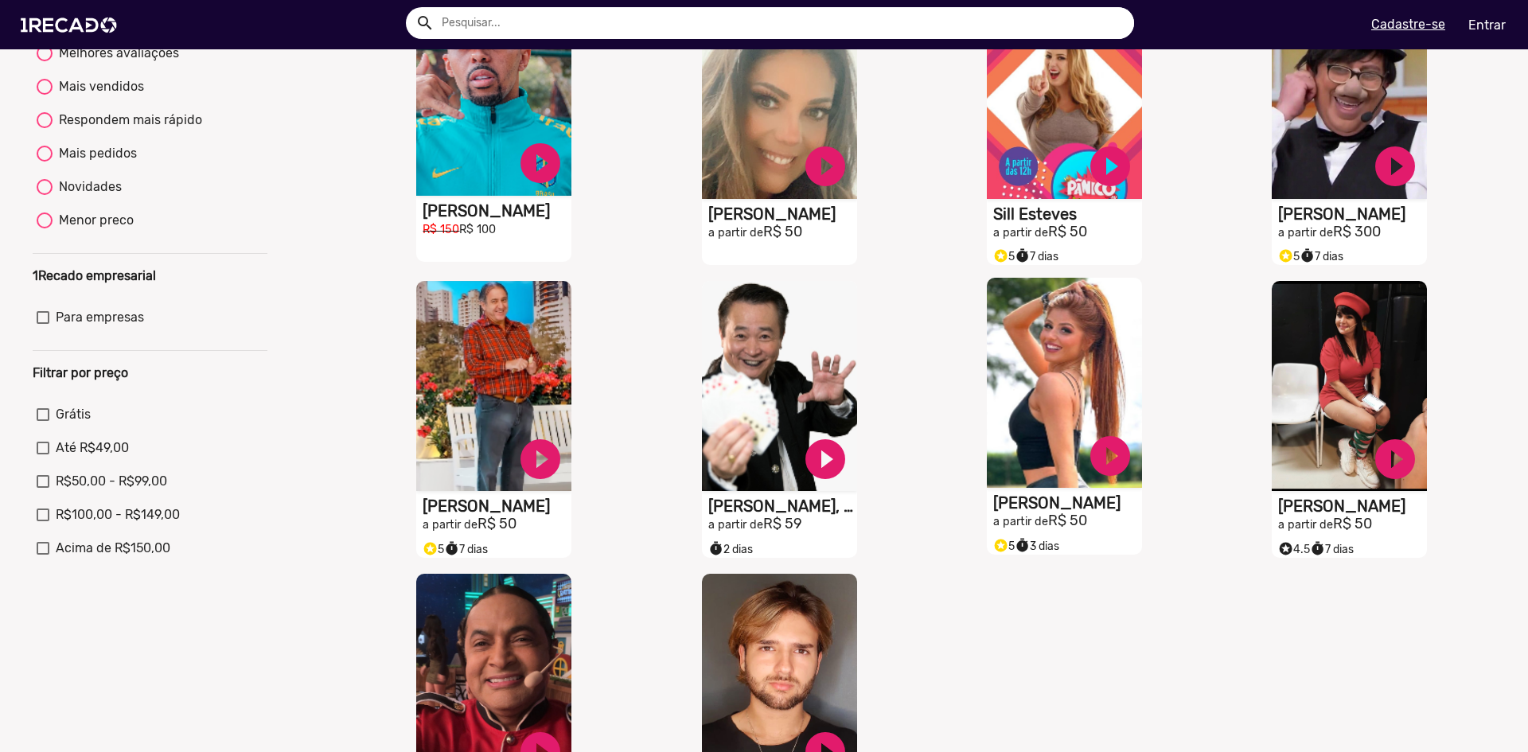
scroll to position [239, 0]
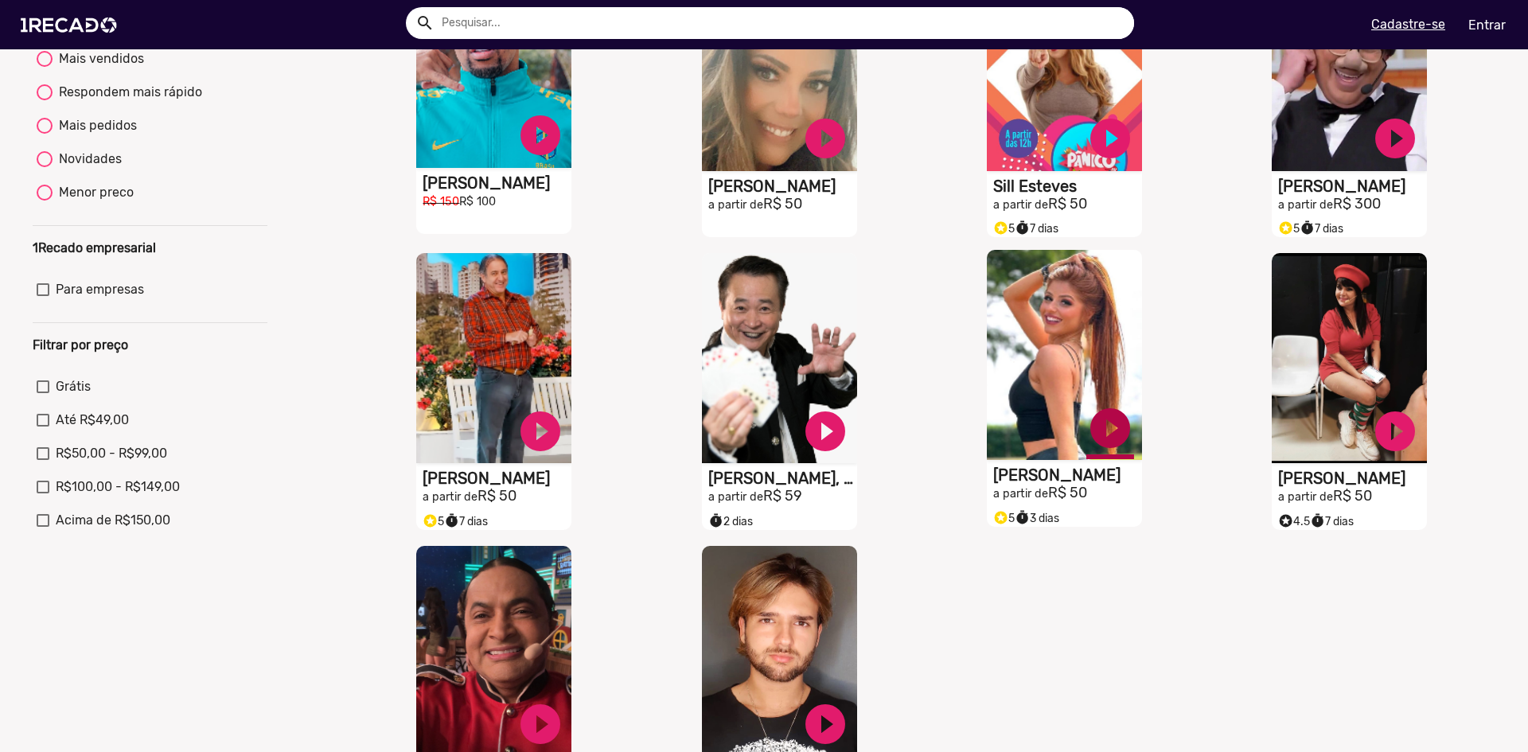
click at [564, 159] on link "play_circle_filled" at bounding box center [541, 135] width 48 height 48
click at [564, 159] on link "pause_circle" at bounding box center [541, 135] width 48 height 48
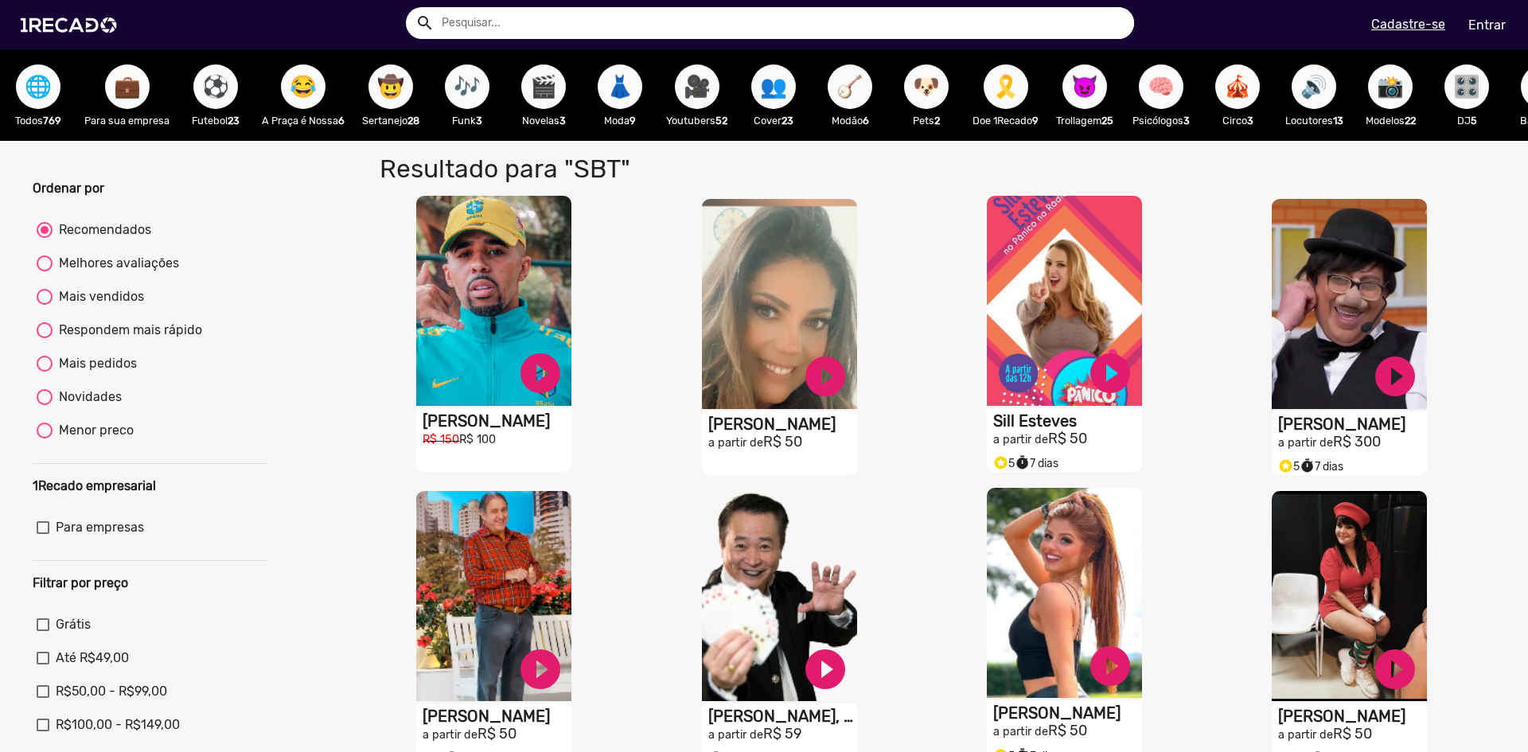
scroll to position [0, 0]
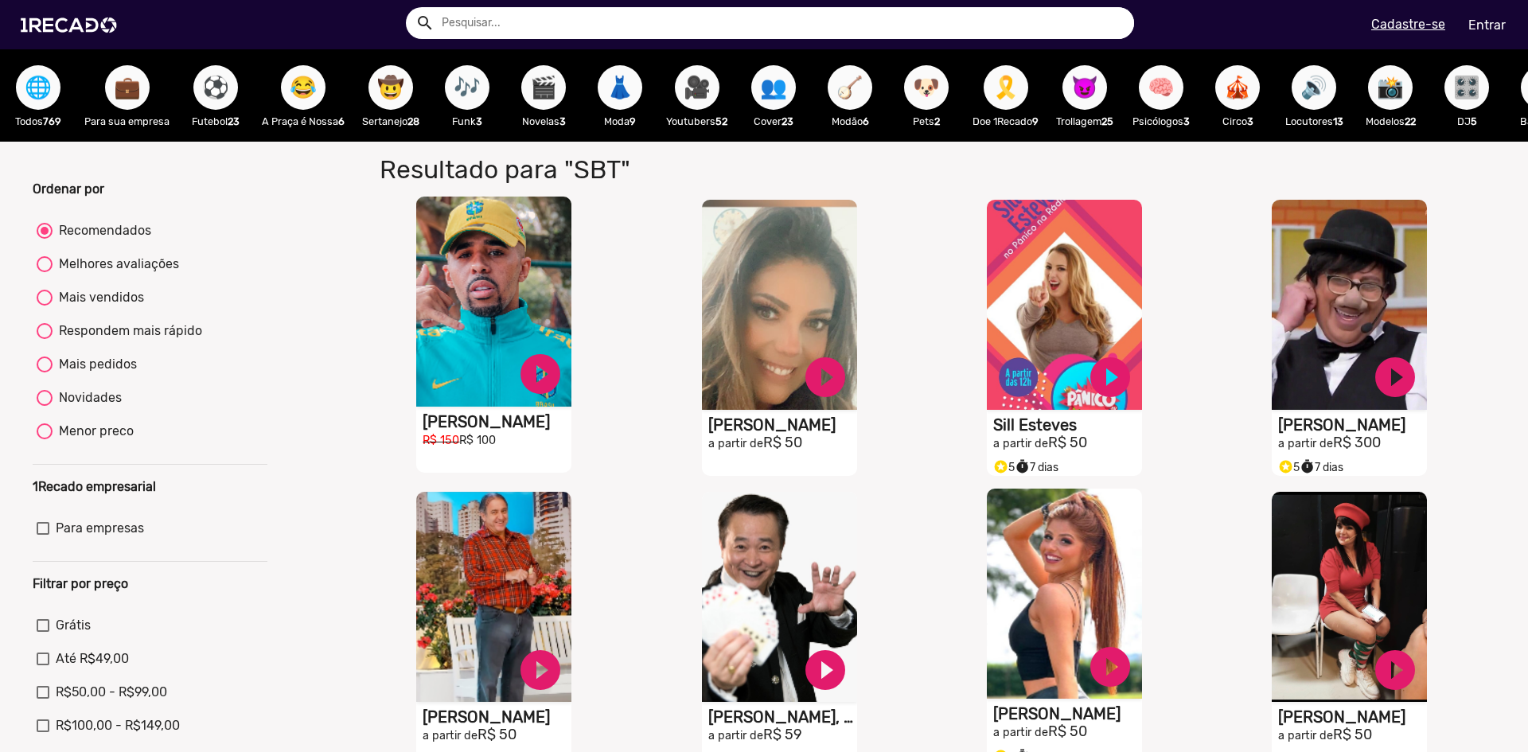
click at [468, 81] on span "🎶" at bounding box center [467, 87] width 27 height 45
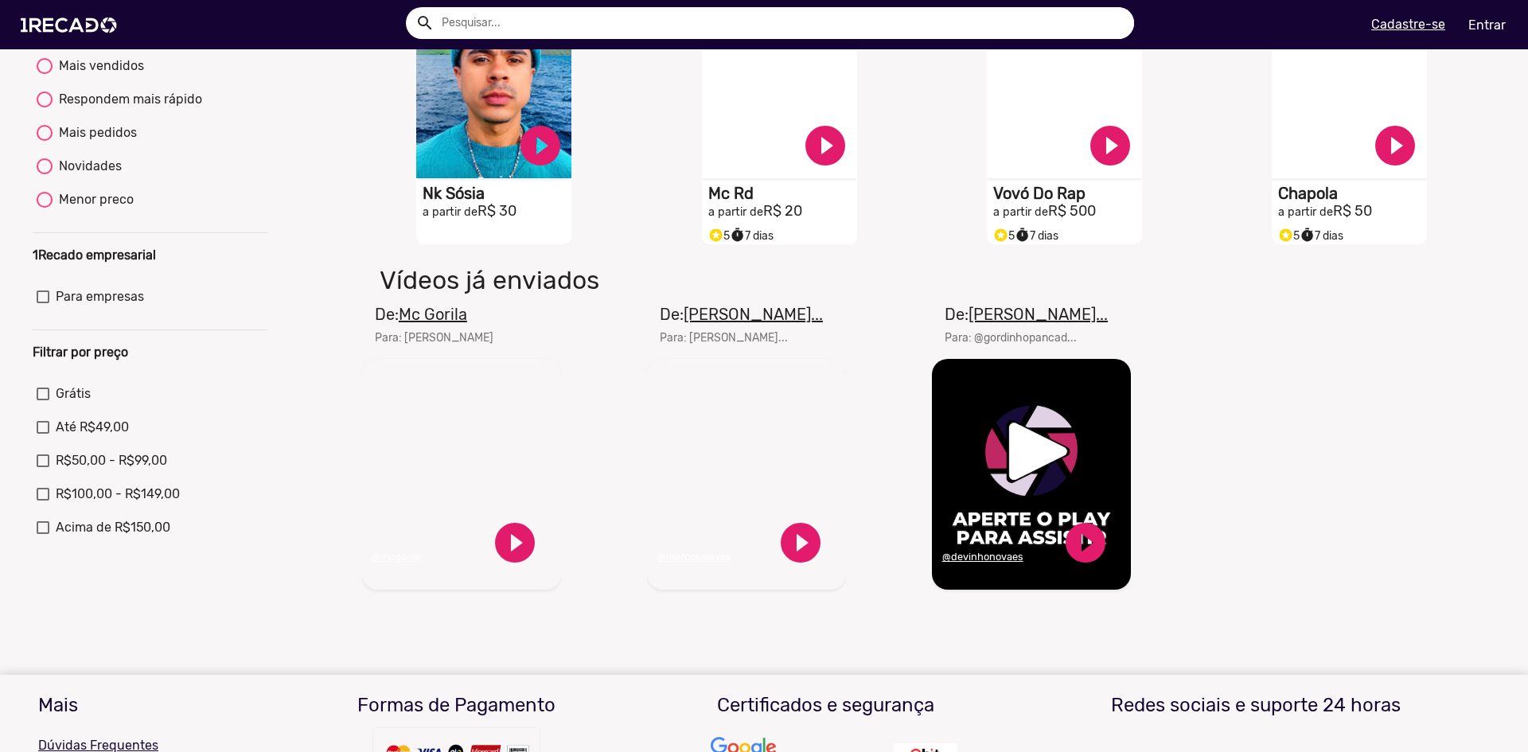
scroll to position [239, 0]
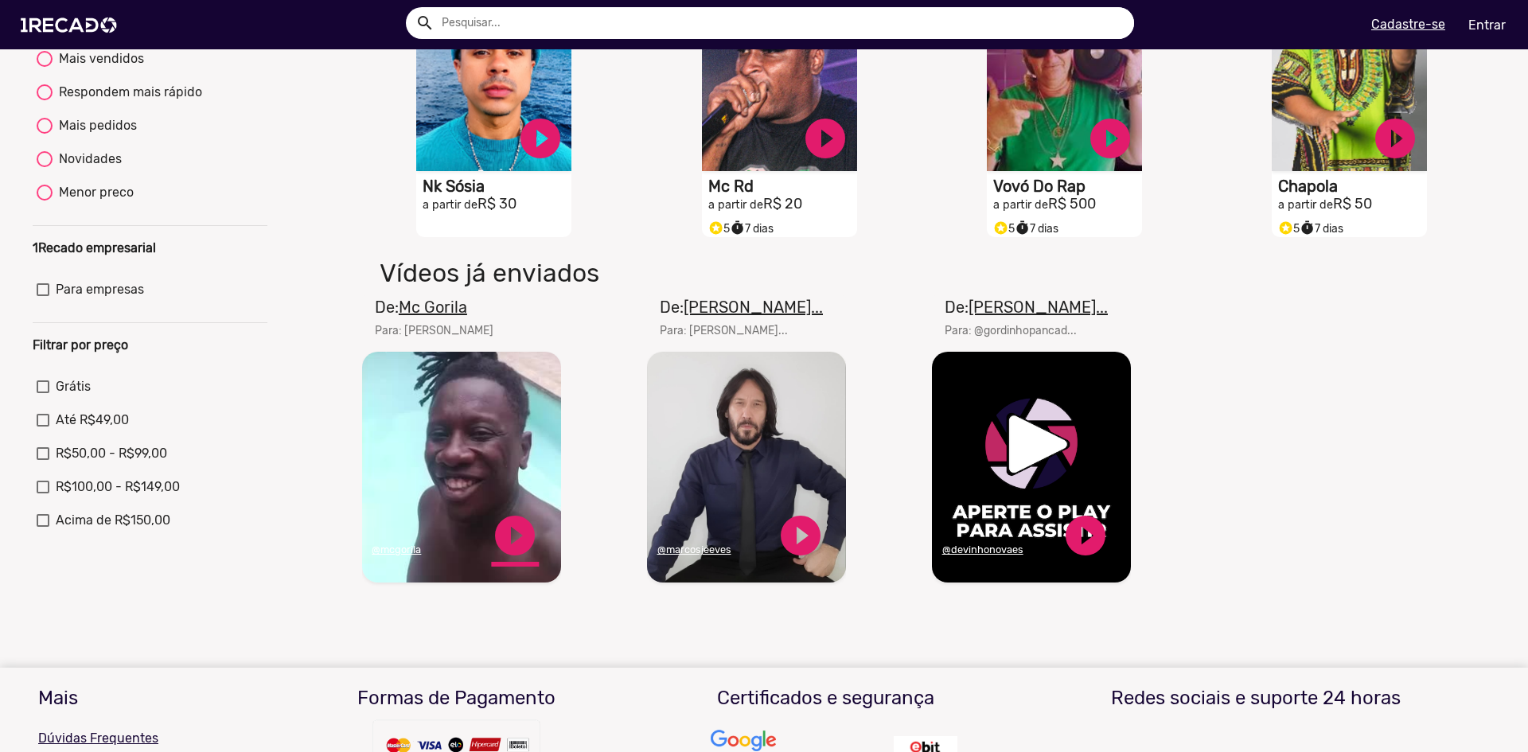
click at [499, 548] on link "play_circle_filled" at bounding box center [515, 536] width 48 height 48
click at [435, 315] on u "Mc Gorila" at bounding box center [433, 307] width 68 height 19
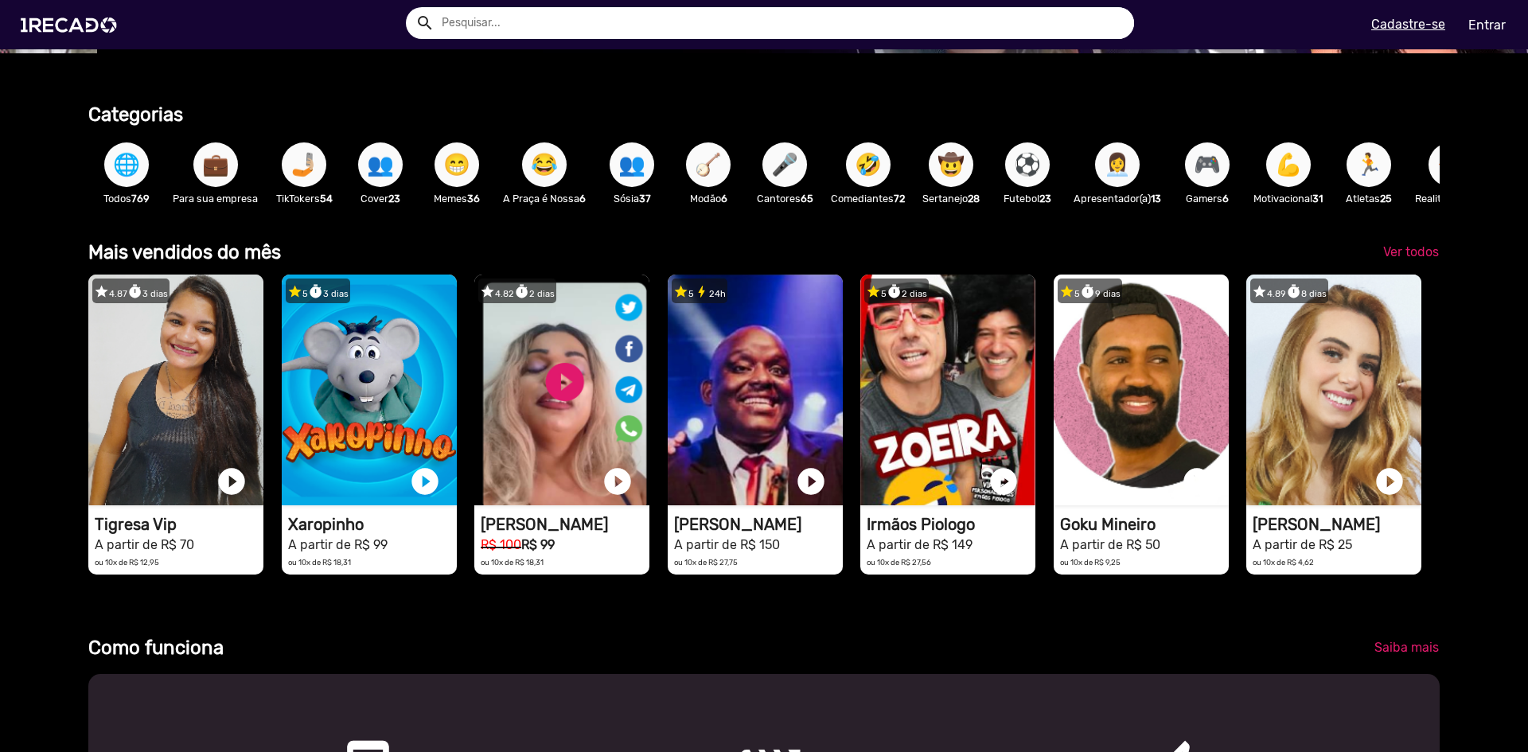
scroll to position [0, 1516]
click at [202, 174] on span "💼" at bounding box center [215, 164] width 27 height 45
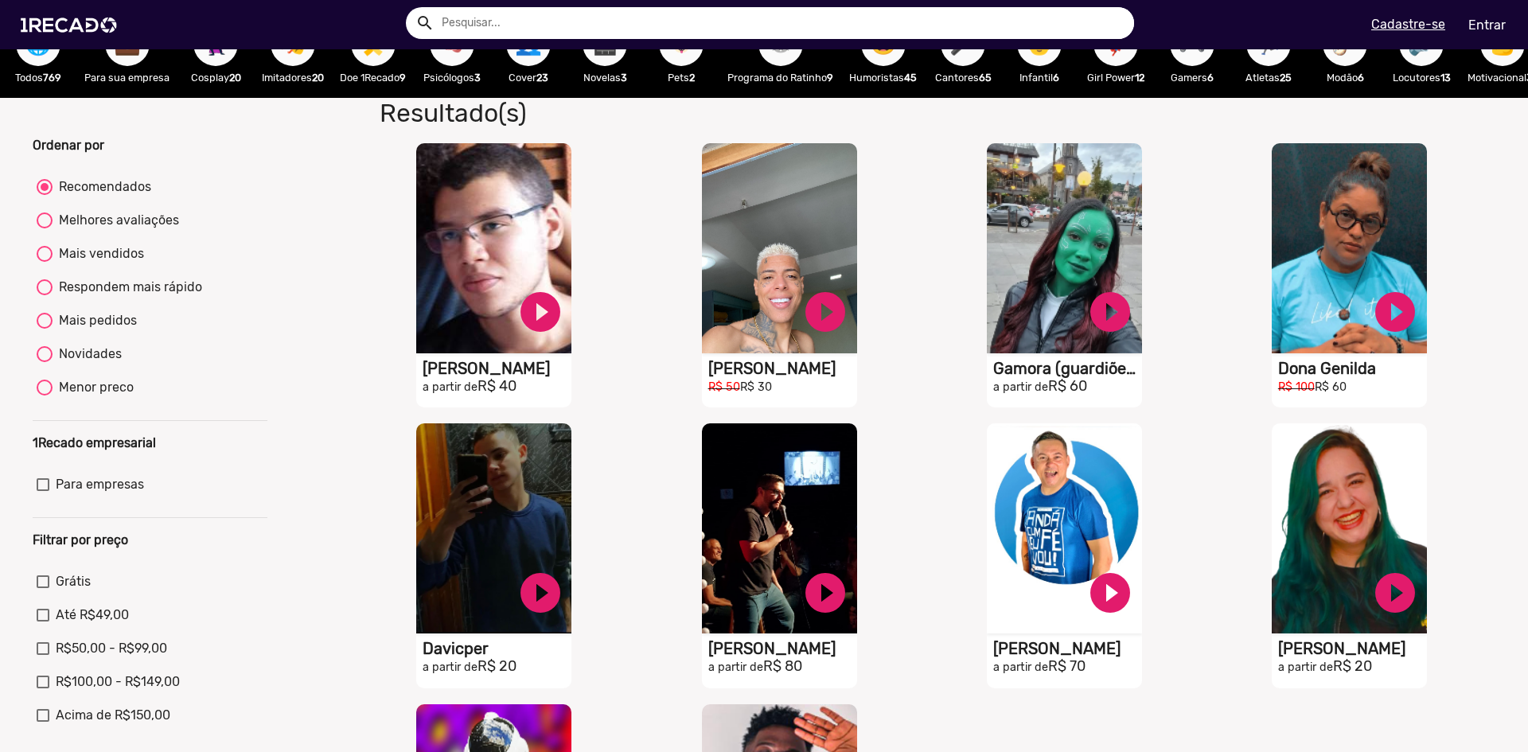
scroll to position [80, 0]
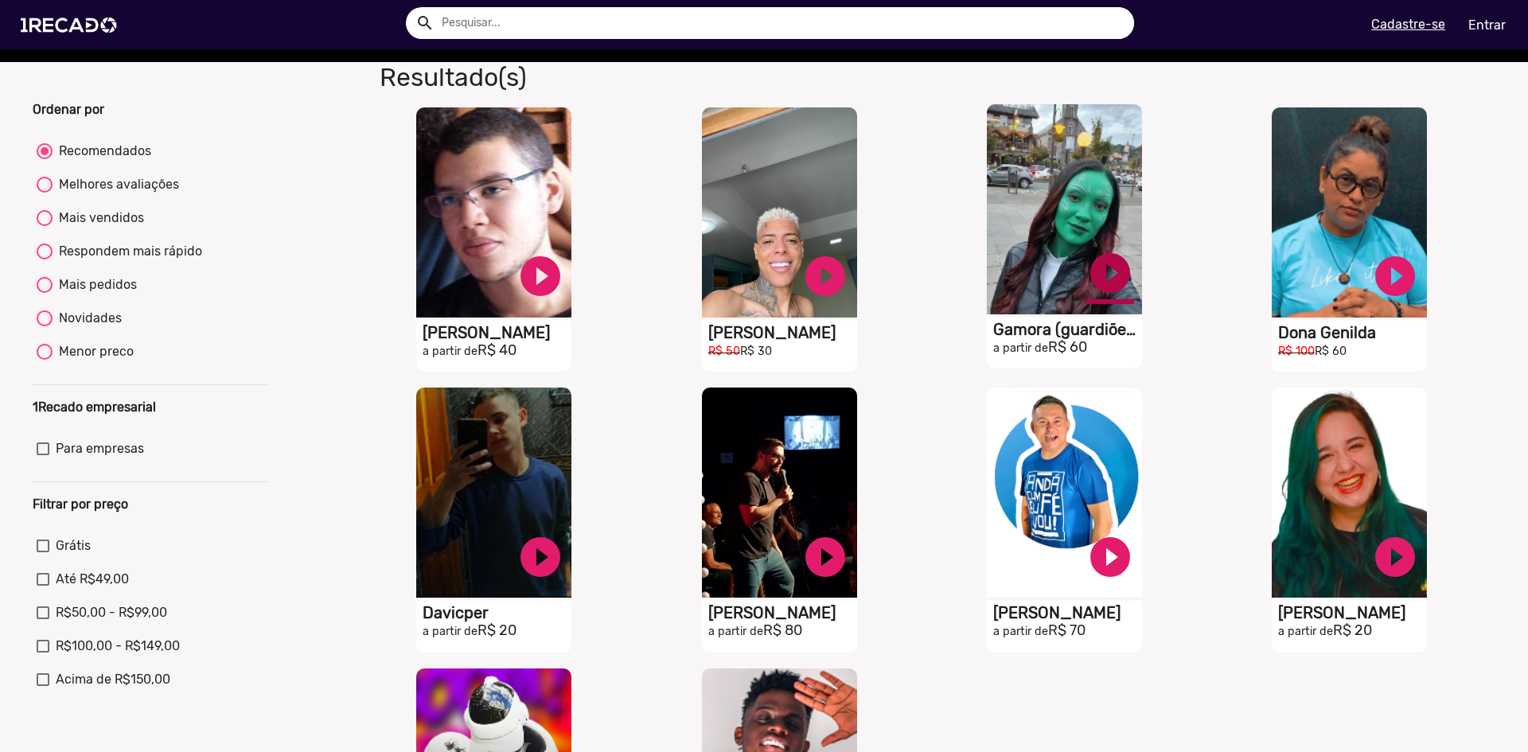
click at [564, 272] on link "play_circle_filled" at bounding box center [541, 276] width 48 height 48
click at [564, 282] on link "pause_circle" at bounding box center [541, 276] width 48 height 48
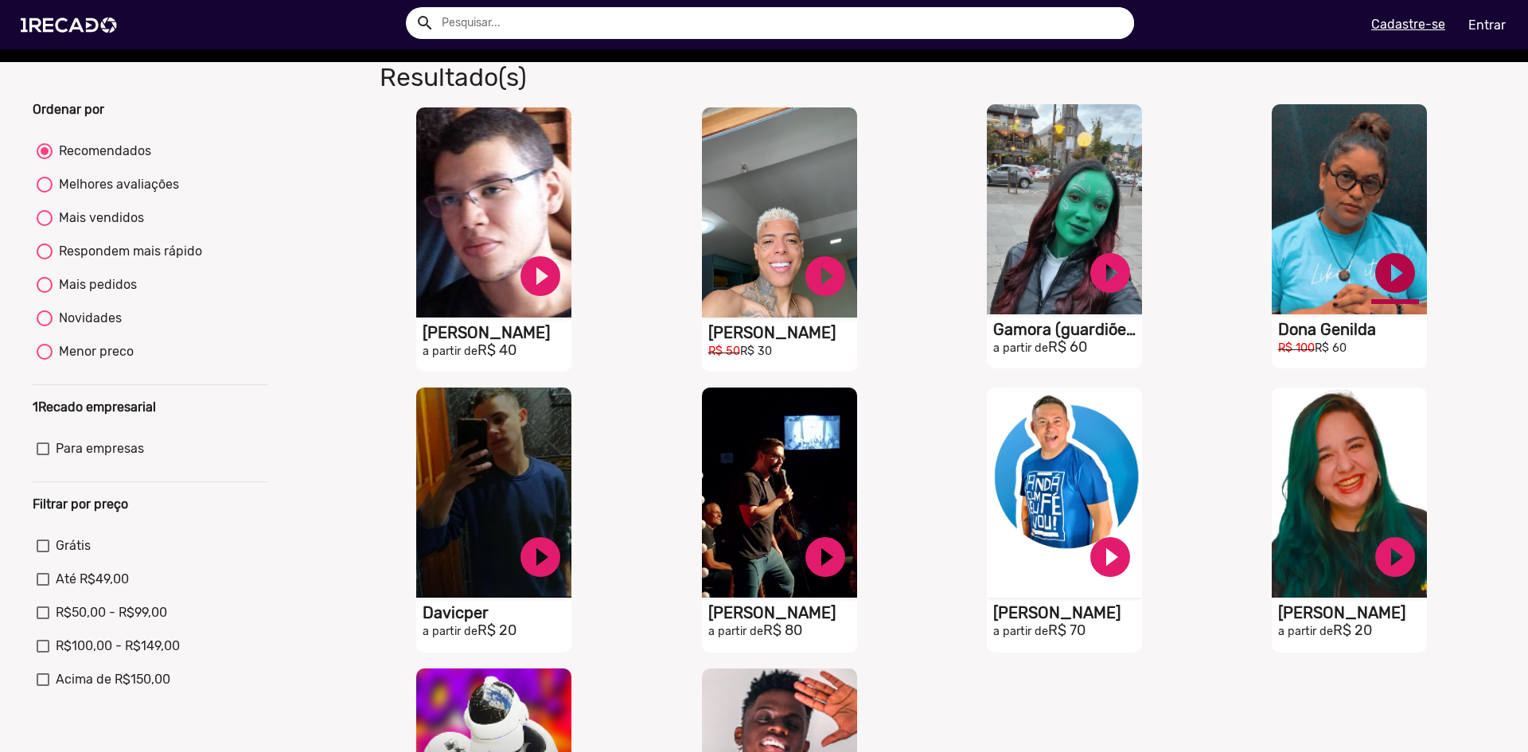
click at [564, 288] on link "play_circle_filled" at bounding box center [541, 276] width 48 height 48
click at [564, 279] on link "pause_circle" at bounding box center [541, 276] width 48 height 48
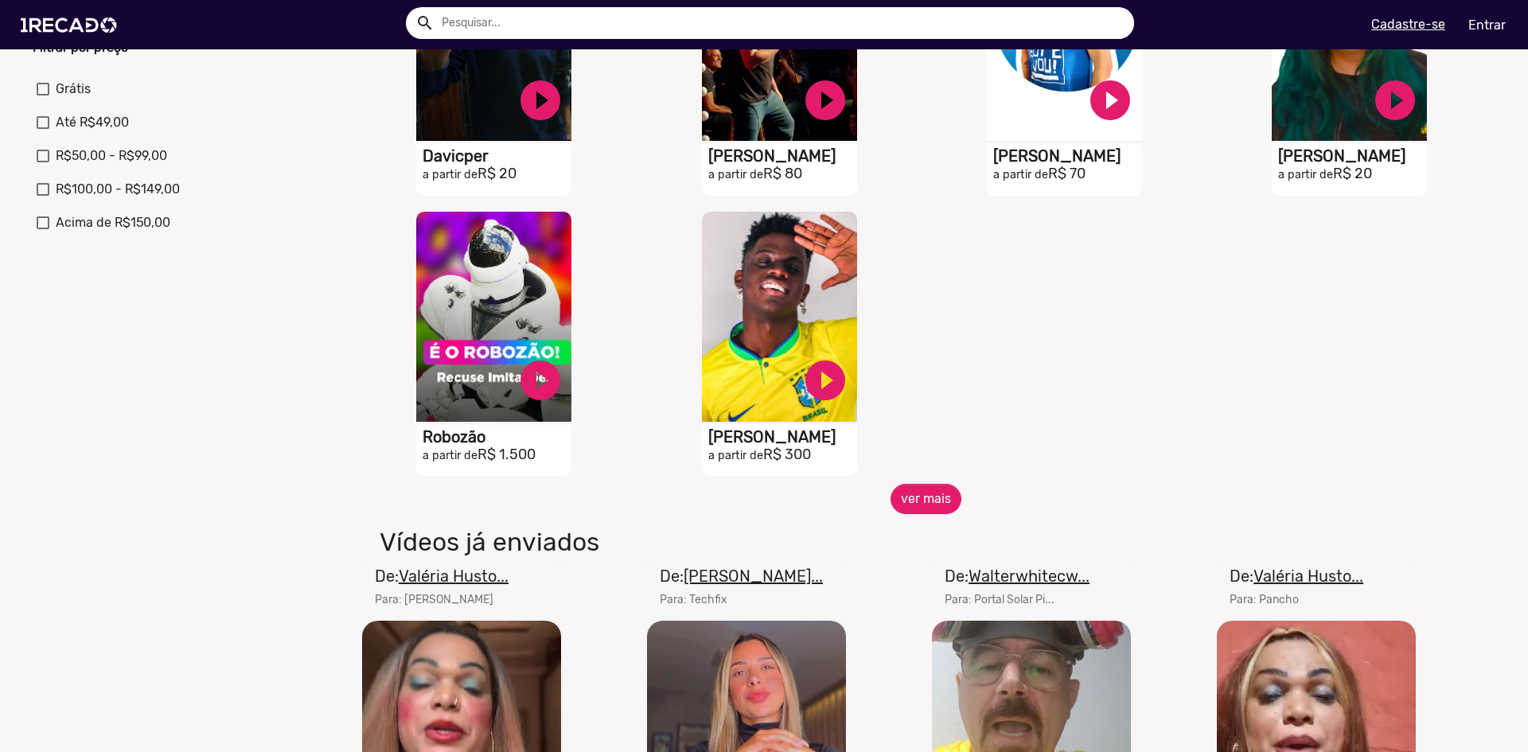
scroll to position [557, 0]
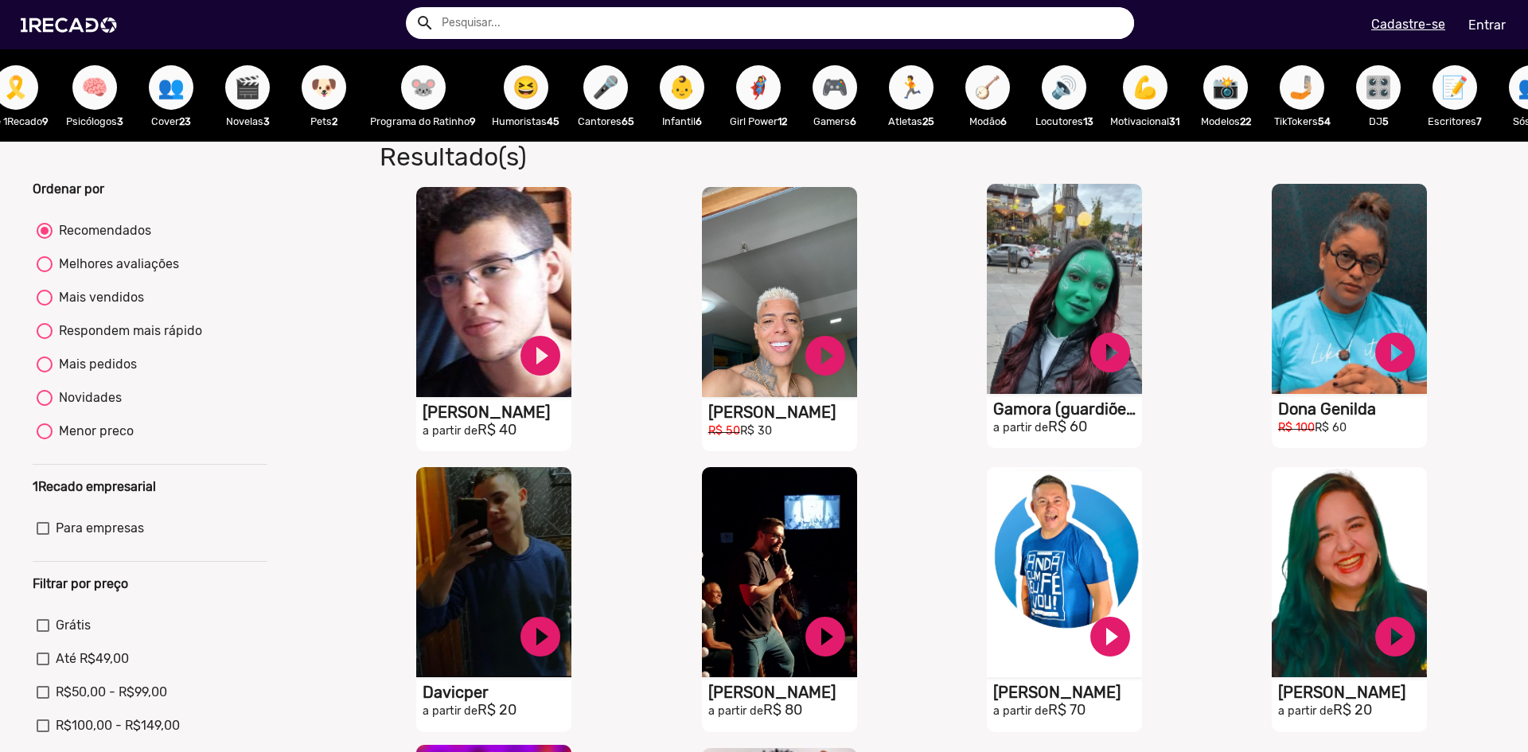
scroll to position [0, 387]
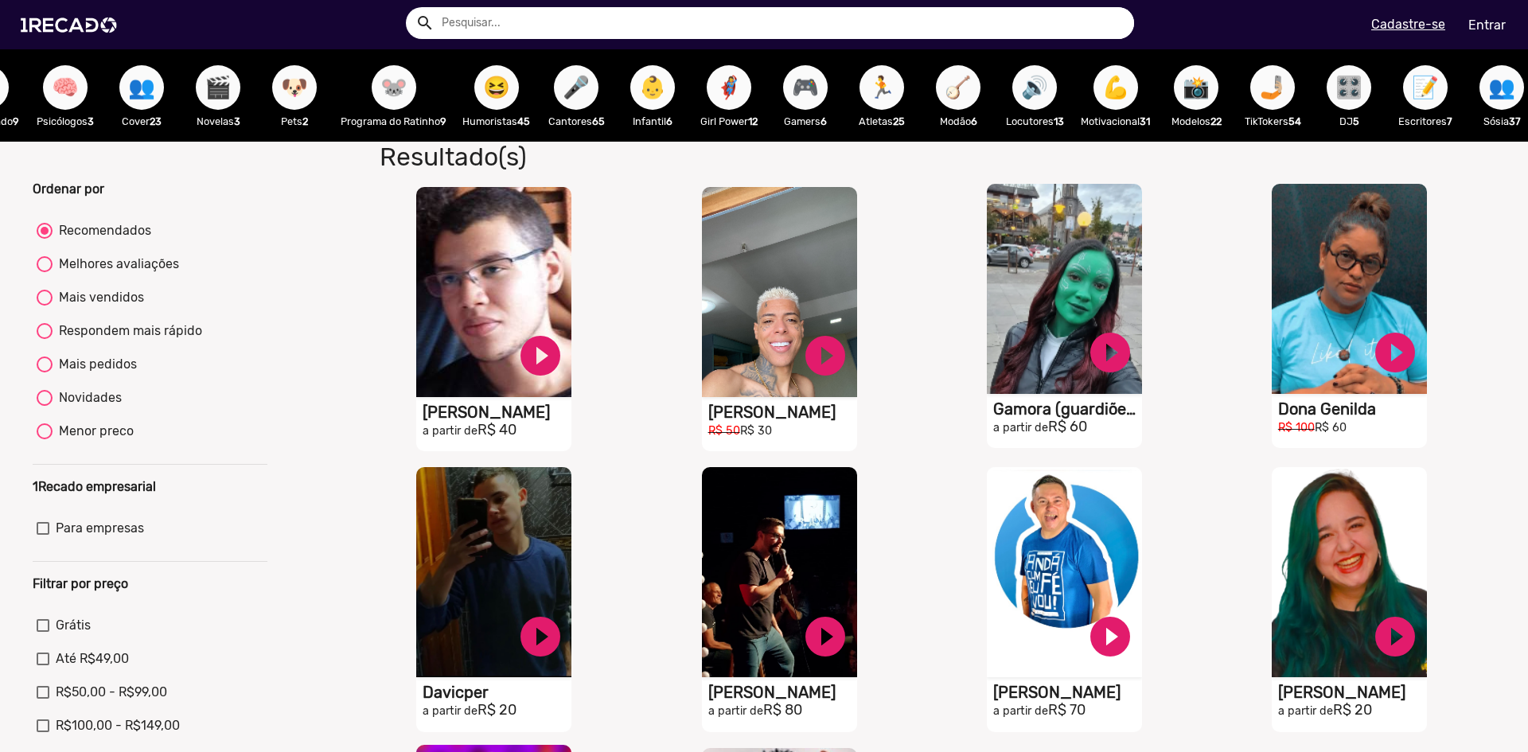
click at [660, 88] on span "👶" at bounding box center [652, 87] width 27 height 45
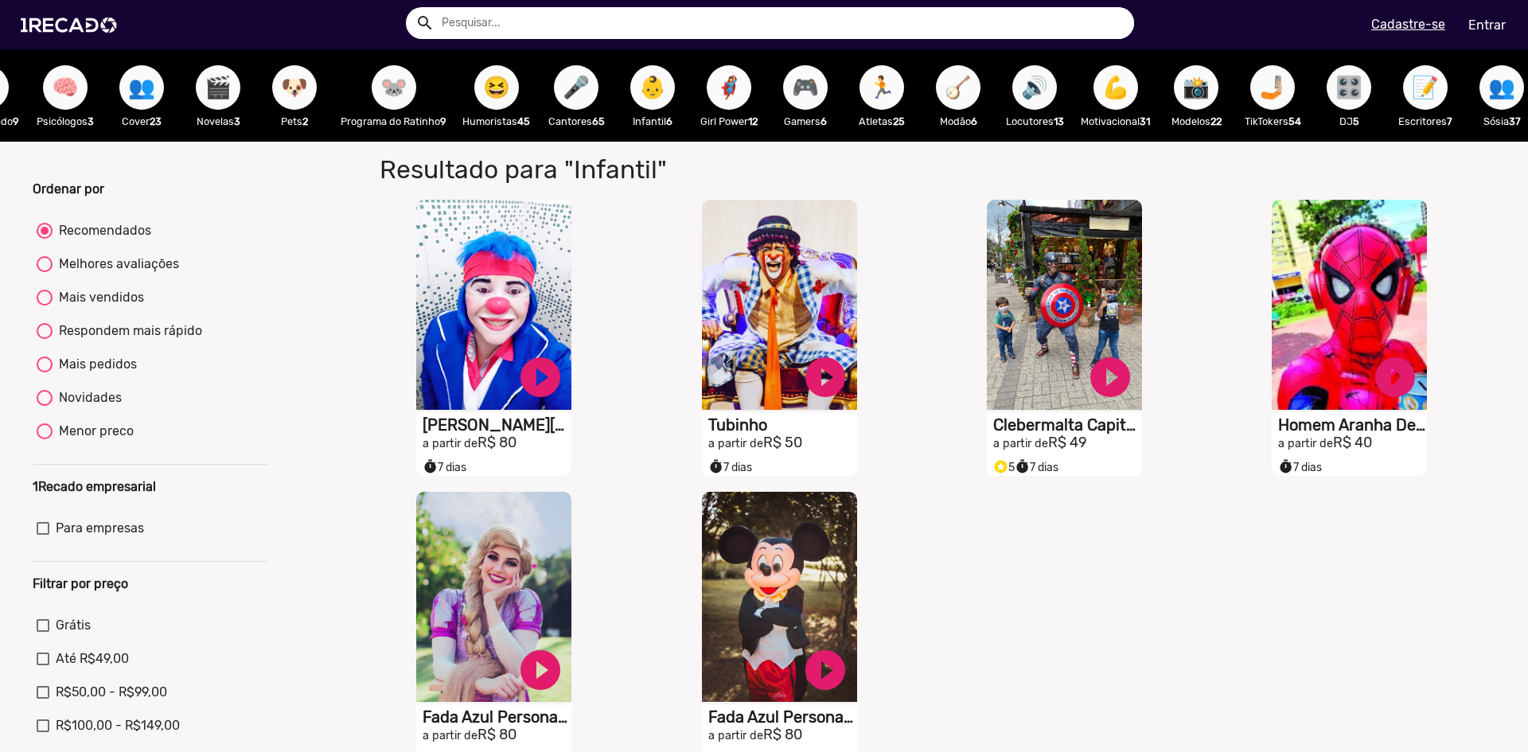
scroll to position [80, 0]
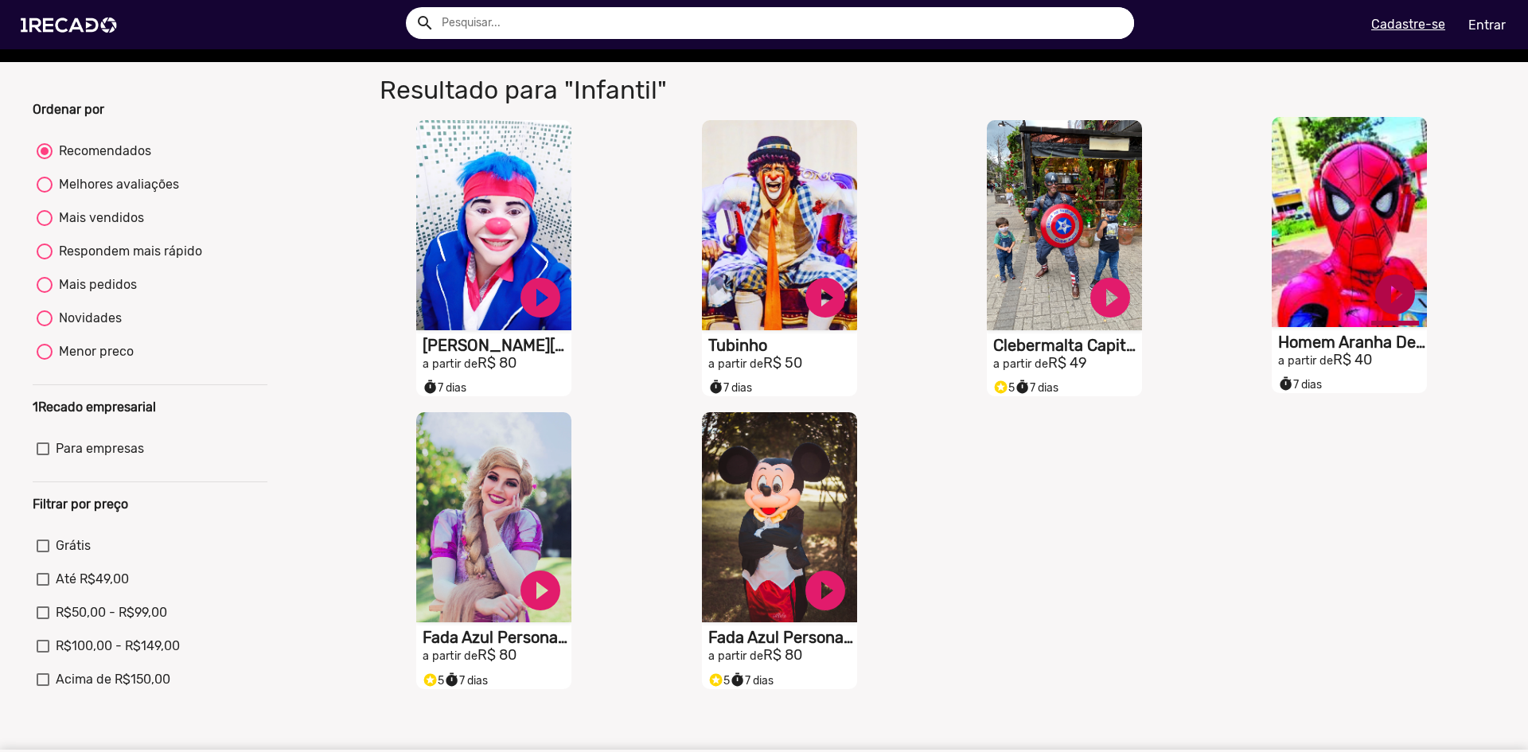
click at [564, 296] on link "play_circle_filled" at bounding box center [541, 298] width 48 height 48
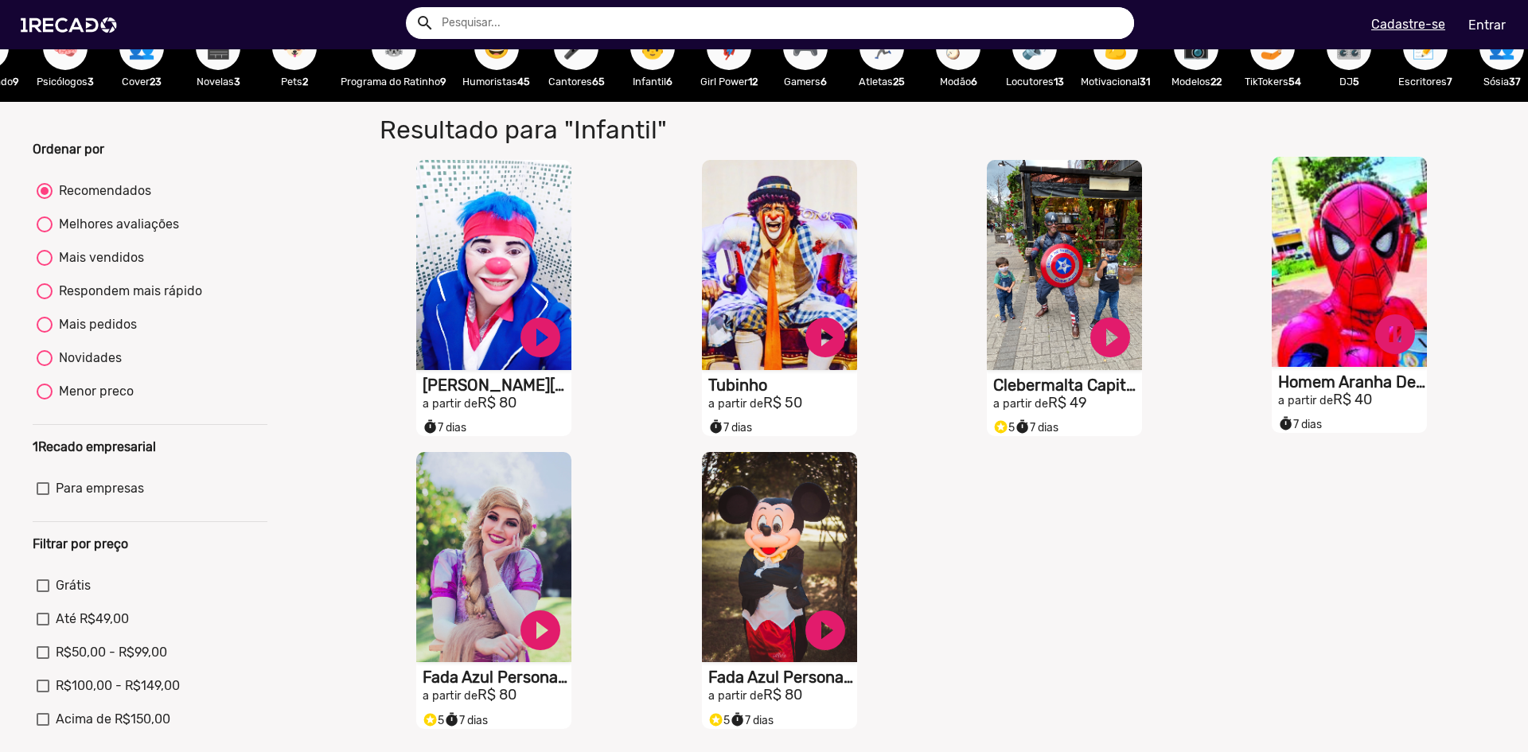
scroll to position [0, 0]
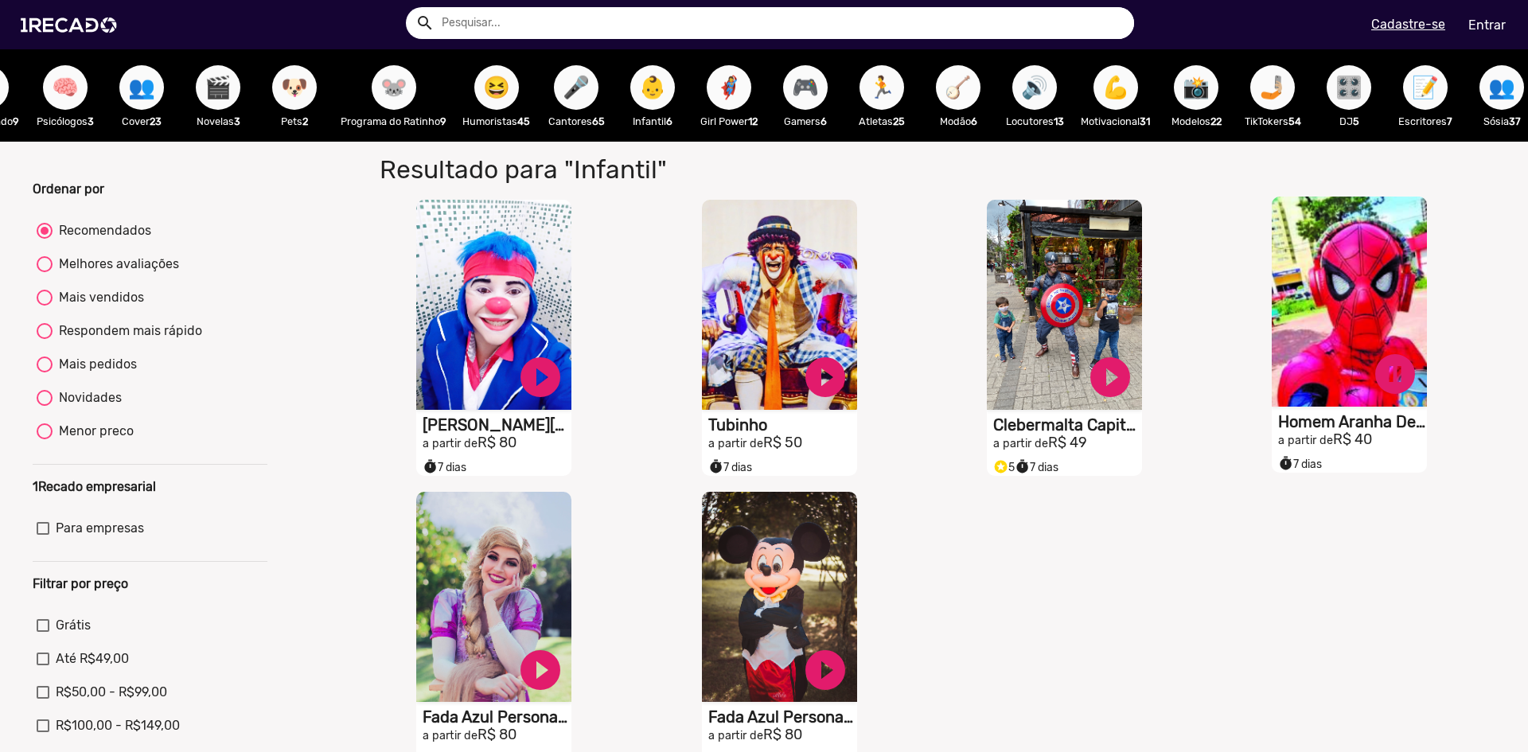
click at [961, 84] on span "🪕" at bounding box center [958, 87] width 27 height 45
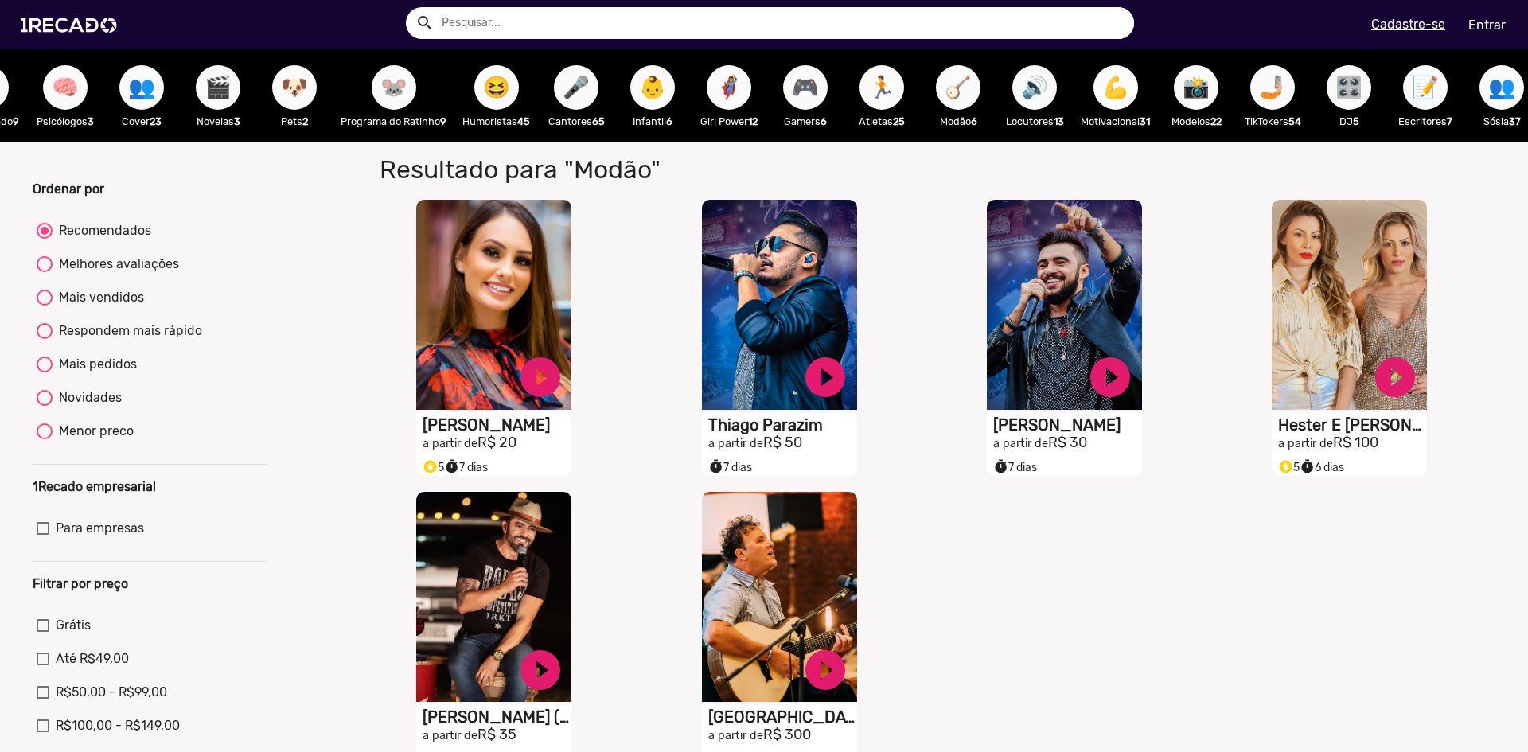
click at [1125, 90] on span "💪" at bounding box center [1115, 87] width 27 height 45
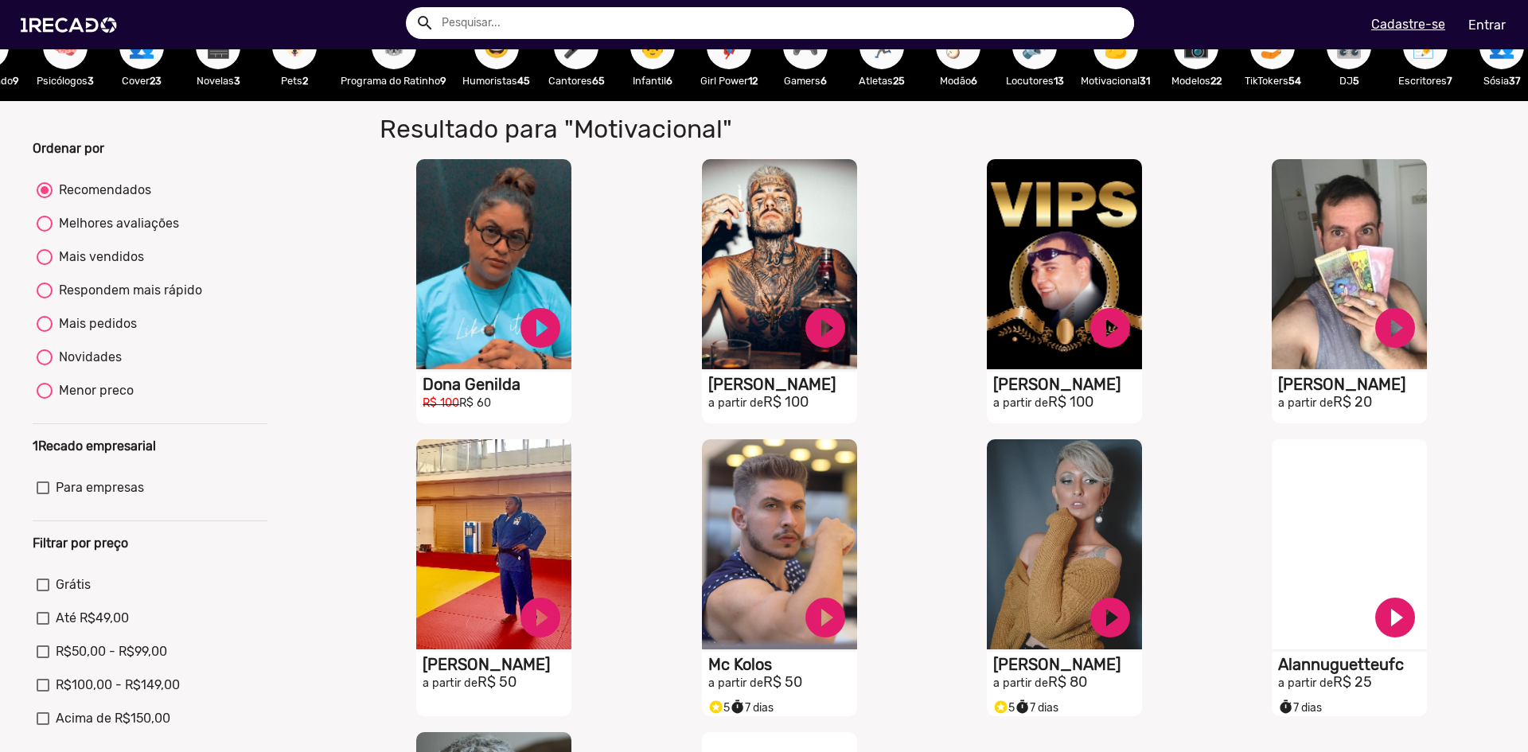
scroll to position [80, 0]
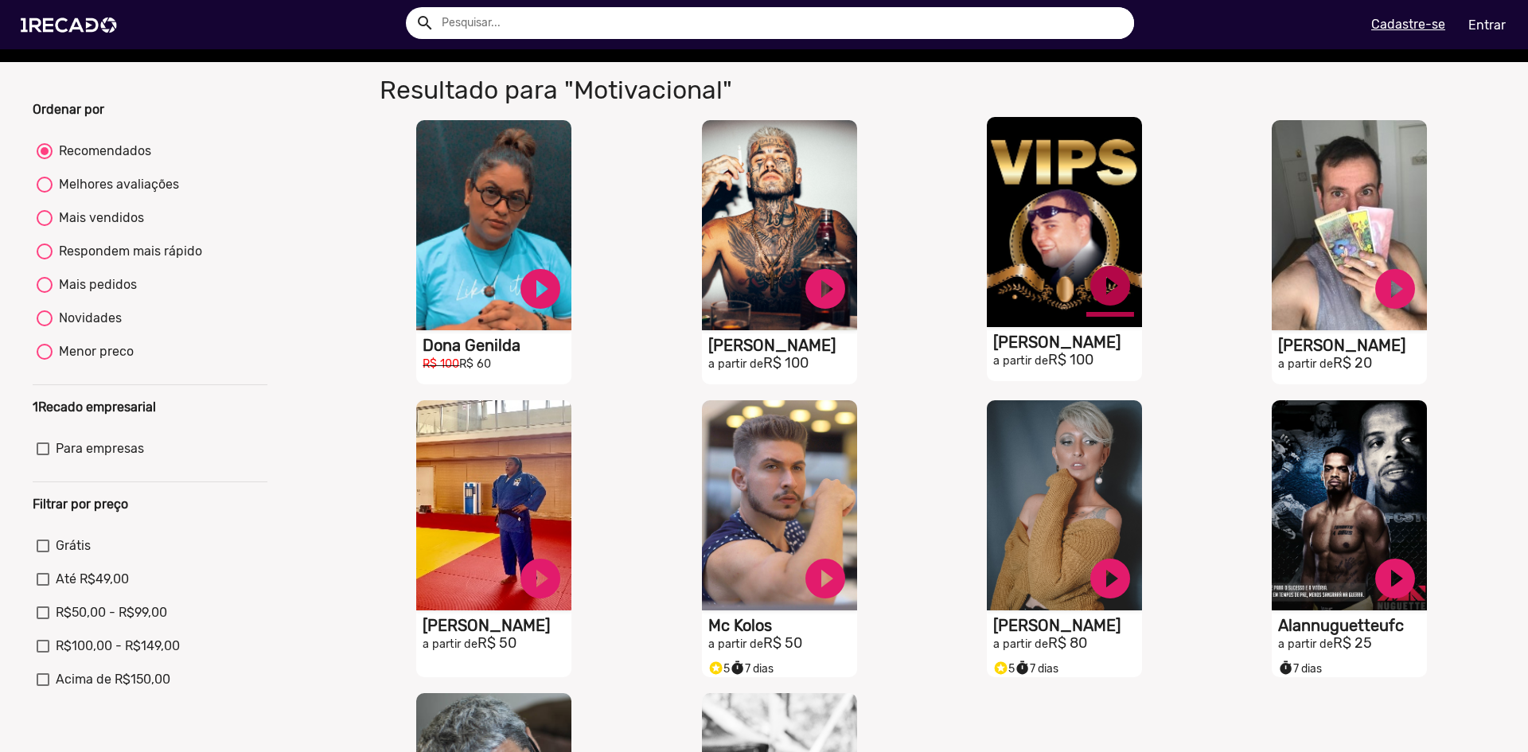
click at [564, 297] on link "play_circle_filled" at bounding box center [541, 289] width 48 height 48
click at [564, 297] on link "pause_circle" at bounding box center [541, 289] width 48 height 48
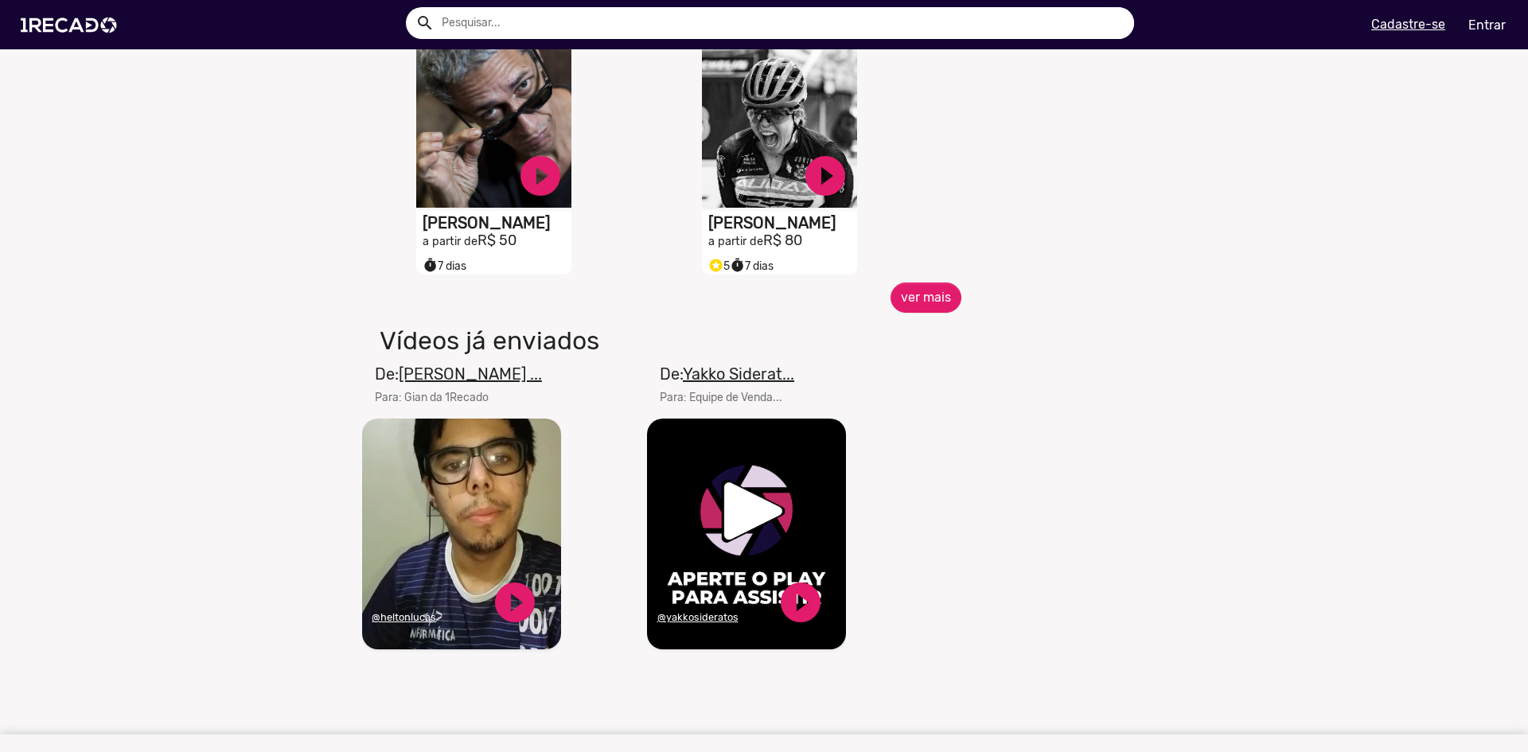
scroll to position [876, 0]
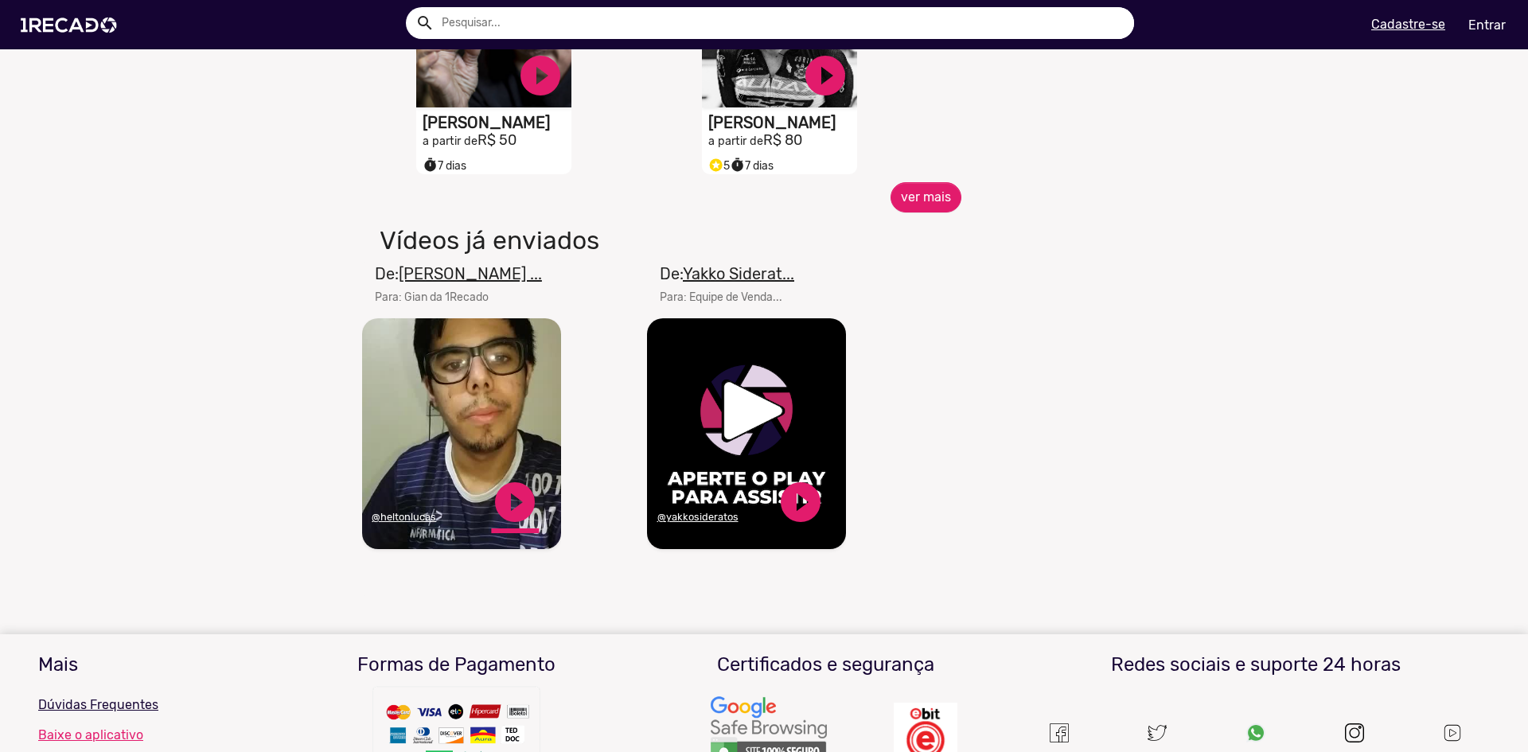
click at [505, 520] on link "play_circle_filled" at bounding box center [515, 502] width 48 height 48
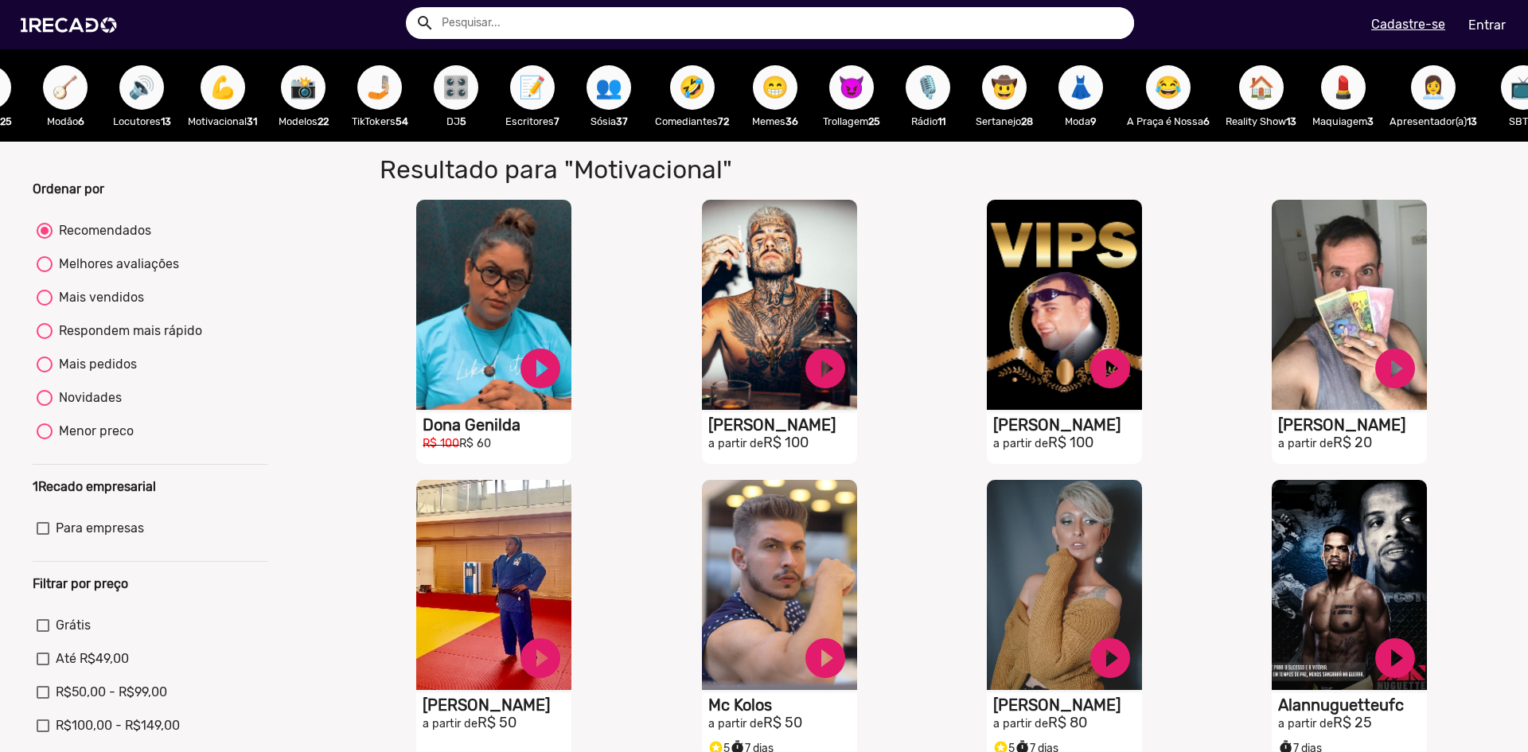
scroll to position [0, 1378]
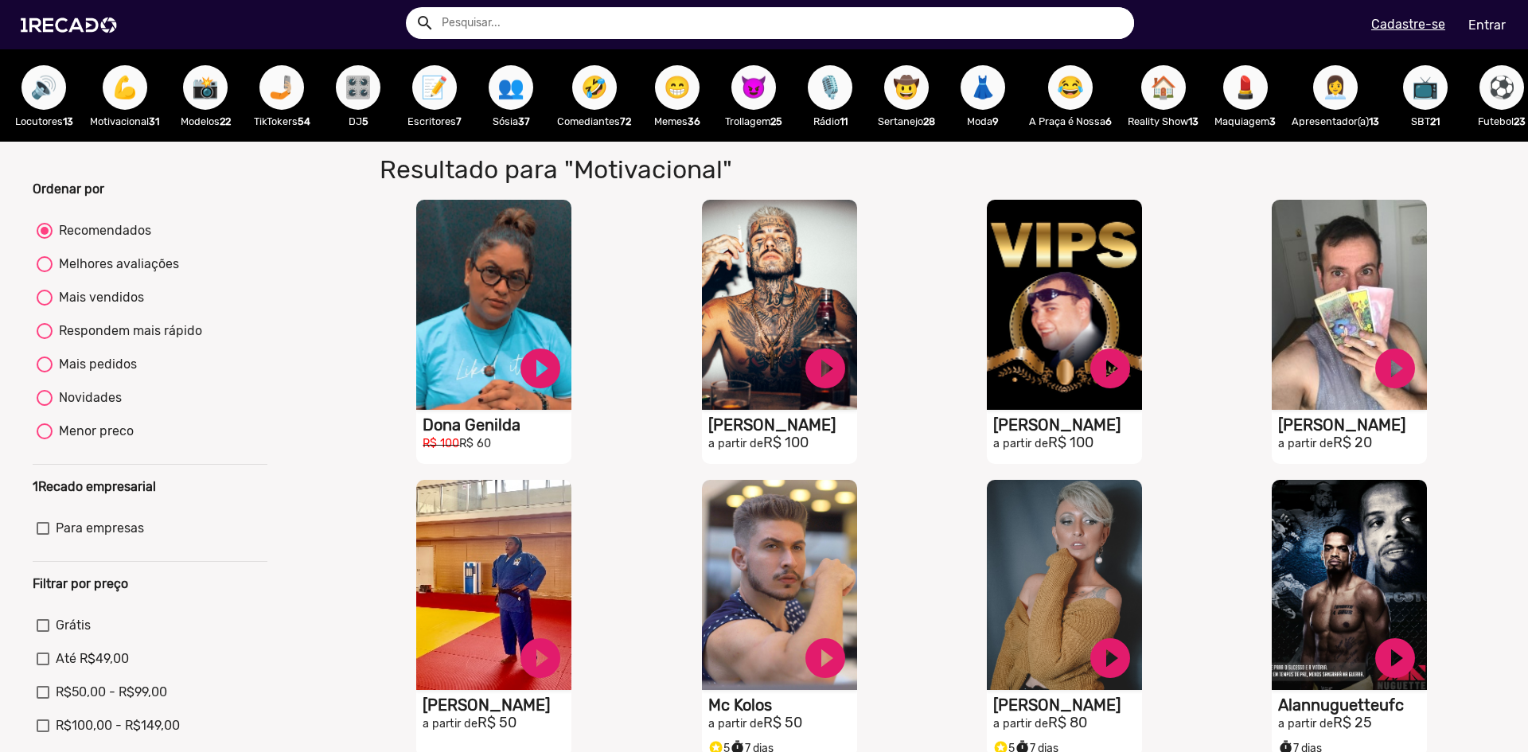
click at [997, 101] on span "👗" at bounding box center [982, 87] width 27 height 45
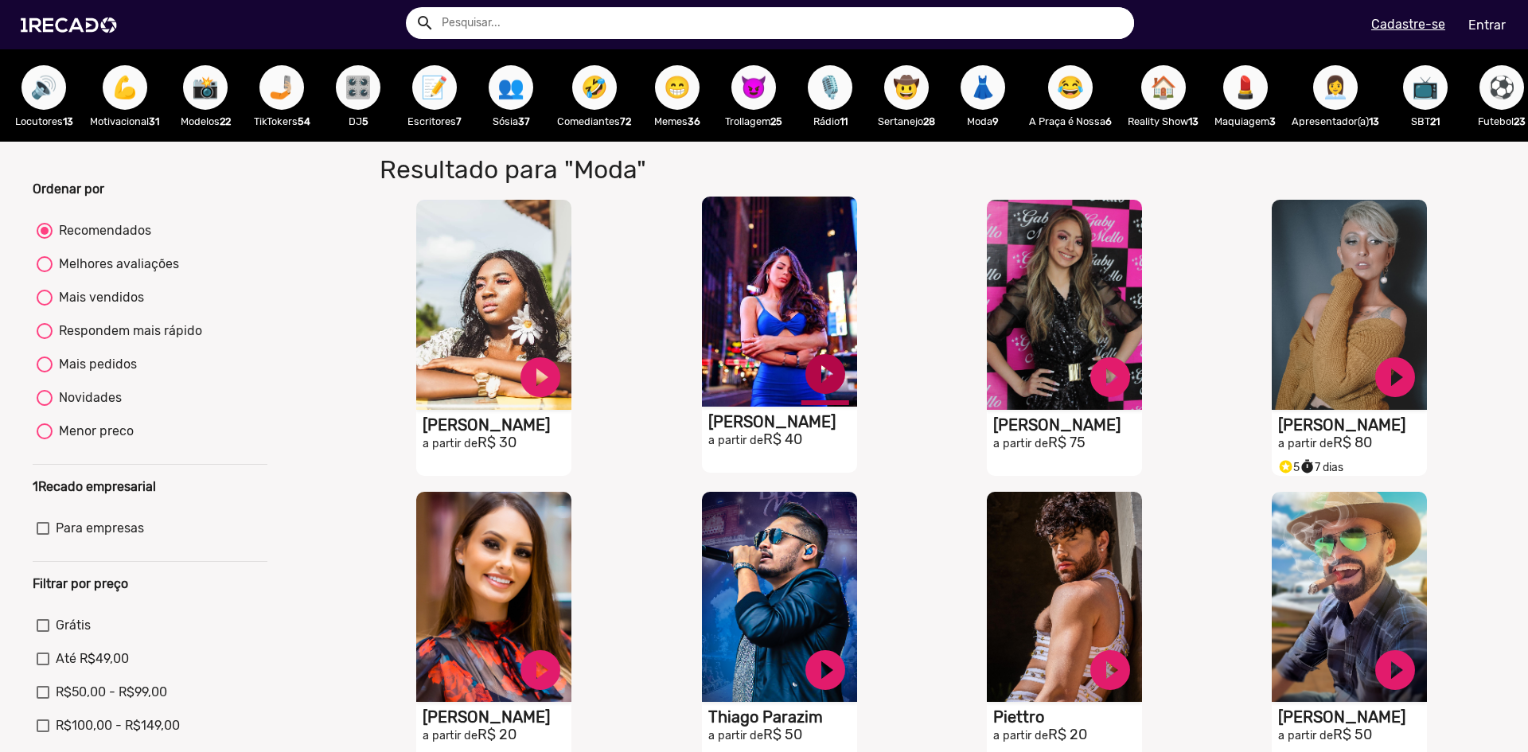
click at [564, 390] on link "play_circle_filled" at bounding box center [541, 377] width 48 height 48
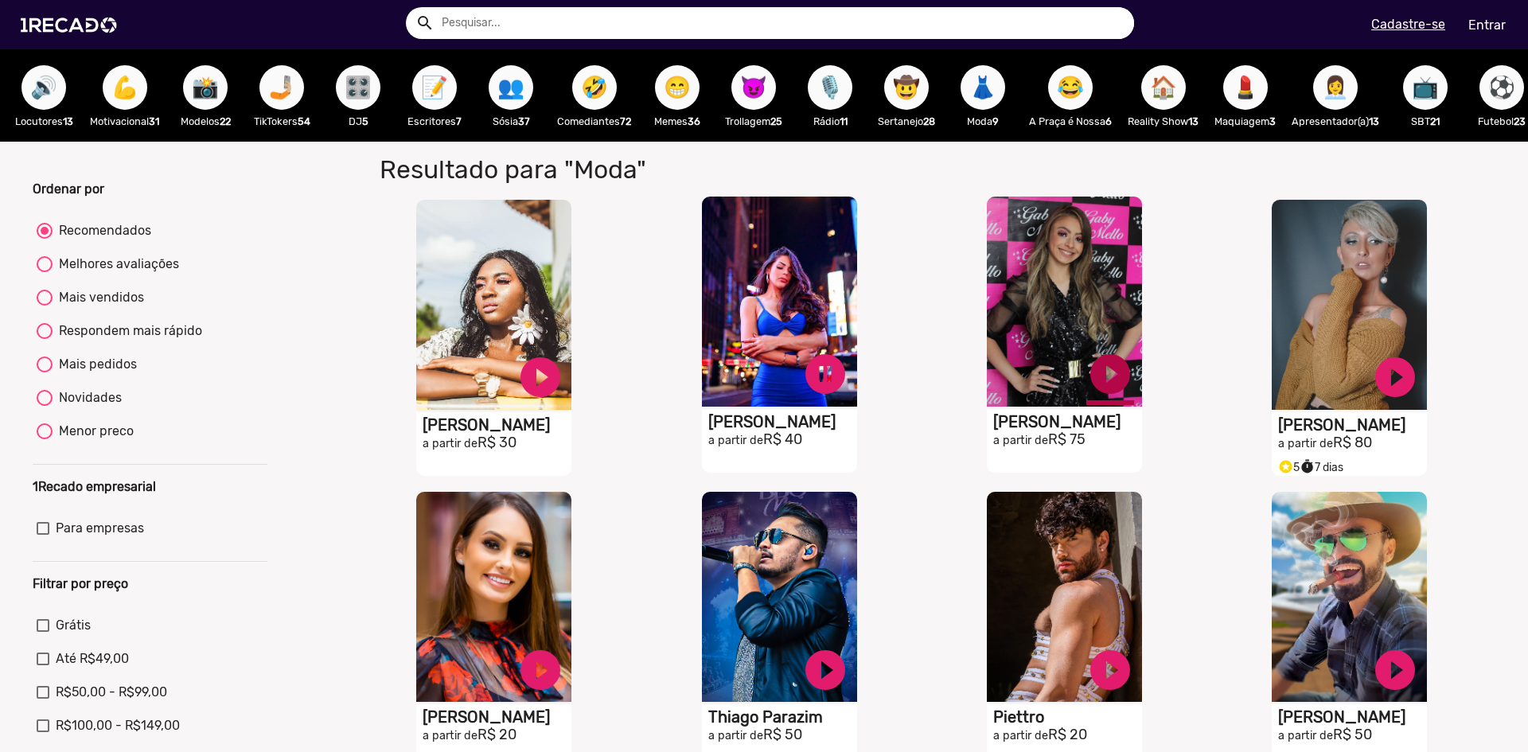
click at [564, 380] on link "play_circle_filled" at bounding box center [541, 377] width 48 height 48
click at [564, 389] on link "pause_circle" at bounding box center [541, 377] width 48 height 48
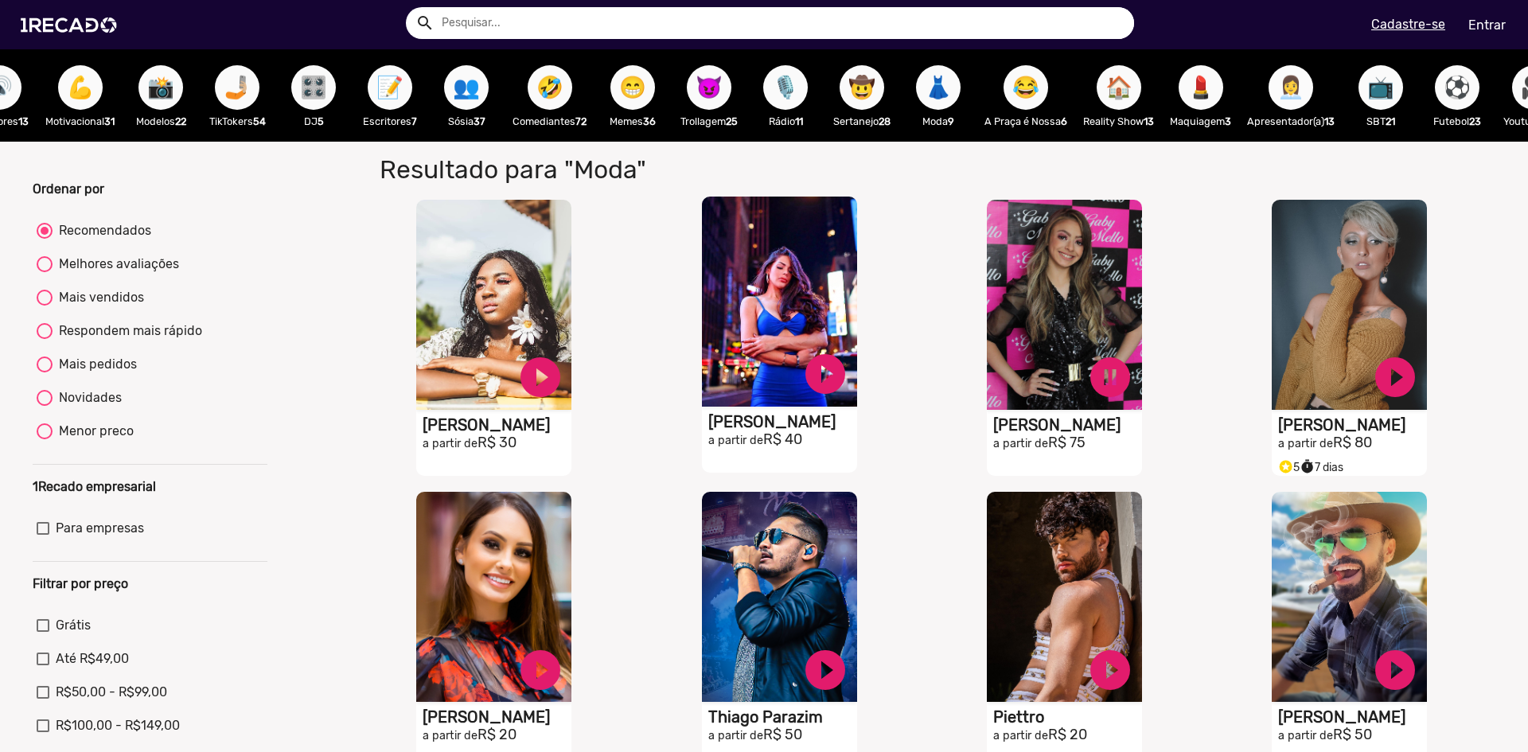
click at [1305, 73] on span "👩‍💼" at bounding box center [1291, 87] width 27 height 45
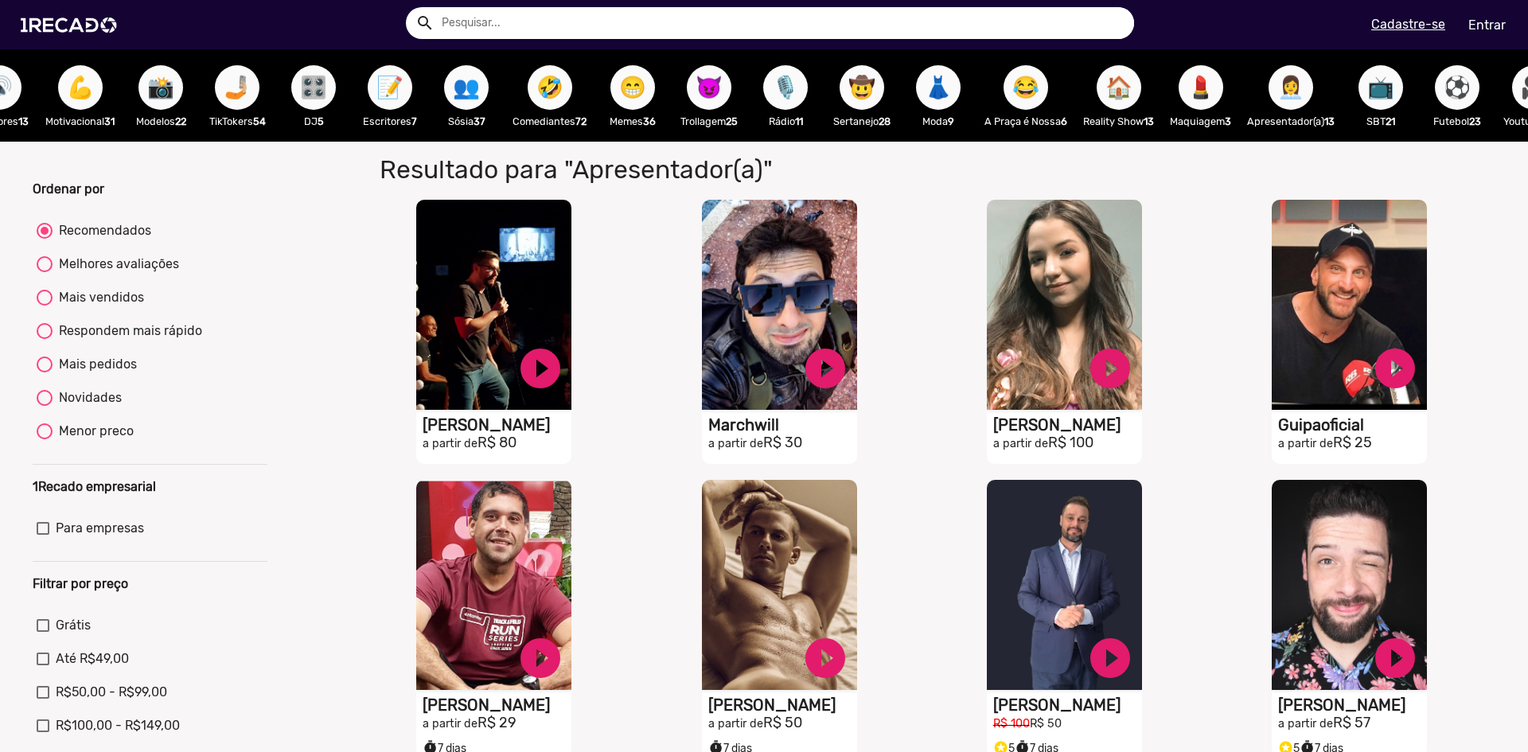
click at [309, 295] on div "Ordenar por Recomendados Melhores avaliações Mais vendidos Respondem mais rápid…" at bounding box center [764, 615] width 1552 height 946
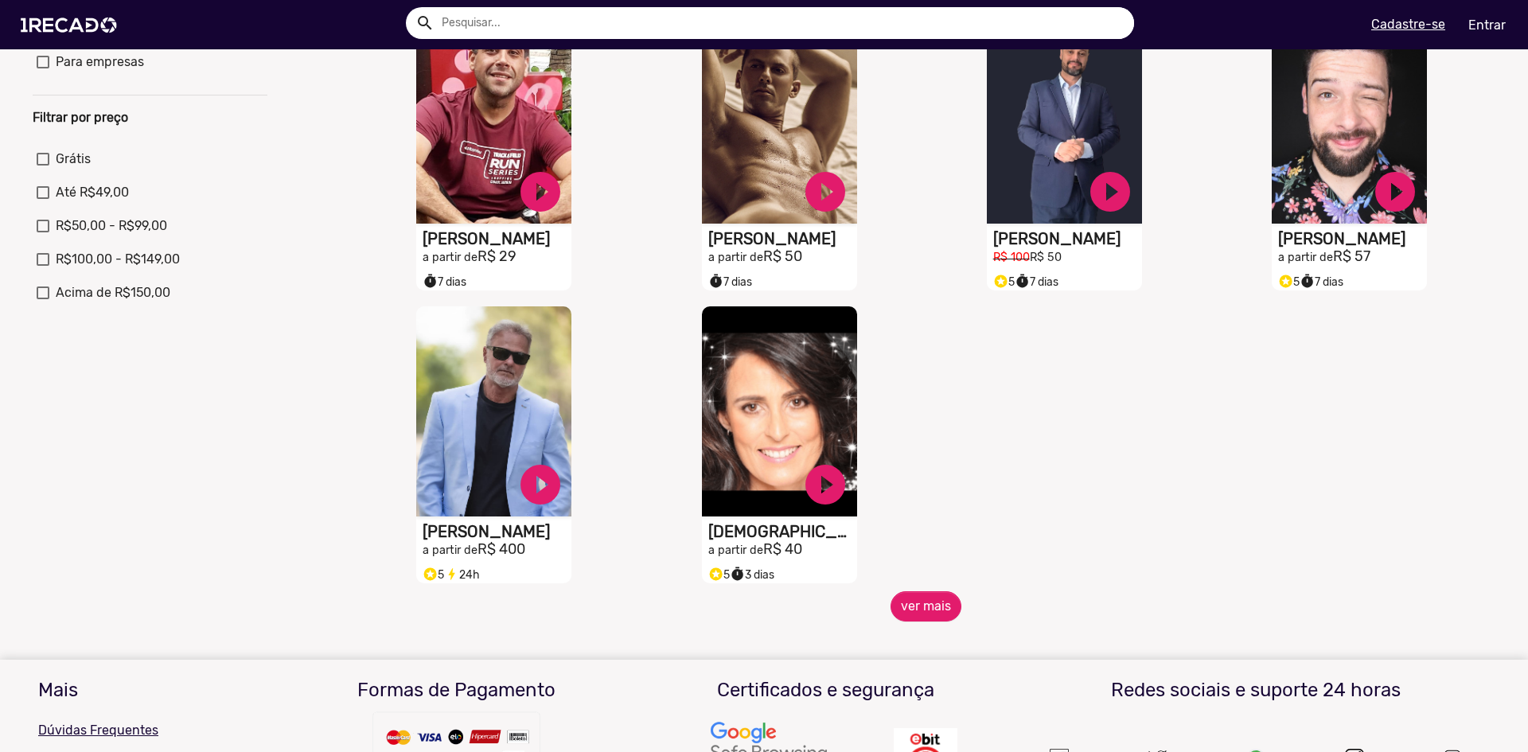
scroll to position [478, 0]
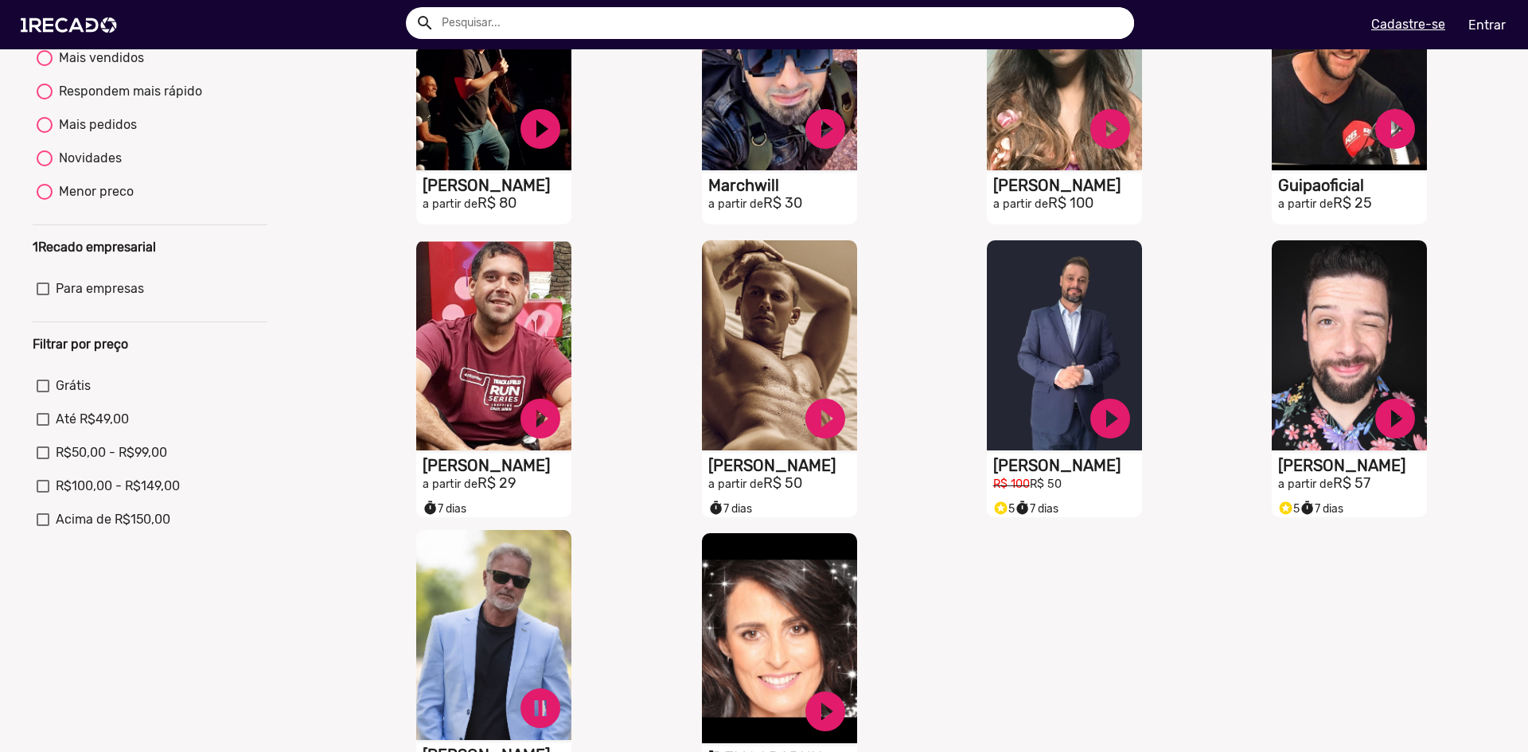
scroll to position [239, 0]
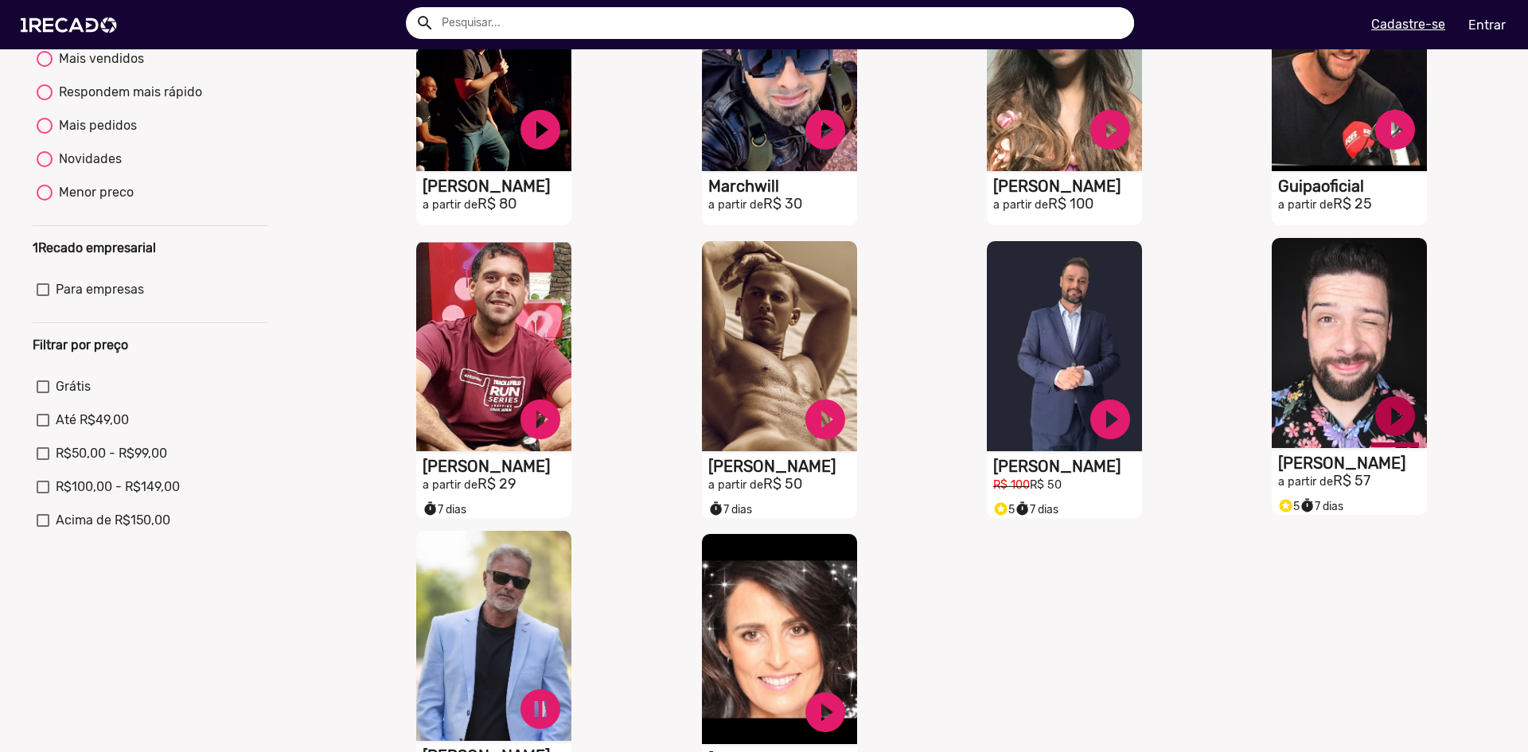
click at [564, 154] on link "play_circle_filled" at bounding box center [541, 130] width 48 height 48
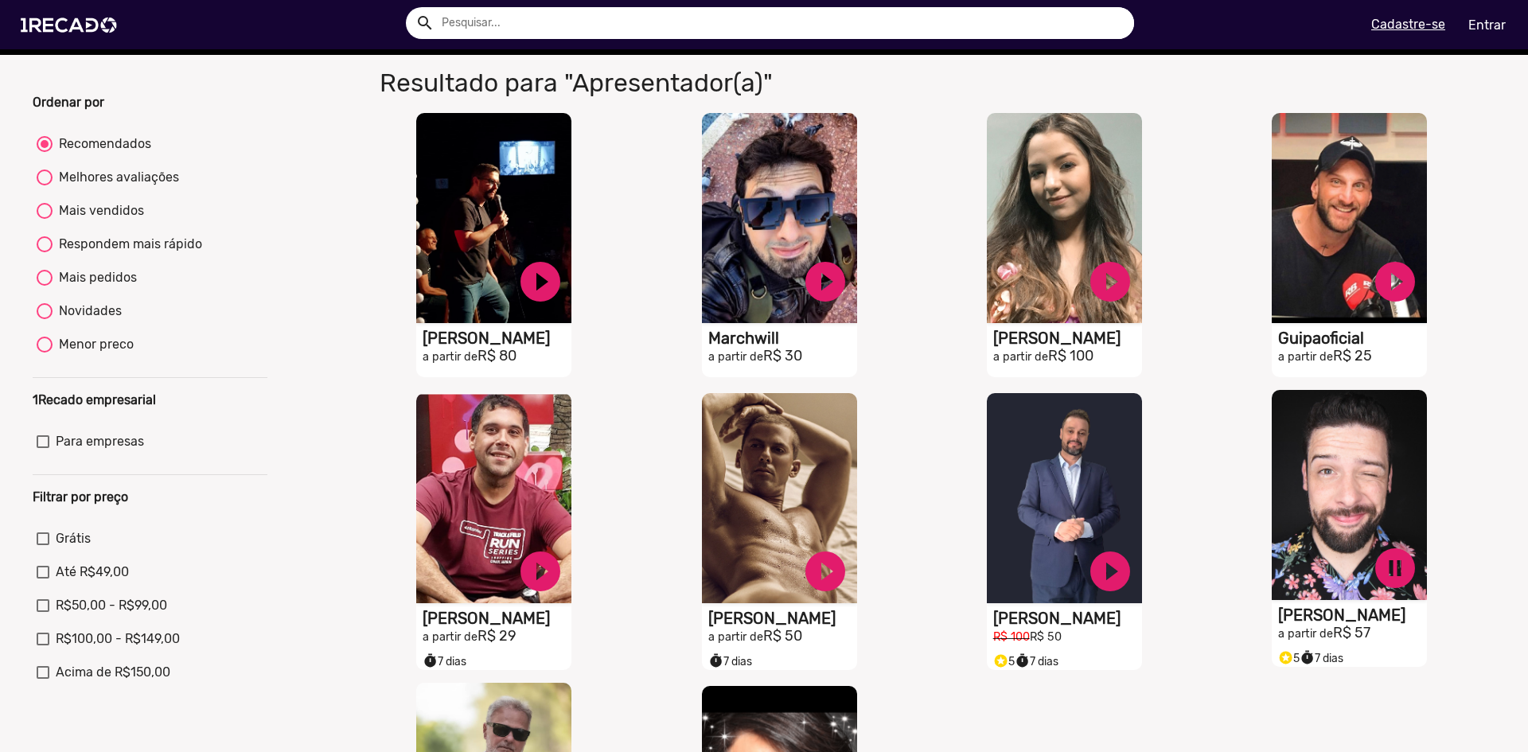
scroll to position [80, 0]
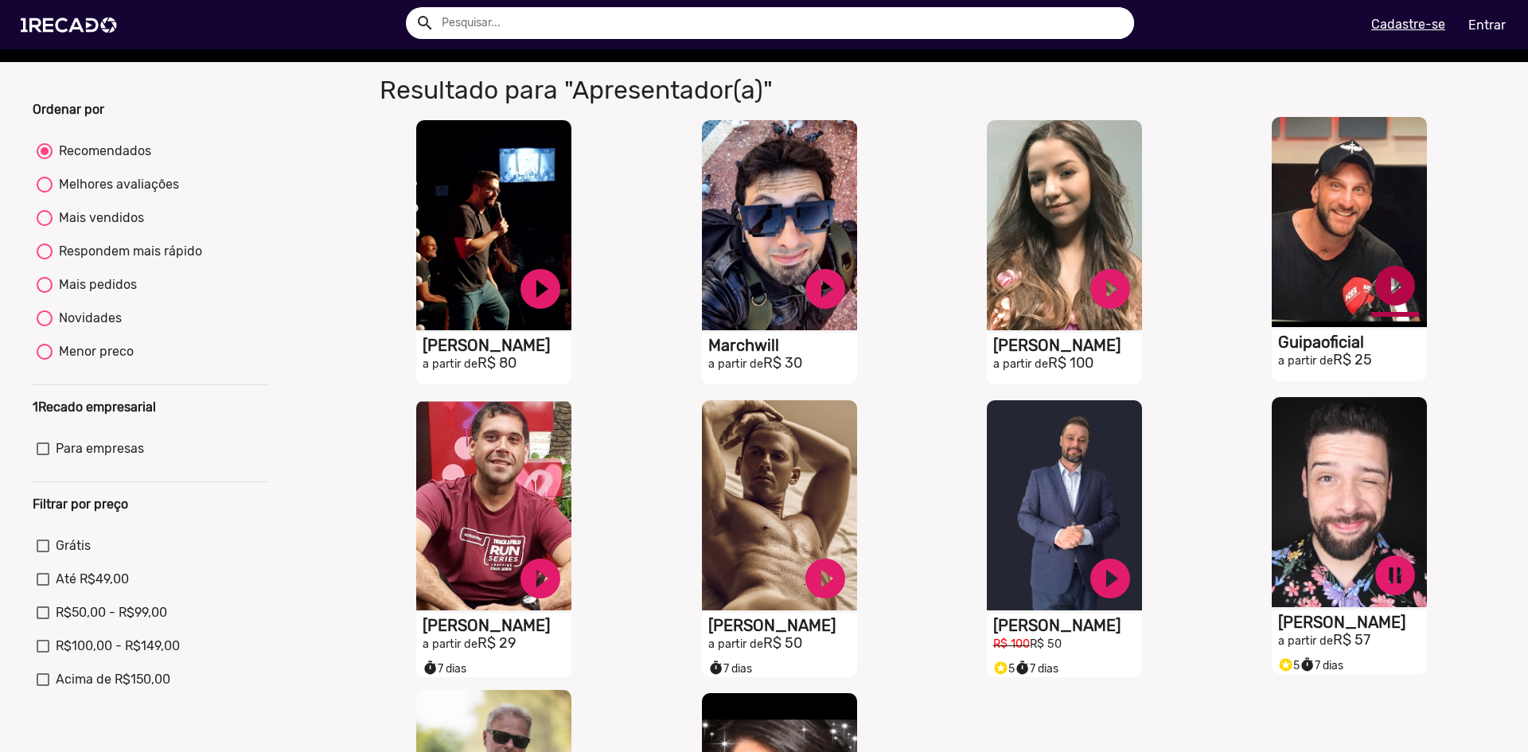
click at [564, 298] on link "play_circle_filled" at bounding box center [541, 289] width 48 height 48
click at [564, 313] on link "pause_circle" at bounding box center [541, 289] width 48 height 48
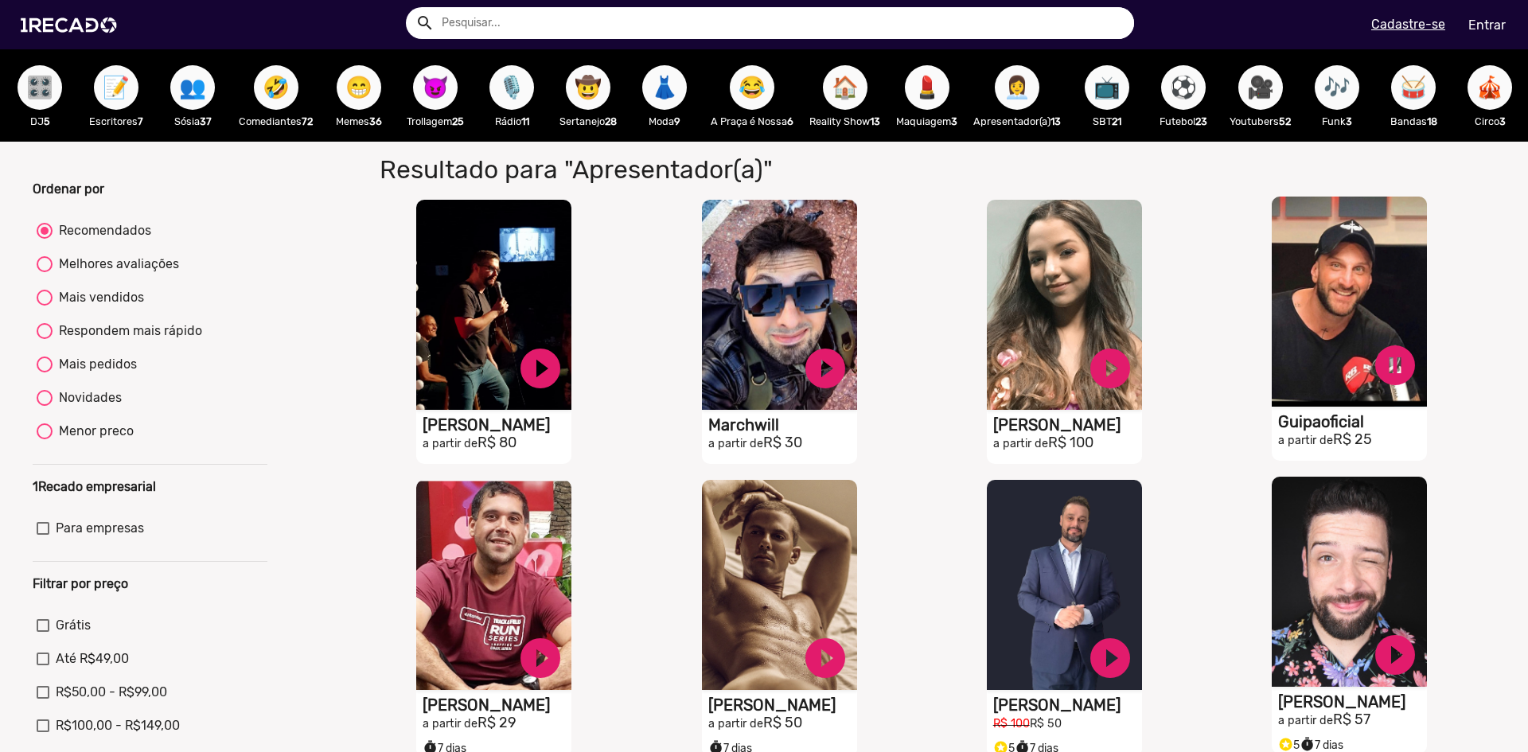
scroll to position [0, 1732]
click at [1476, 82] on span "🎪" at bounding box center [1489, 87] width 27 height 45
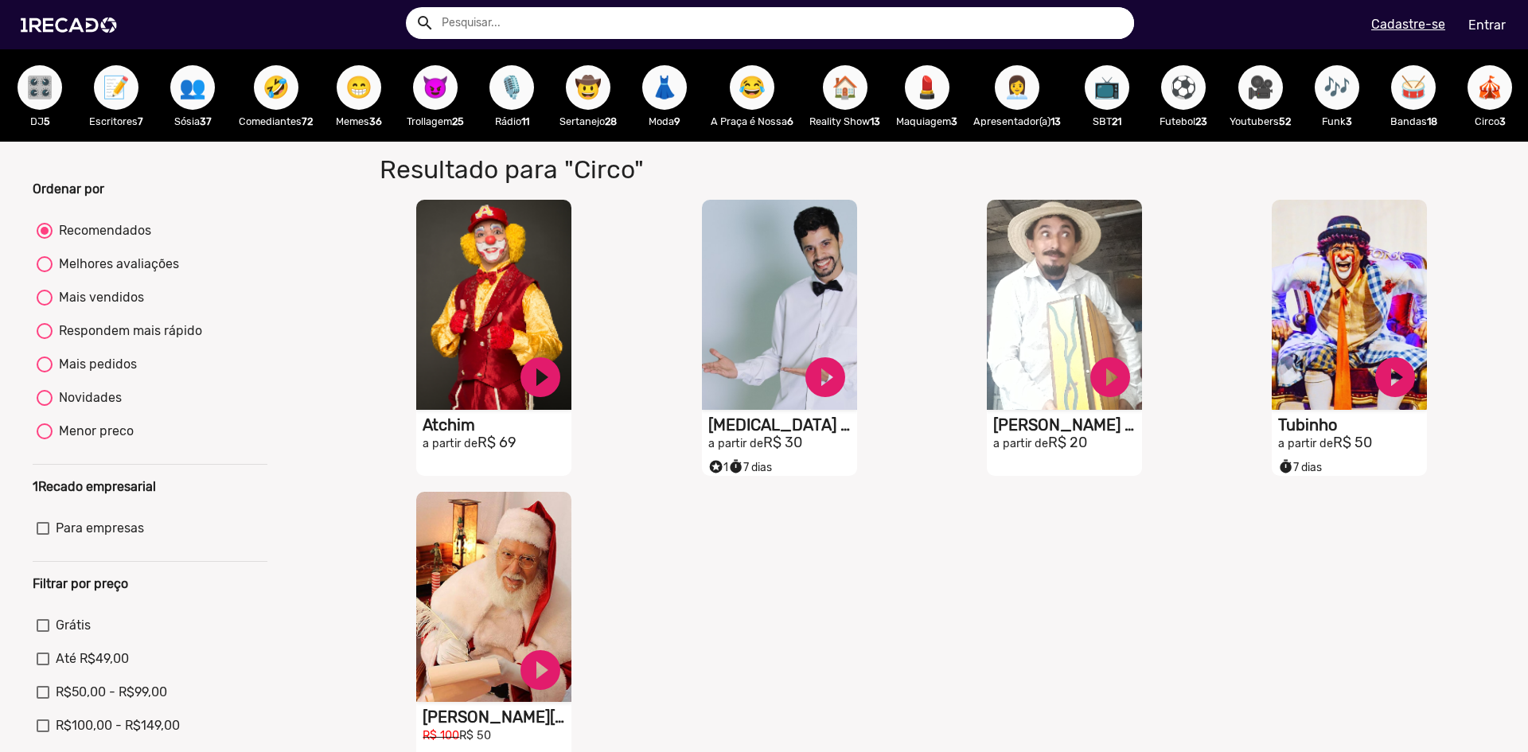
click at [1334, 88] on span "🎶" at bounding box center [1337, 87] width 27 height 45
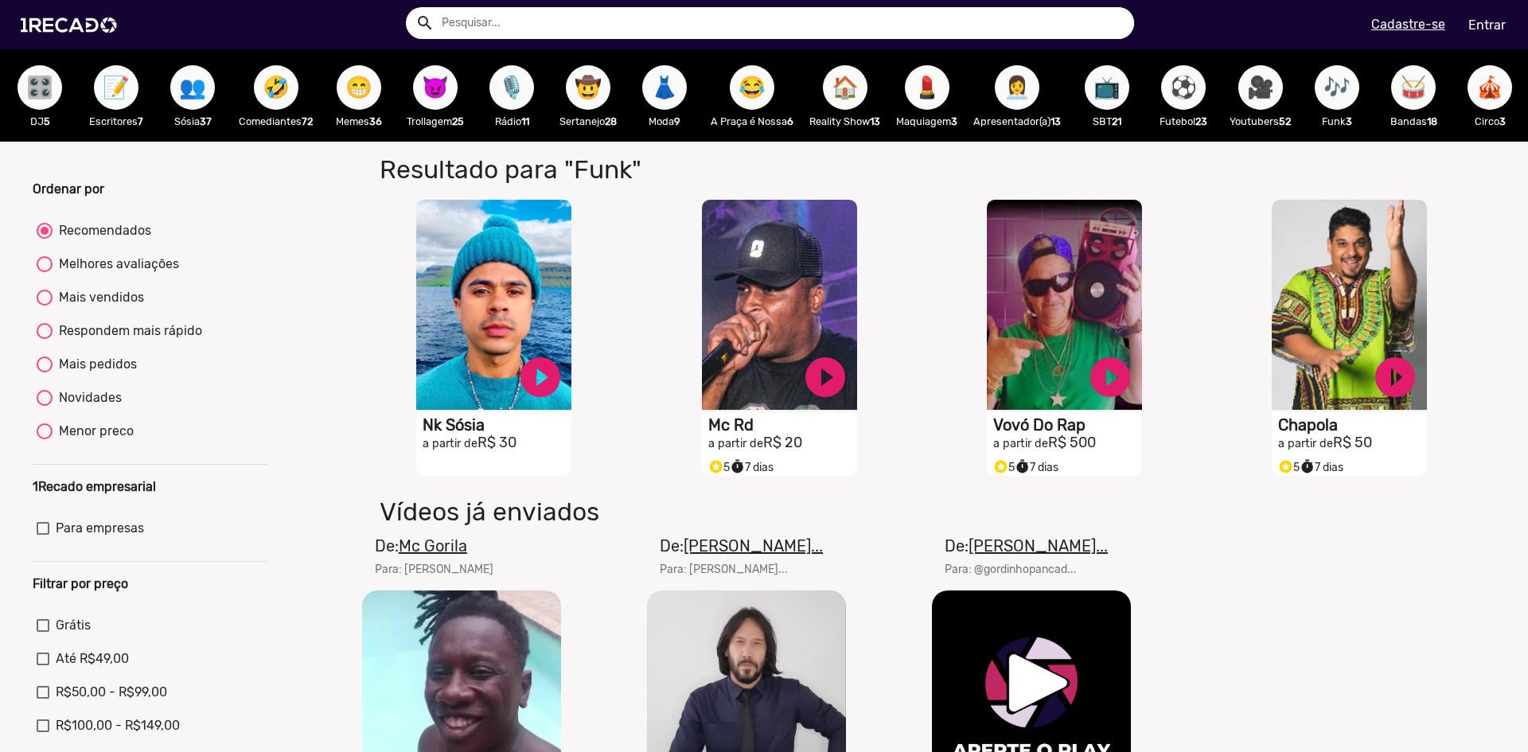
click at [328, 288] on div "Ordenar por Recomendados Melhores avaliações Mais vendidos Respondem mais rápid…" at bounding box center [764, 505] width 1552 height 727
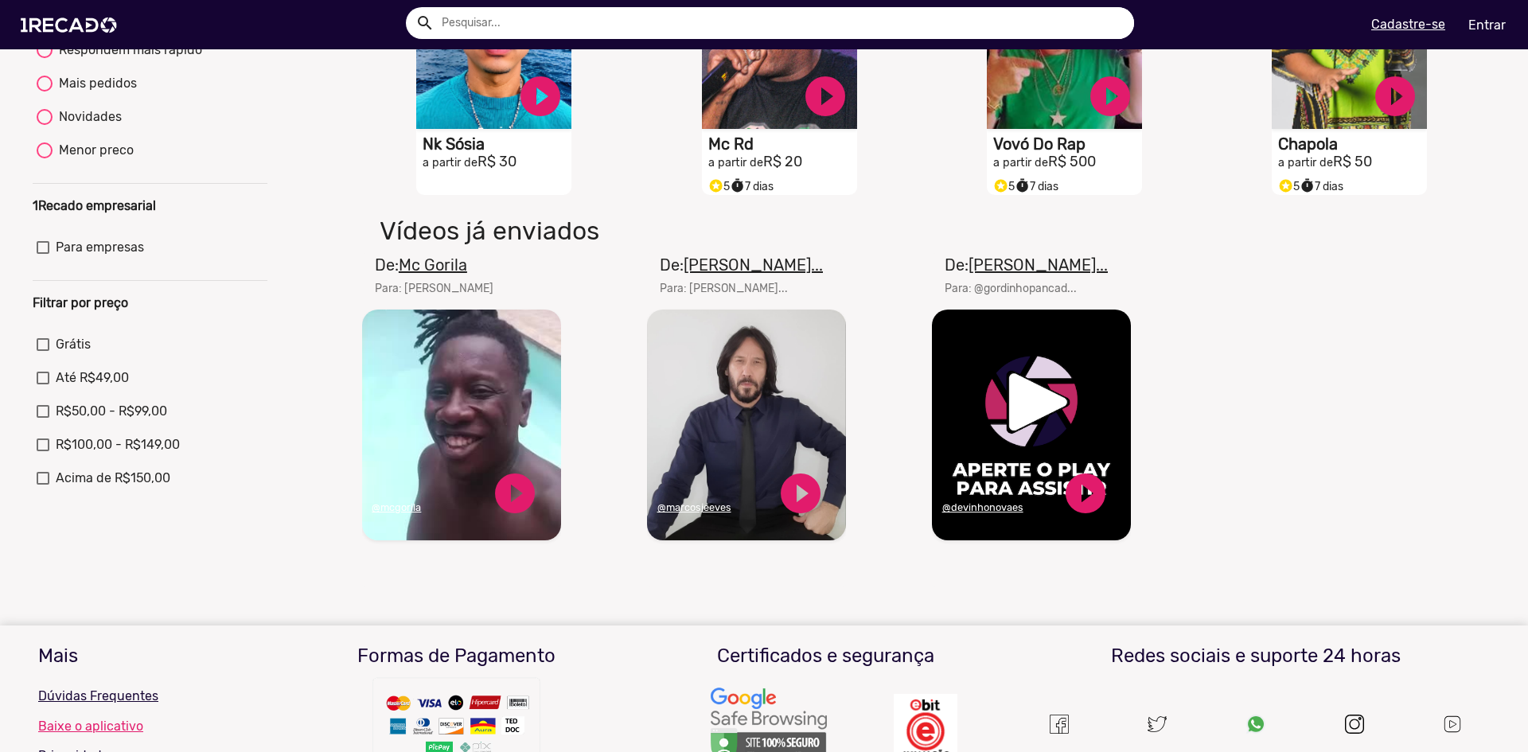
scroll to position [318, 0]
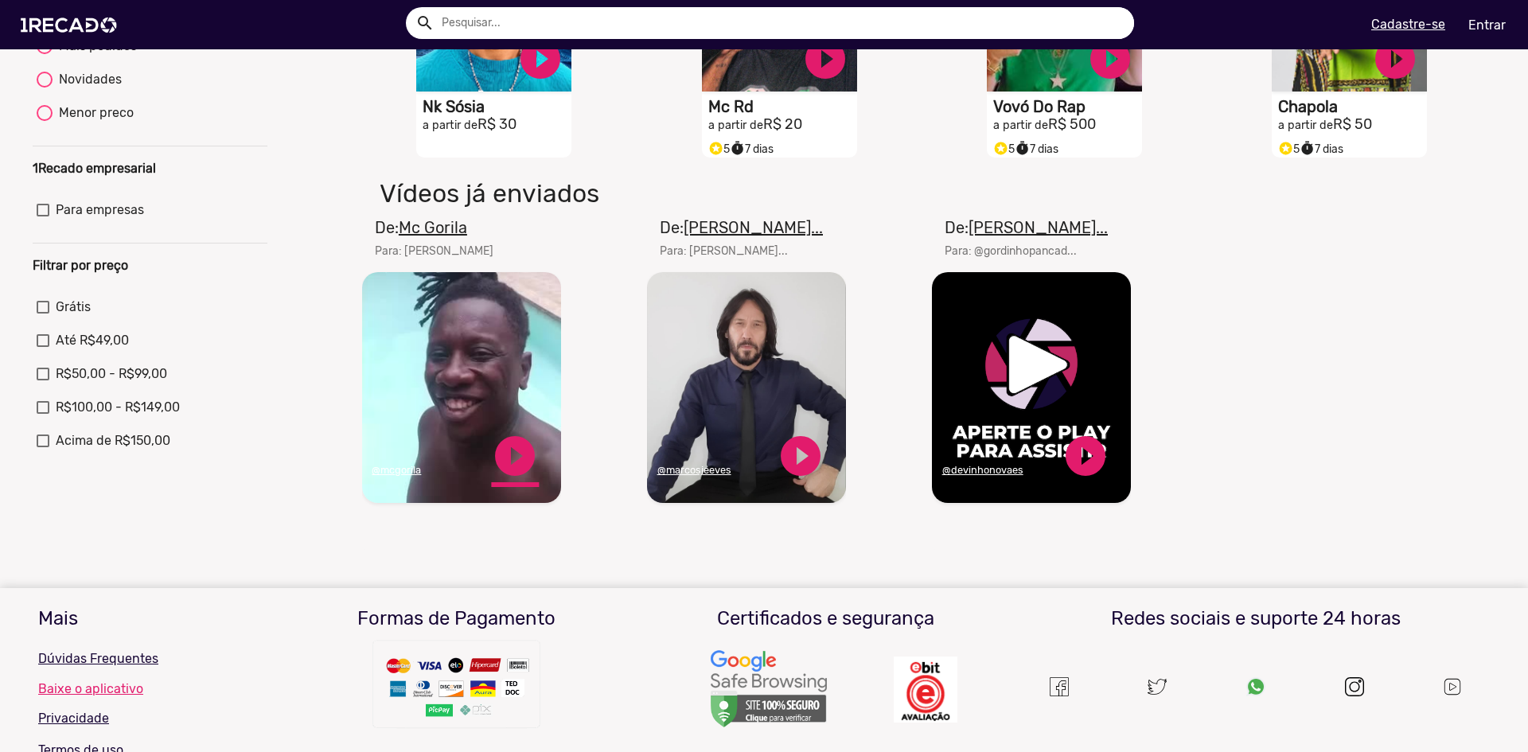
click at [515, 473] on link "play_circle_filled" at bounding box center [515, 456] width 48 height 48
click at [435, 252] on div "De: Mc Gorila Para: [GEOGRAPHIC_DATA]" at bounding box center [434, 244] width 119 height 57
click at [429, 236] on u "Mc Gorila" at bounding box center [433, 227] width 68 height 19
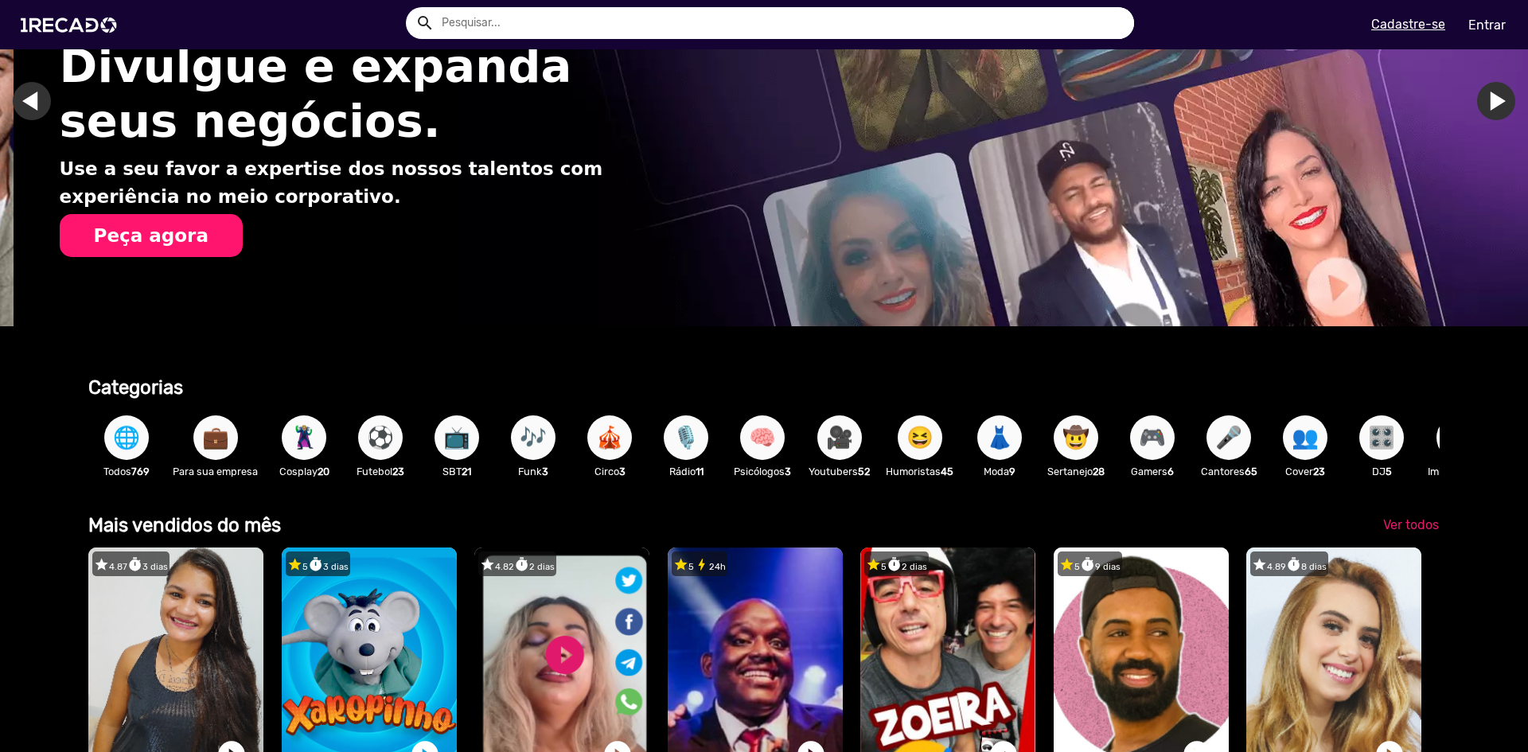
scroll to position [0, 1516]
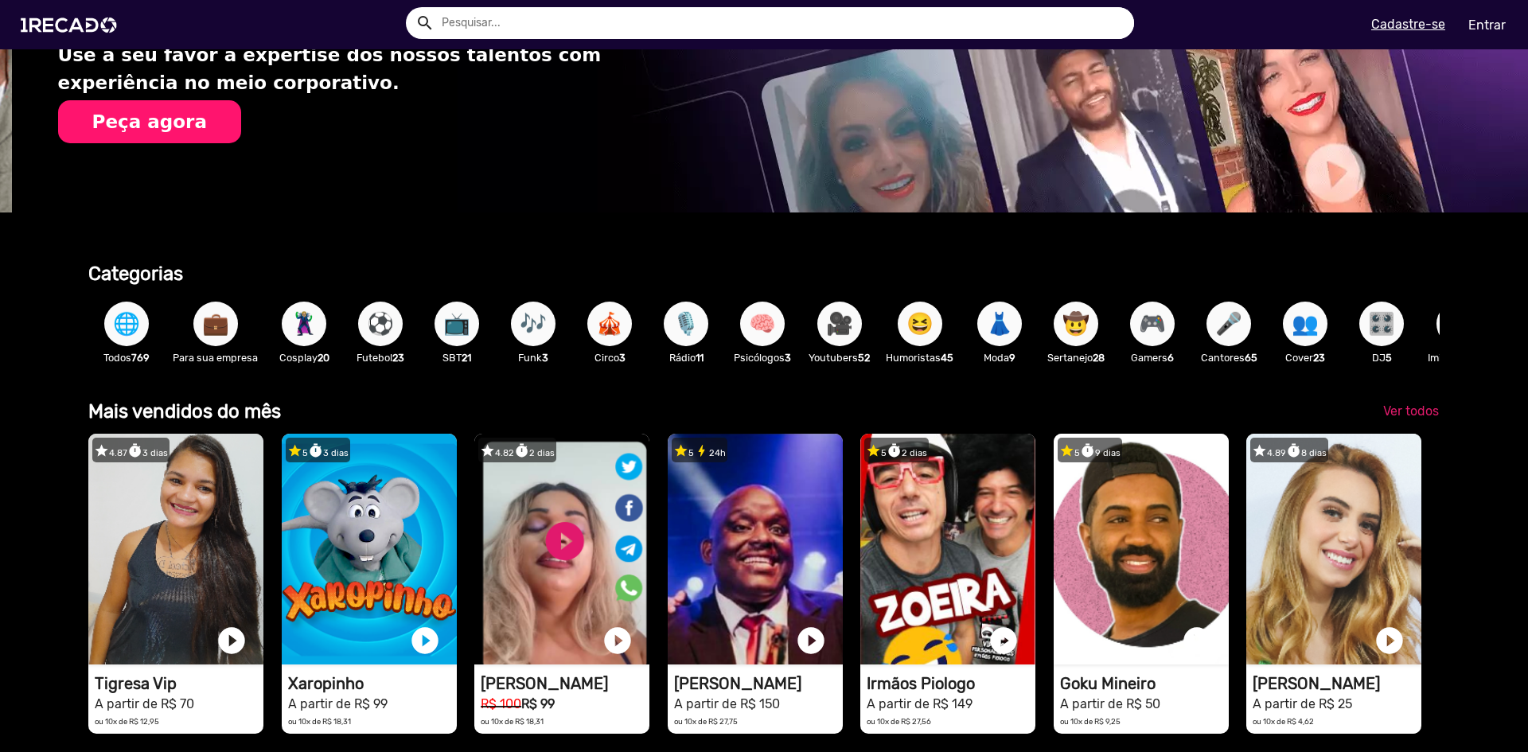
click at [921, 324] on span "😆" at bounding box center [920, 324] width 27 height 45
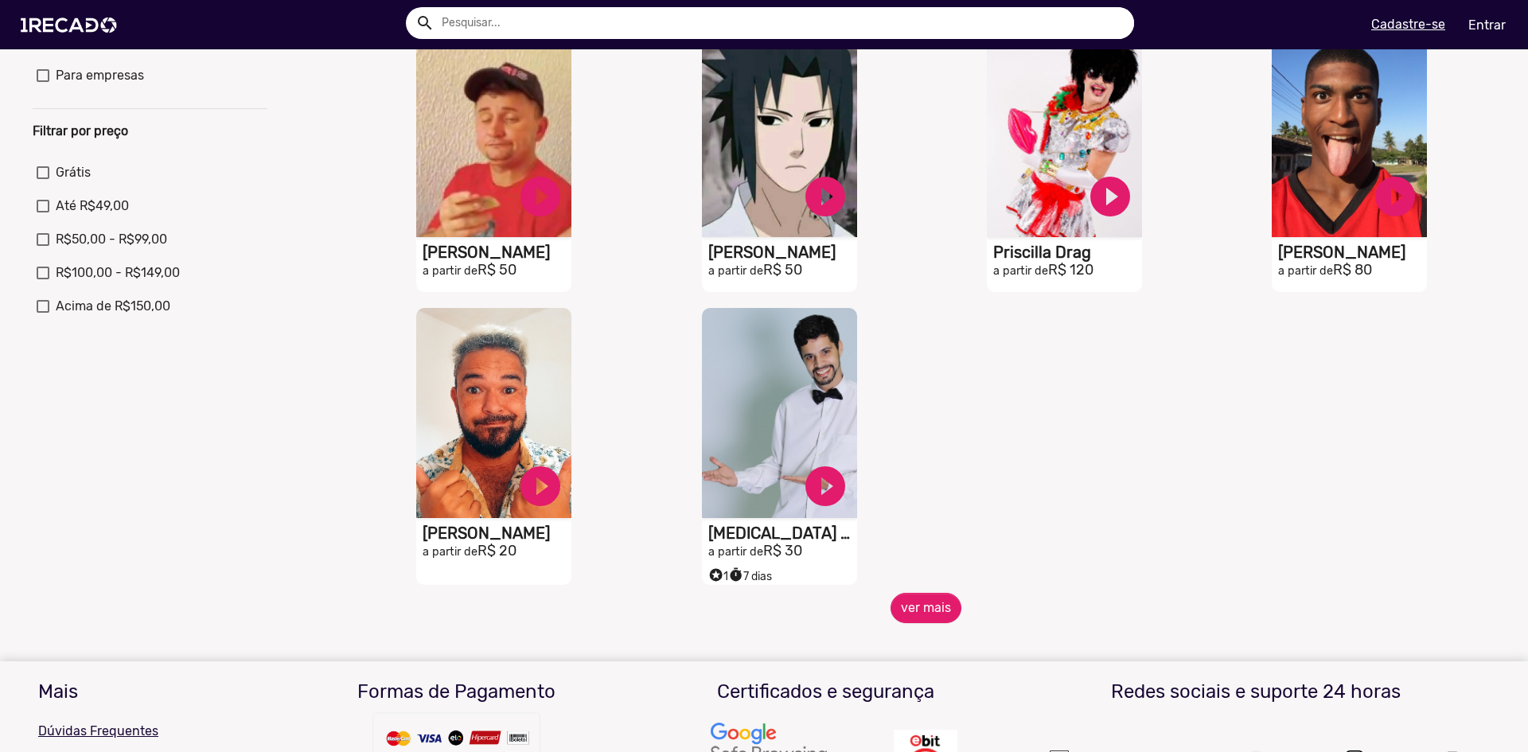
scroll to position [478, 0]
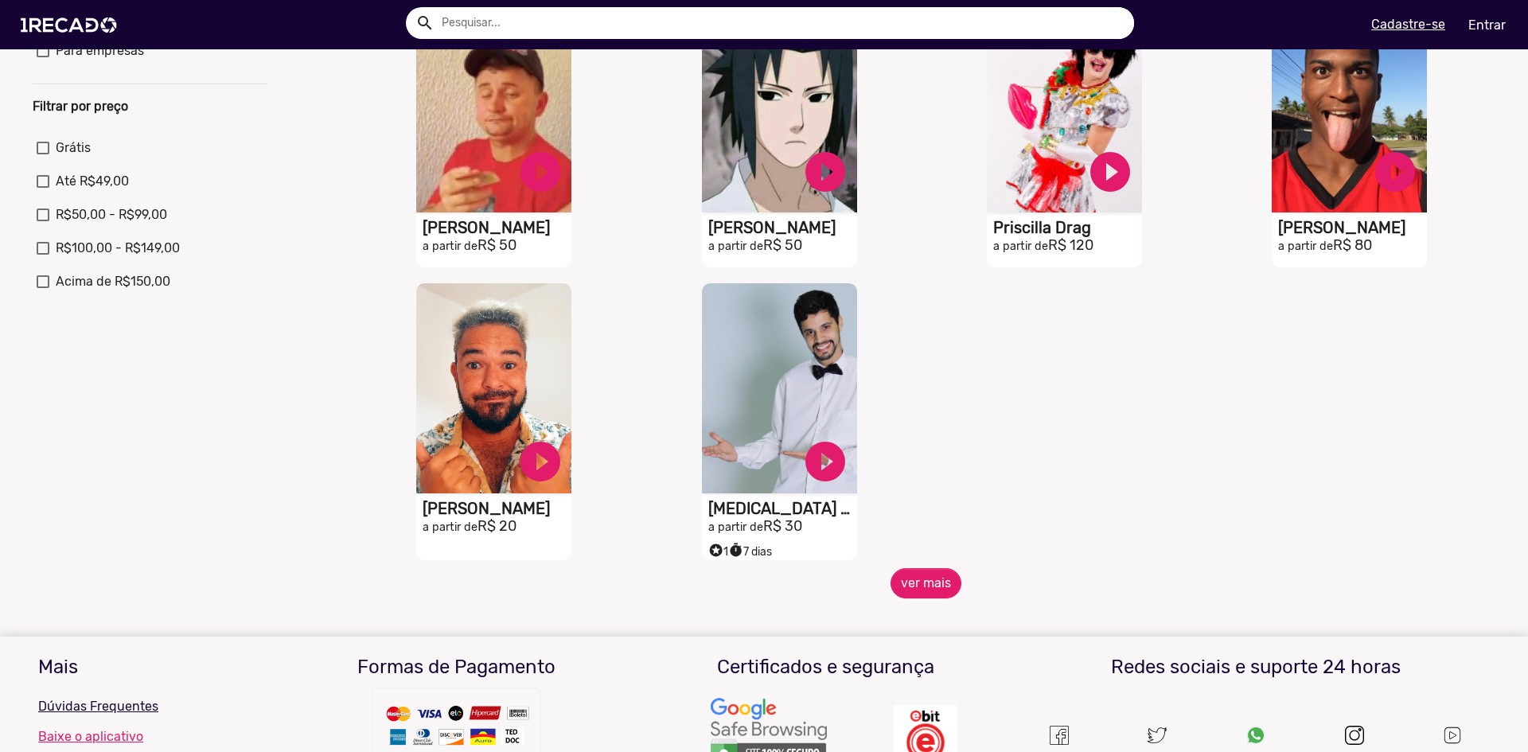
click at [50, 289] on label "Acima de R$150,00" at bounding box center [104, 281] width 134 height 19
click at [43, 289] on input "Acima de R$150,00" at bounding box center [42, 288] width 1 height 1
checkbox input "true"
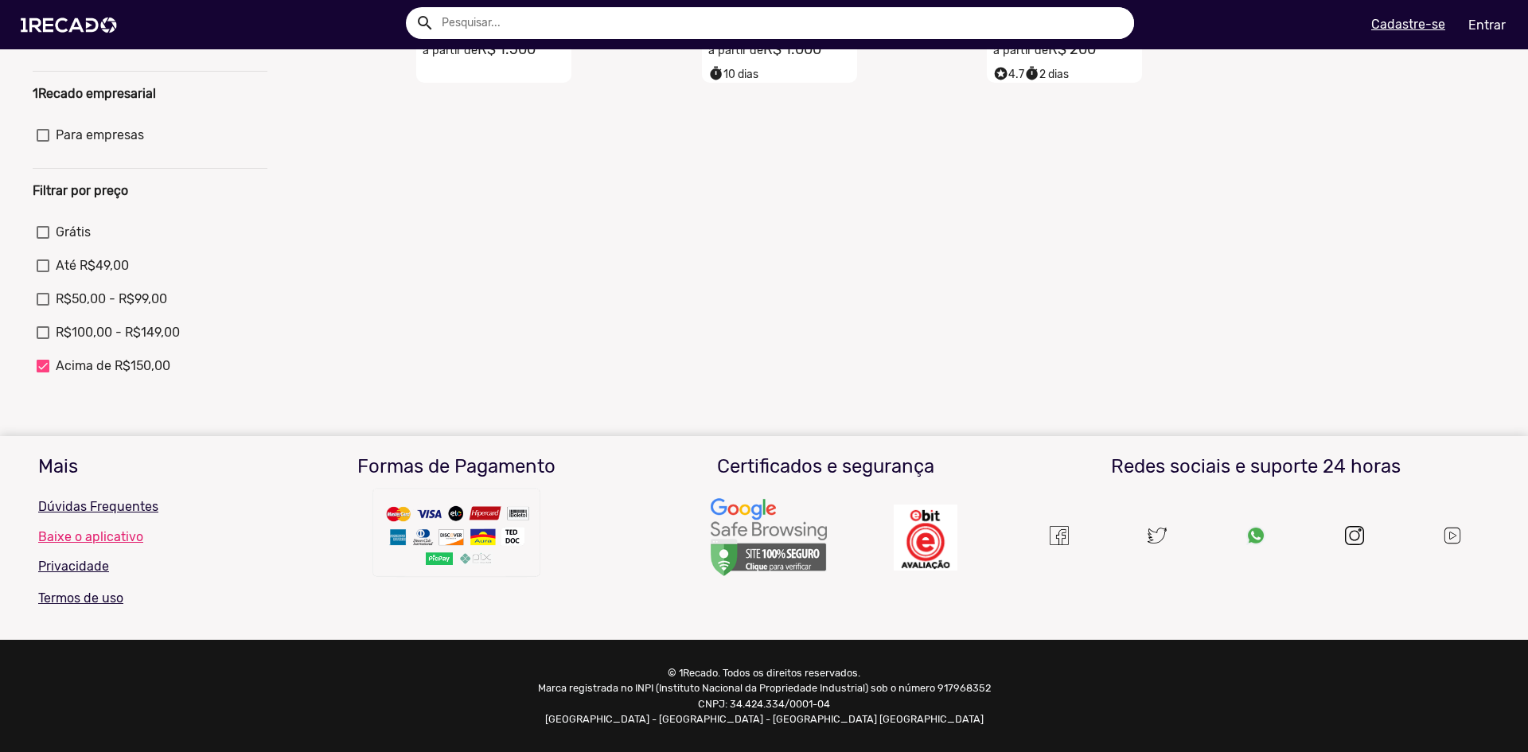
scroll to position [7, 0]
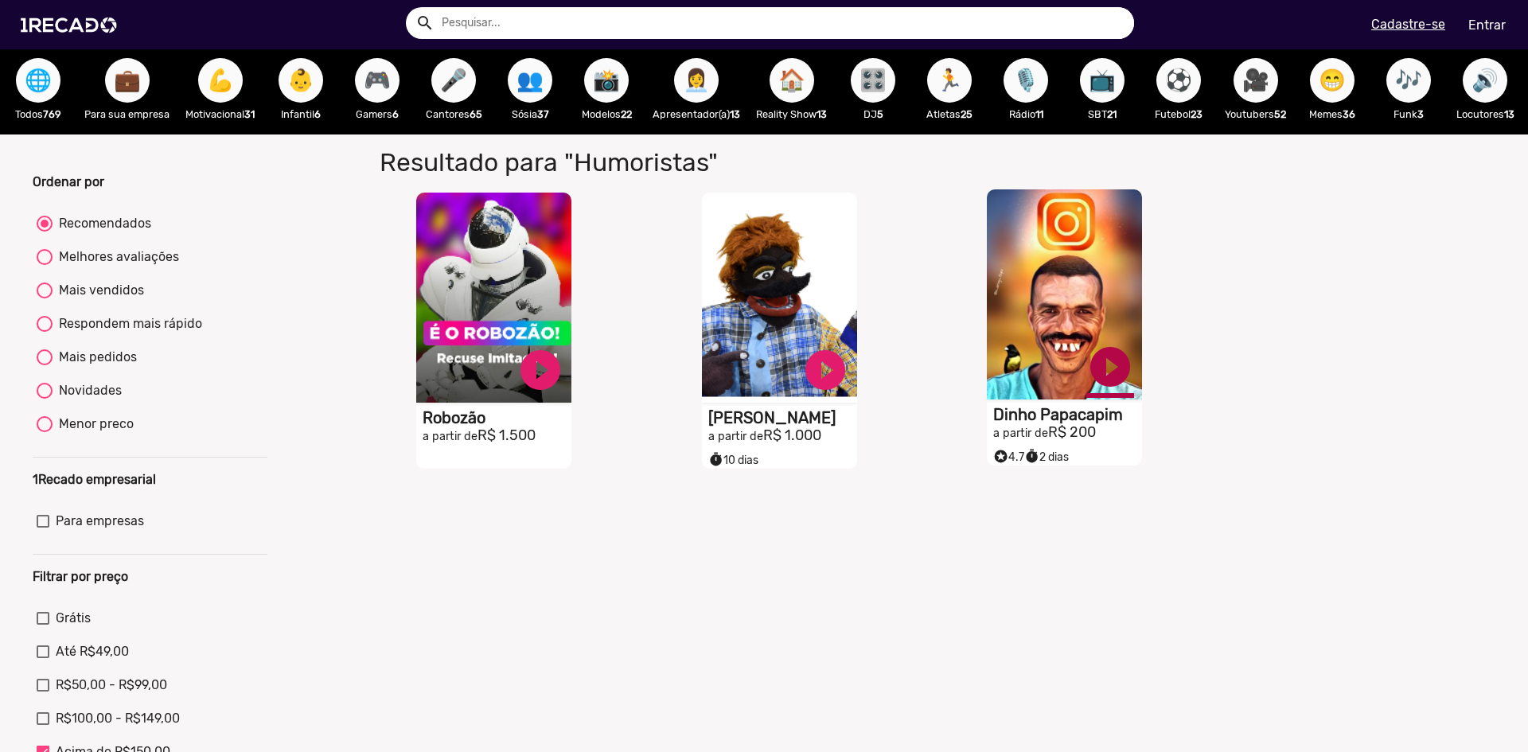
click at [564, 379] on link "play_circle_filled" at bounding box center [541, 370] width 48 height 48
click at [45, 365] on div at bounding box center [45, 357] width 16 height 16
click at [45, 366] on input "Mais pedidos" at bounding box center [44, 365] width 1 height 1
radio input "true"
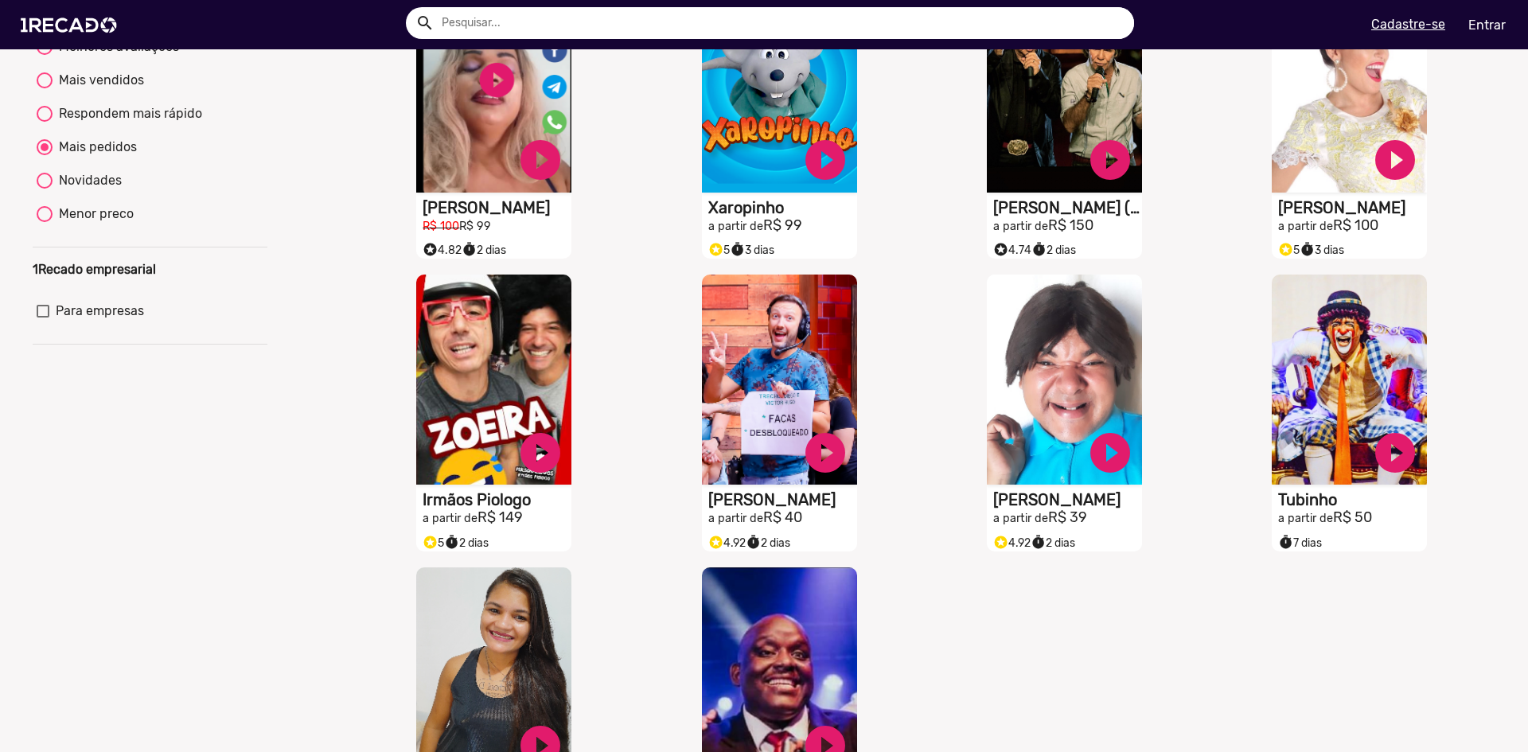
scroll to position [246, 0]
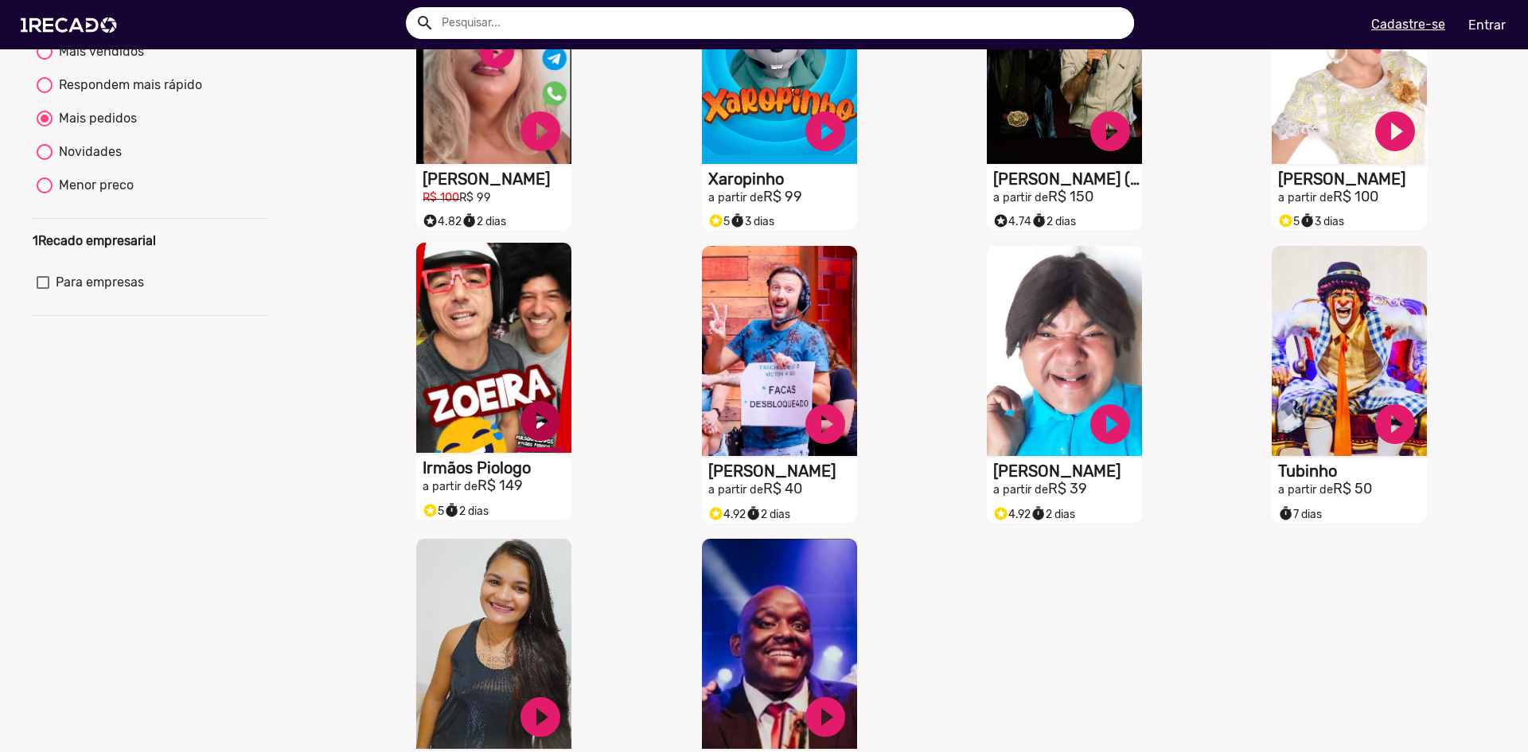
click at [524, 155] on link "play_circle_filled" at bounding box center [541, 131] width 48 height 48
click at [454, 164] on video "S1RECADO vídeos dedicados para fãs e empresas" at bounding box center [493, 59] width 155 height 210
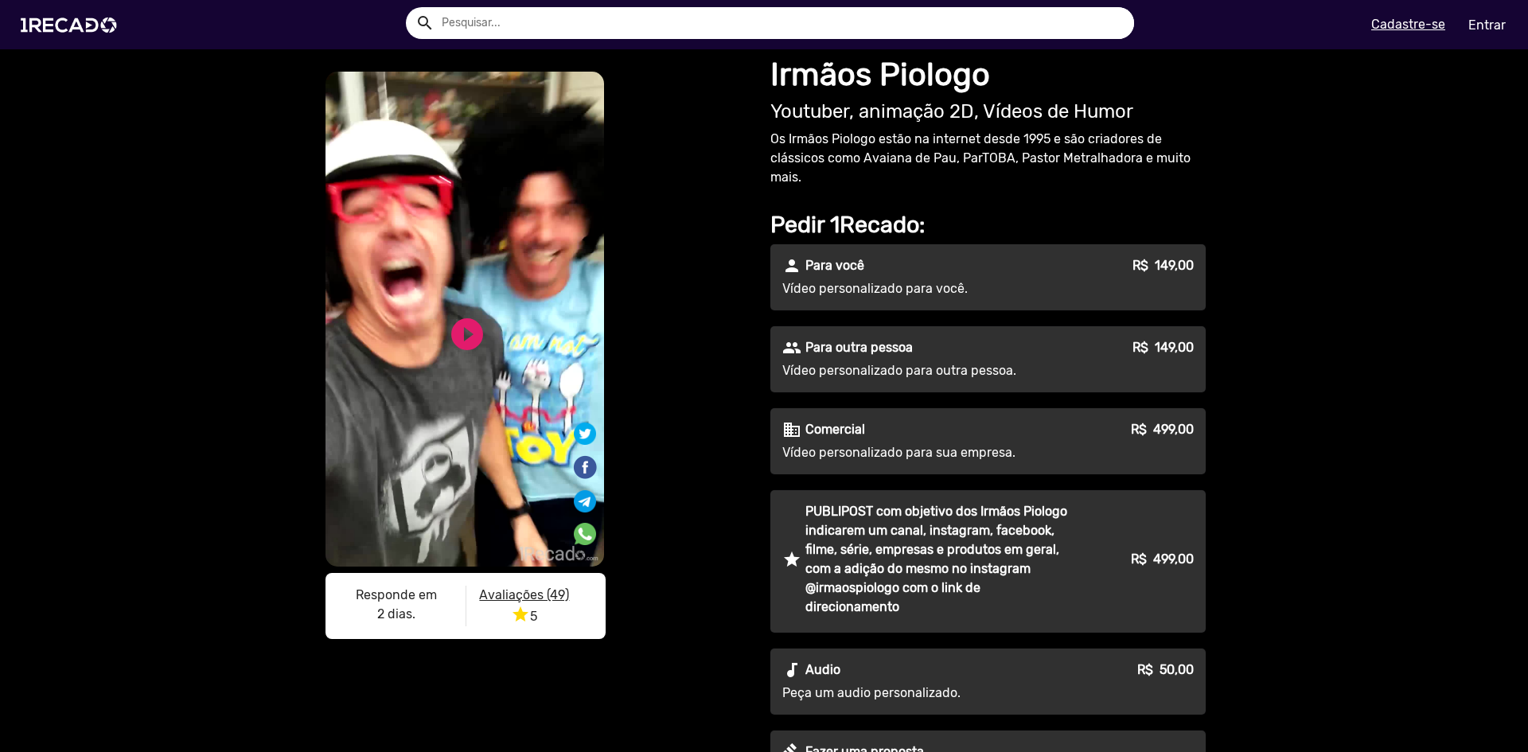
click at [485, 396] on video "S1RECADO vídeos dedicados para fãs e empresas" at bounding box center [465, 319] width 279 height 495
click at [452, 326] on link "play_circle_filled" at bounding box center [467, 334] width 38 height 38
click at [76, 19] on img at bounding box center [72, 25] width 120 height 68
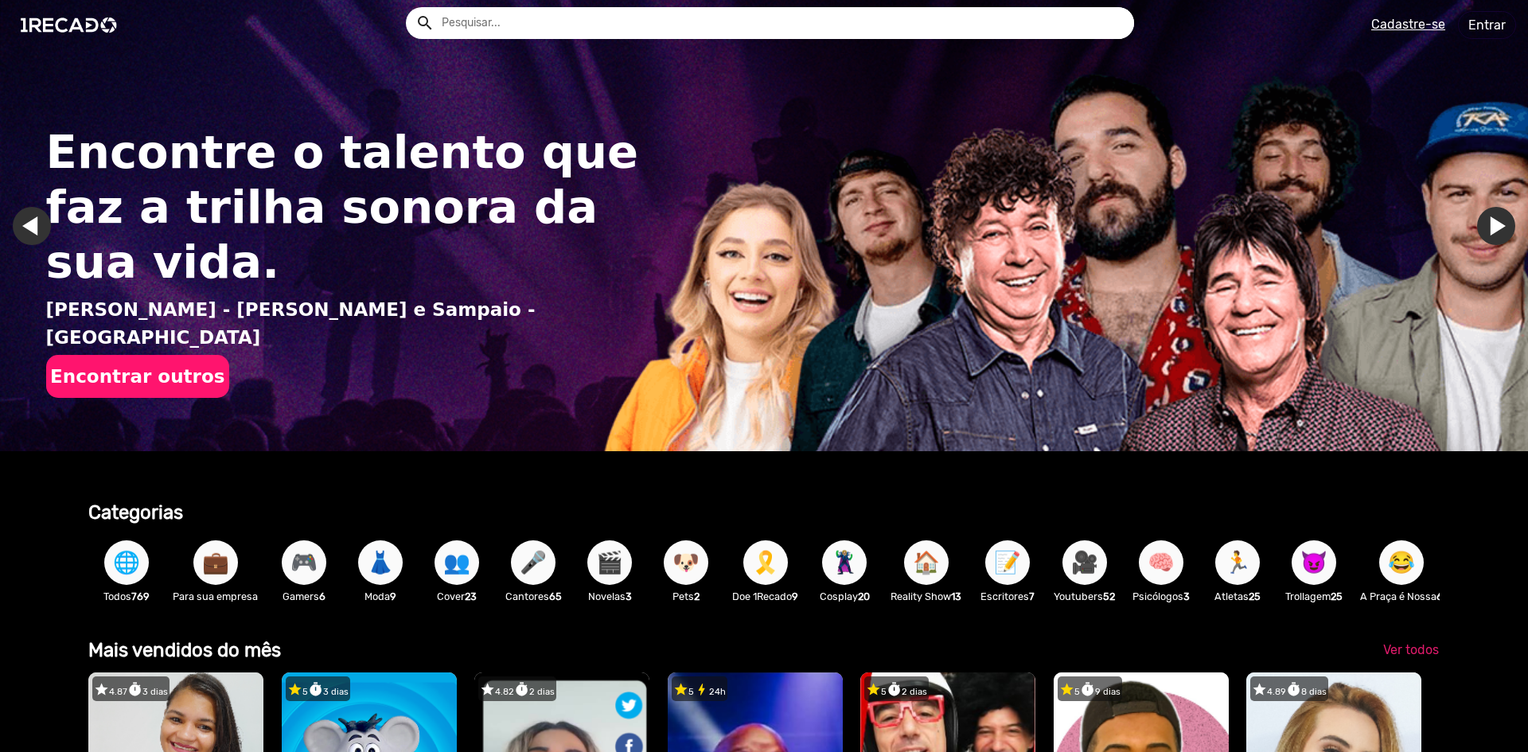
click at [240, 242] on h1 "Encontre o talento que faz a trilha sonora da sua vida." at bounding box center [351, 207] width 611 height 165
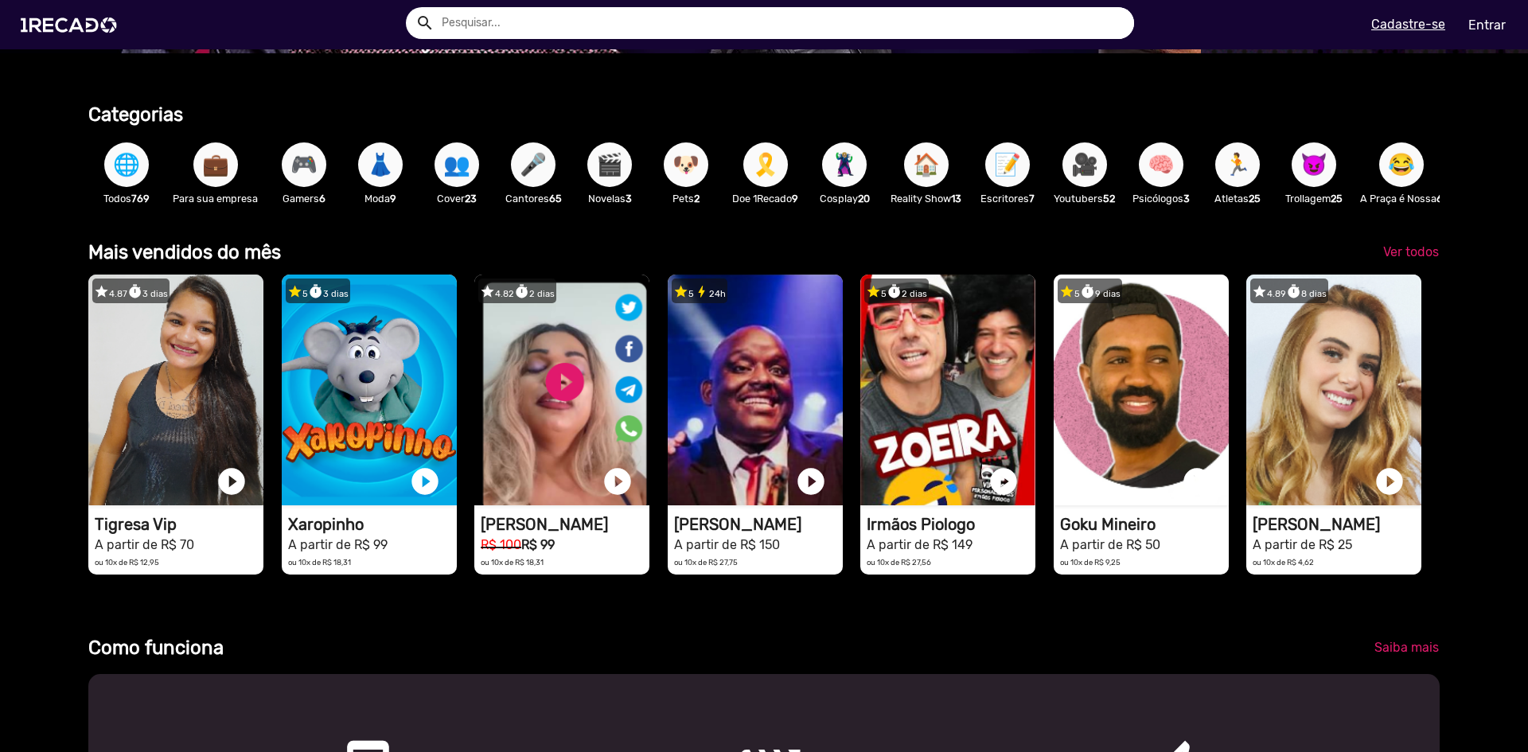
scroll to position [0, 3790]
